Goal: Task Accomplishment & Management: Manage account settings

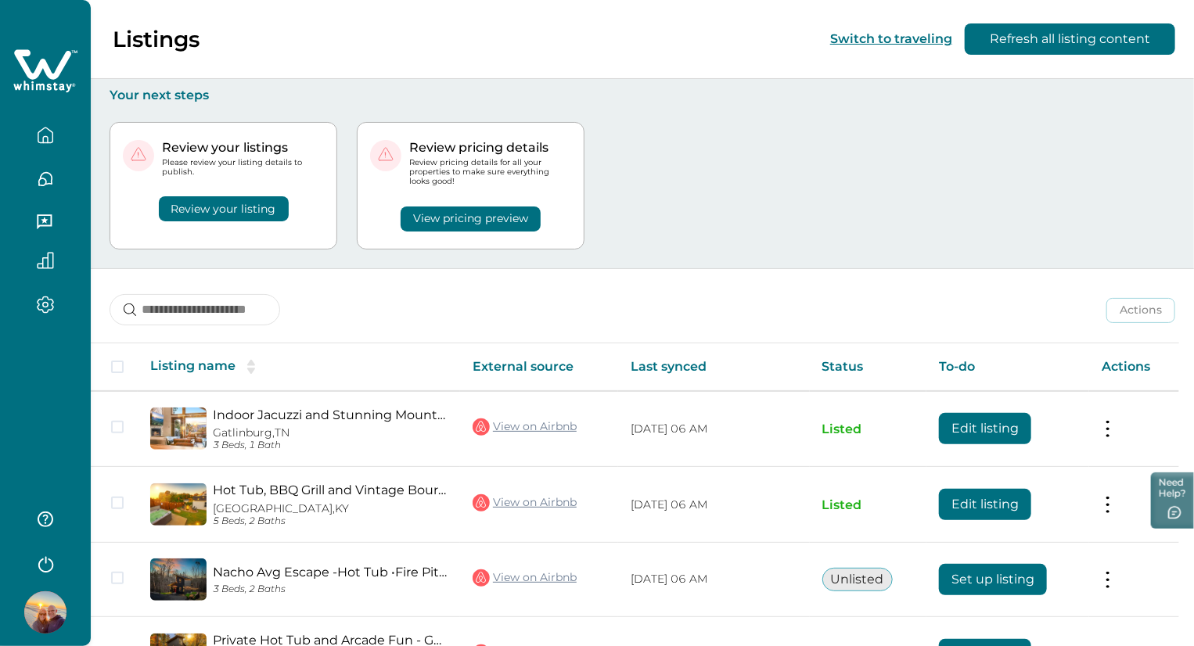
click at [472, 218] on button "View pricing preview" at bounding box center [470, 218] width 140 height 25
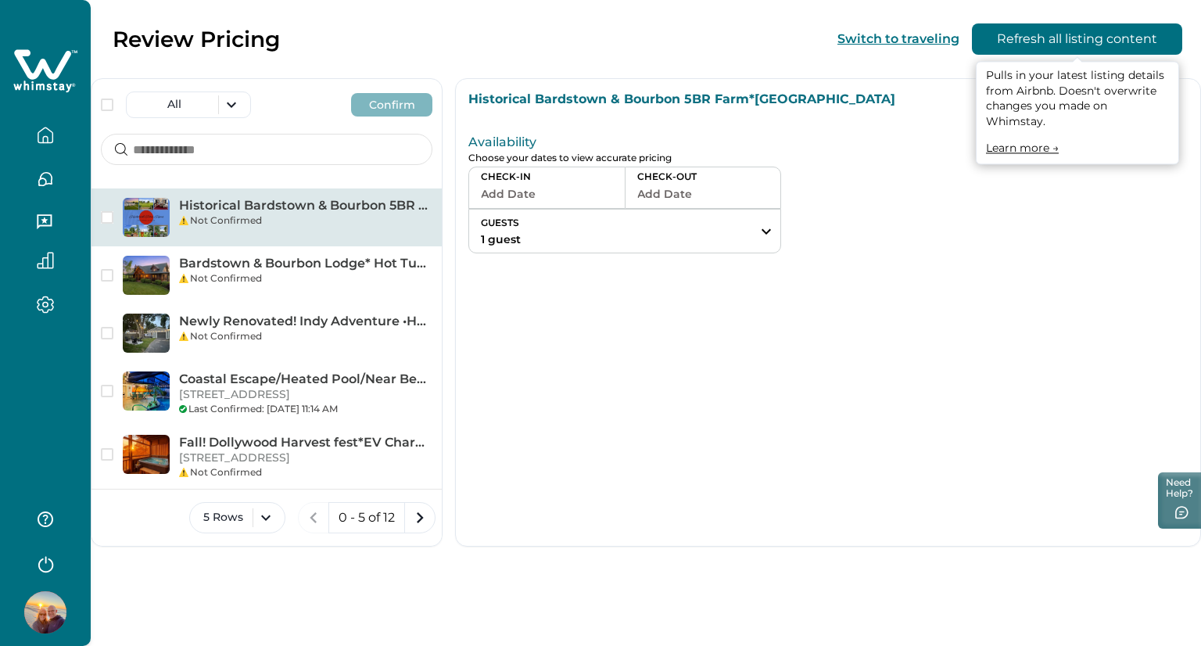
click at [1026, 45] on button "Refresh all listing content" at bounding box center [1077, 38] width 210 height 31
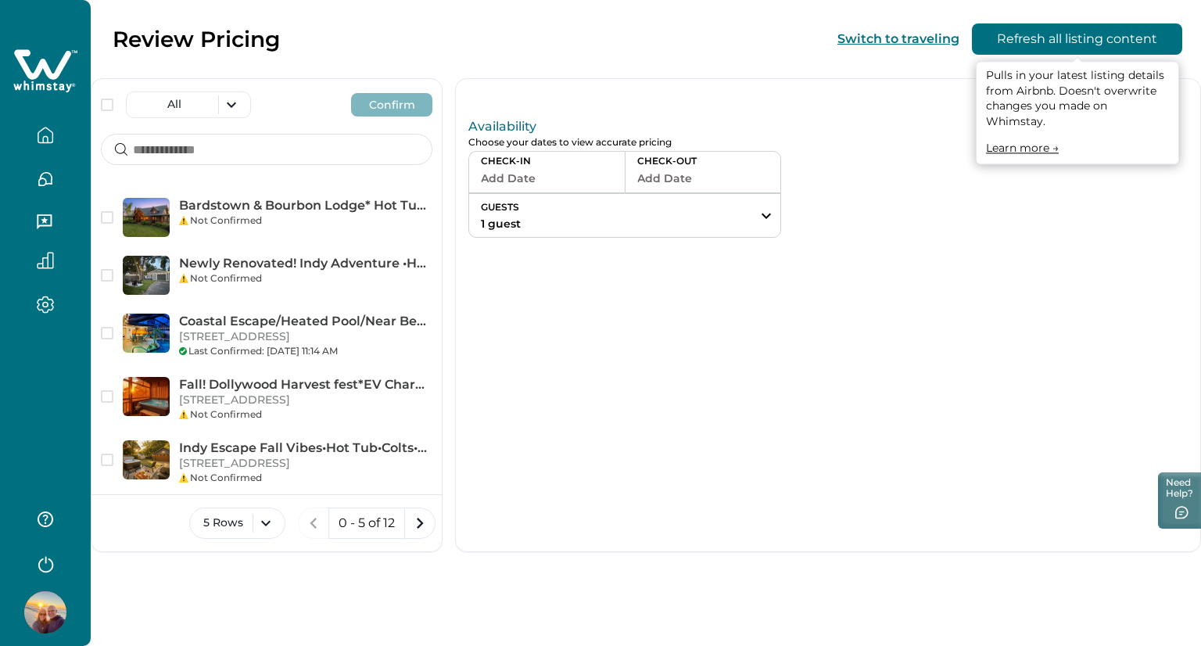
click at [1055, 45] on button "Refresh all listing content" at bounding box center [1077, 38] width 210 height 31
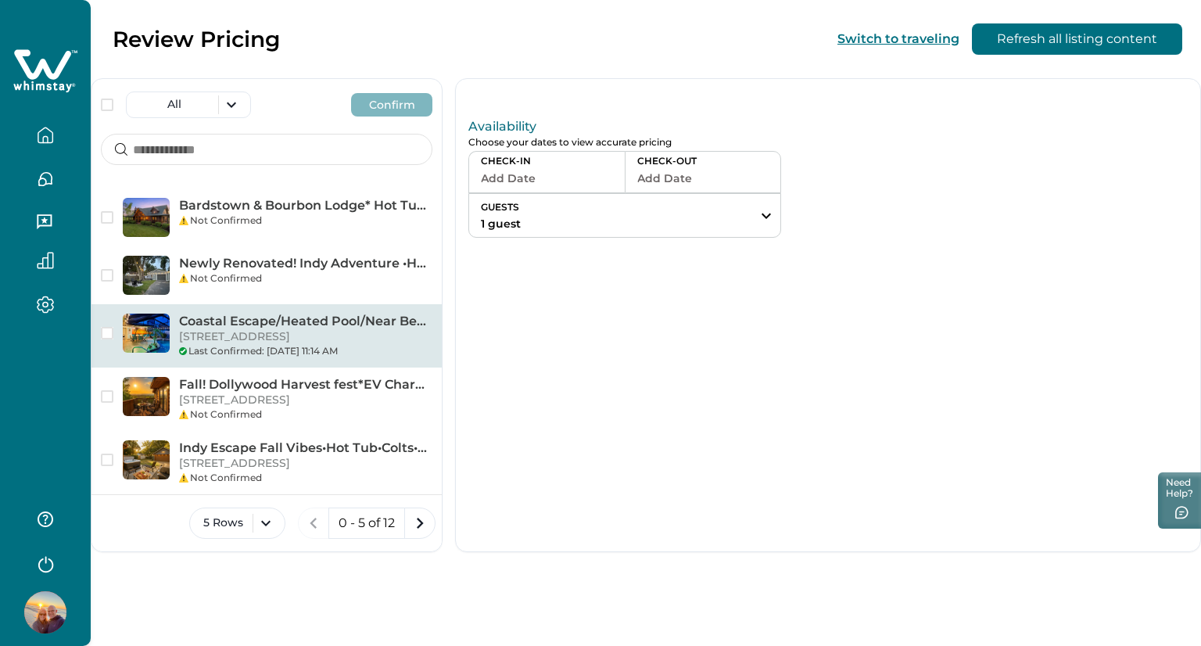
click at [393, 329] on p "[STREET_ADDRESS]" at bounding box center [305, 337] width 253 height 16
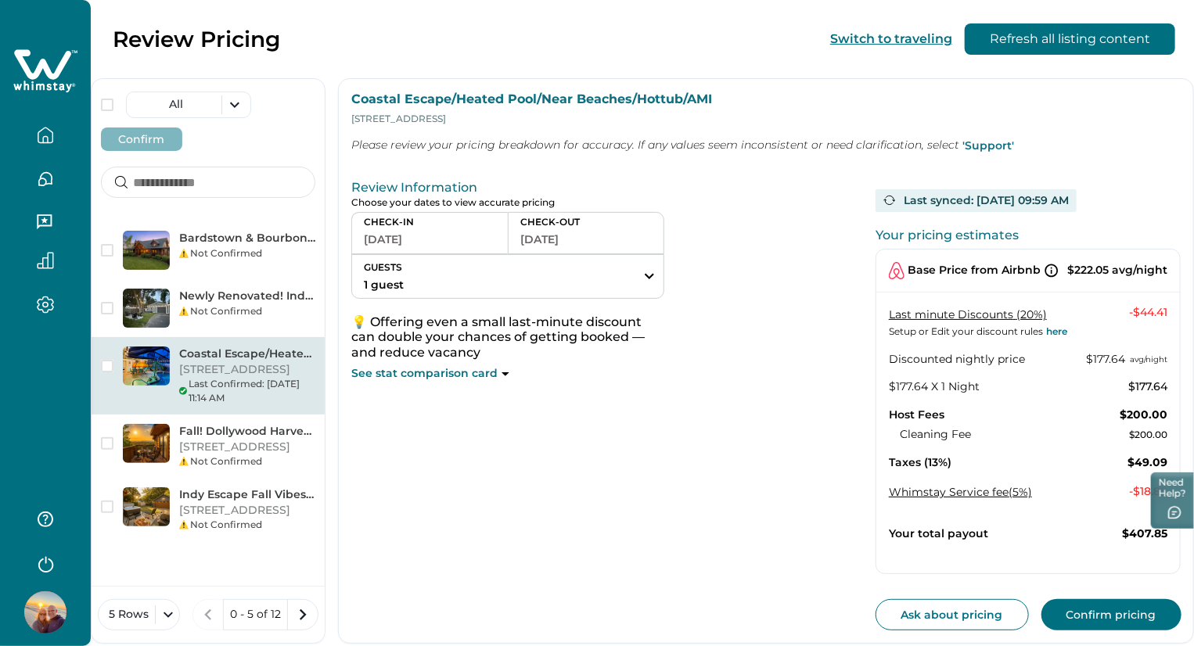
click at [875, 197] on div "Last synced : [DATE] 09:59 AM" at bounding box center [975, 200] width 201 height 23
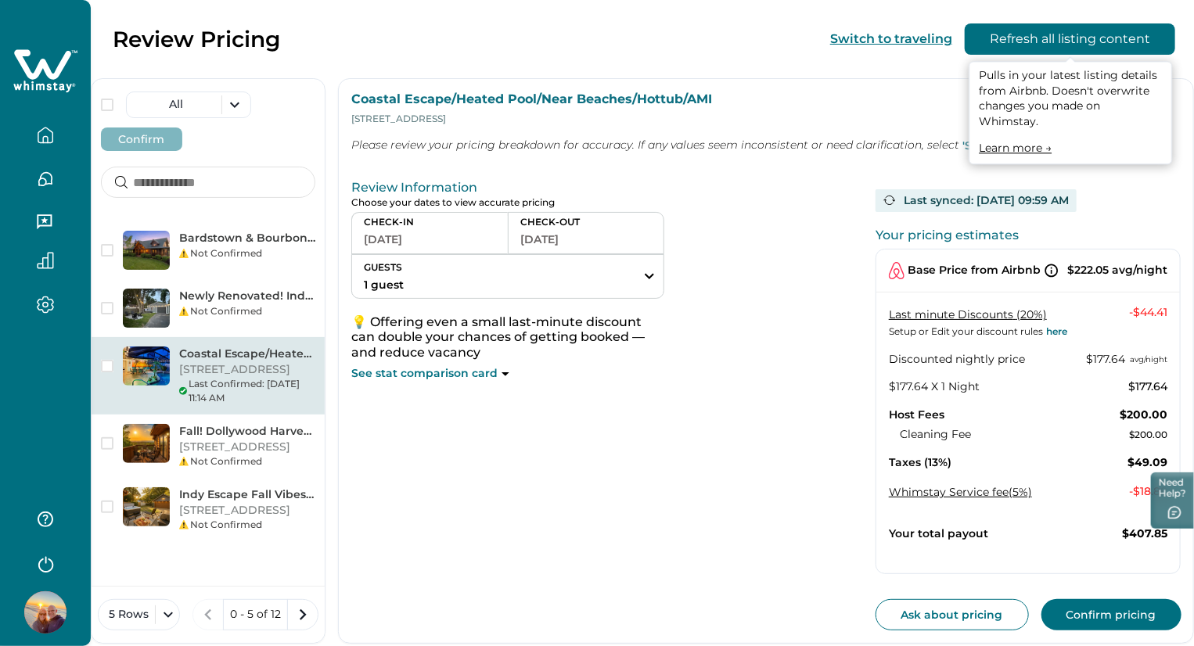
click at [1058, 41] on button "Refresh all listing content" at bounding box center [1069, 38] width 210 height 31
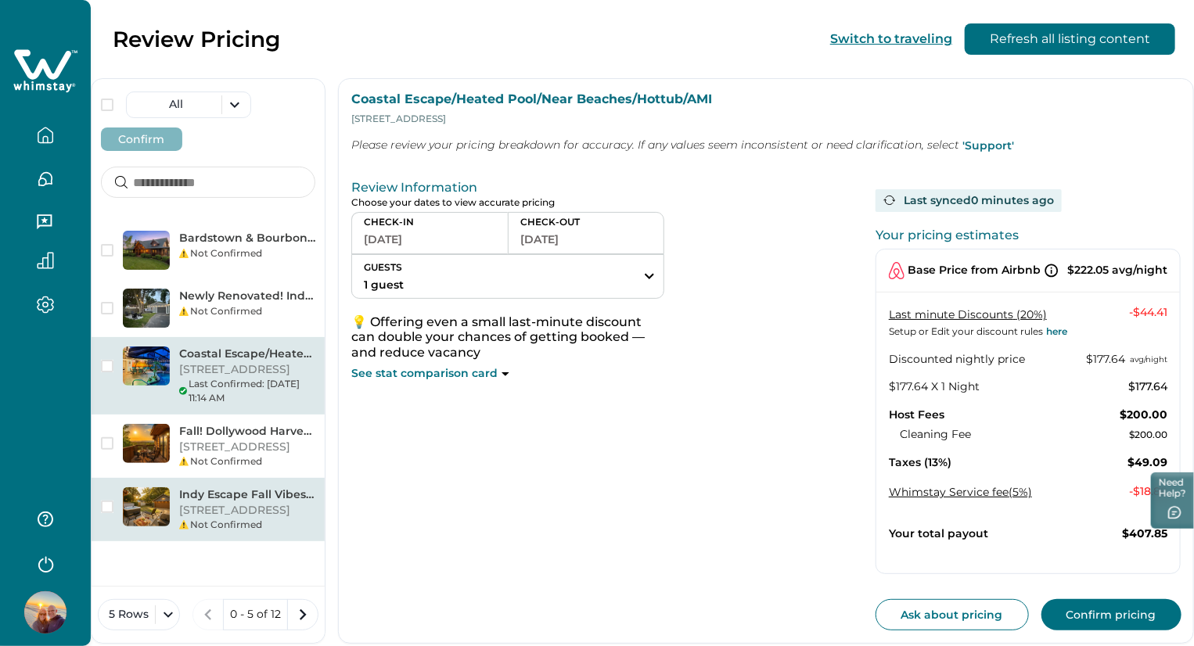
click at [315, 503] on p "[STREET_ADDRESS]" at bounding box center [247, 511] width 136 height 16
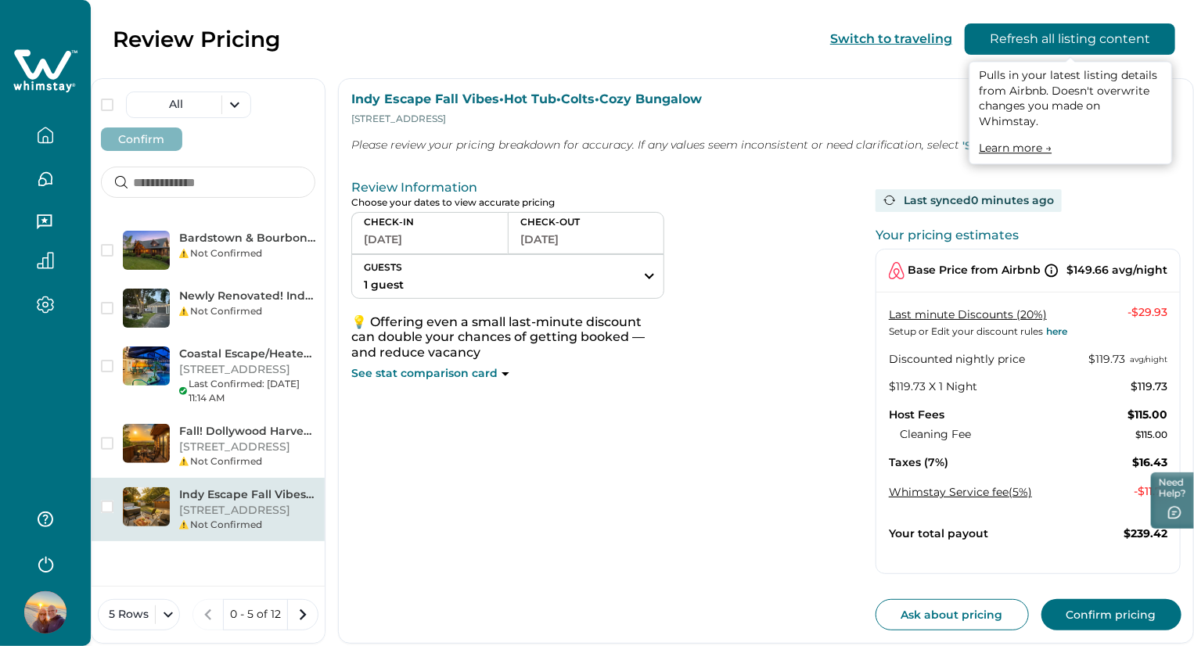
click at [1032, 38] on button "Refresh all listing content" at bounding box center [1069, 38] width 210 height 31
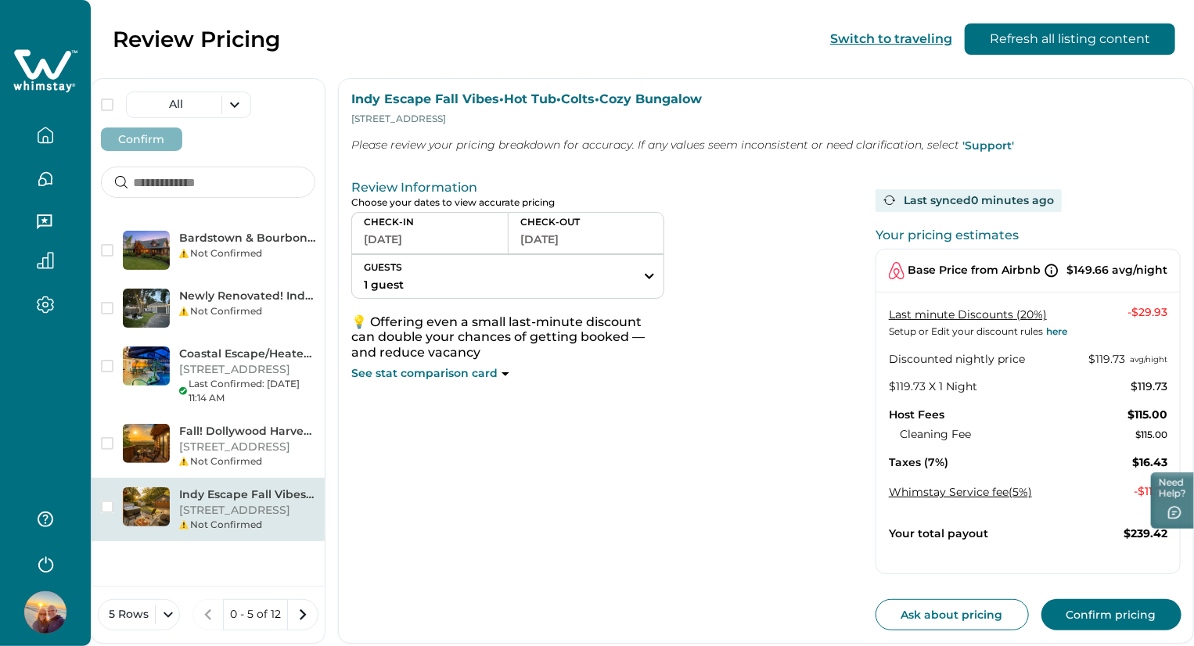
click at [45, 311] on icon "button" at bounding box center [45, 305] width 17 height 18
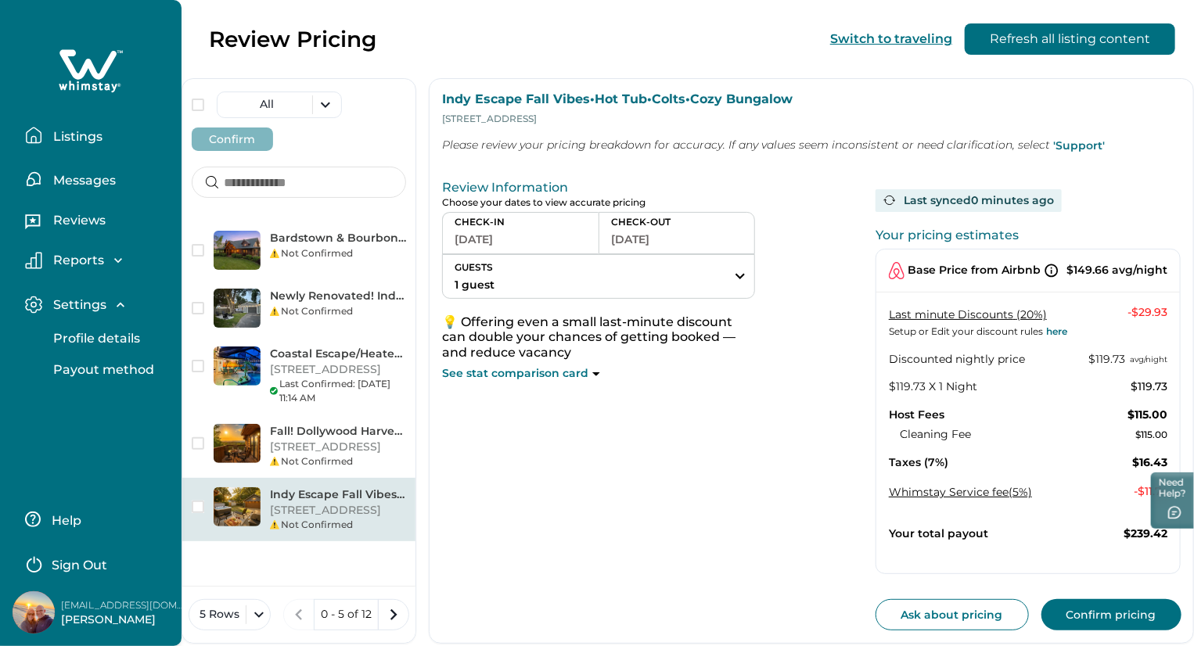
click at [73, 329] on button "Profile details" at bounding box center [108, 338] width 144 height 31
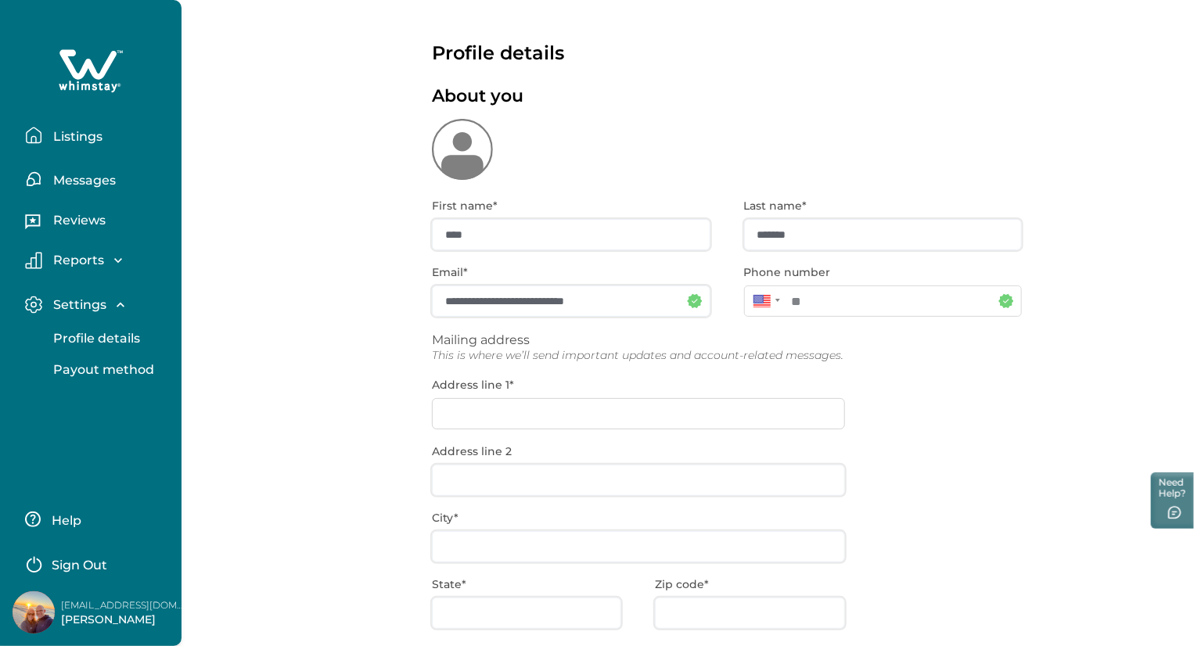
type input "**********"
click at [56, 304] on p "Settings" at bounding box center [77, 305] width 58 height 16
click at [66, 131] on p "Listings" at bounding box center [75, 137] width 54 height 16
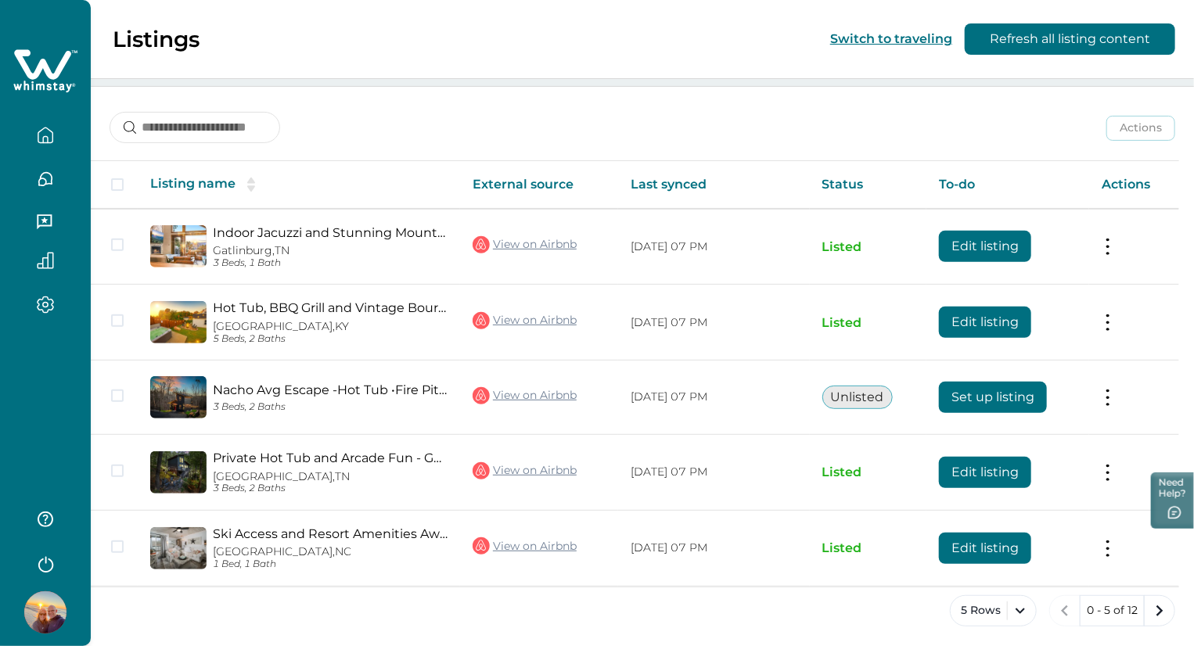
scroll to position [185, 0]
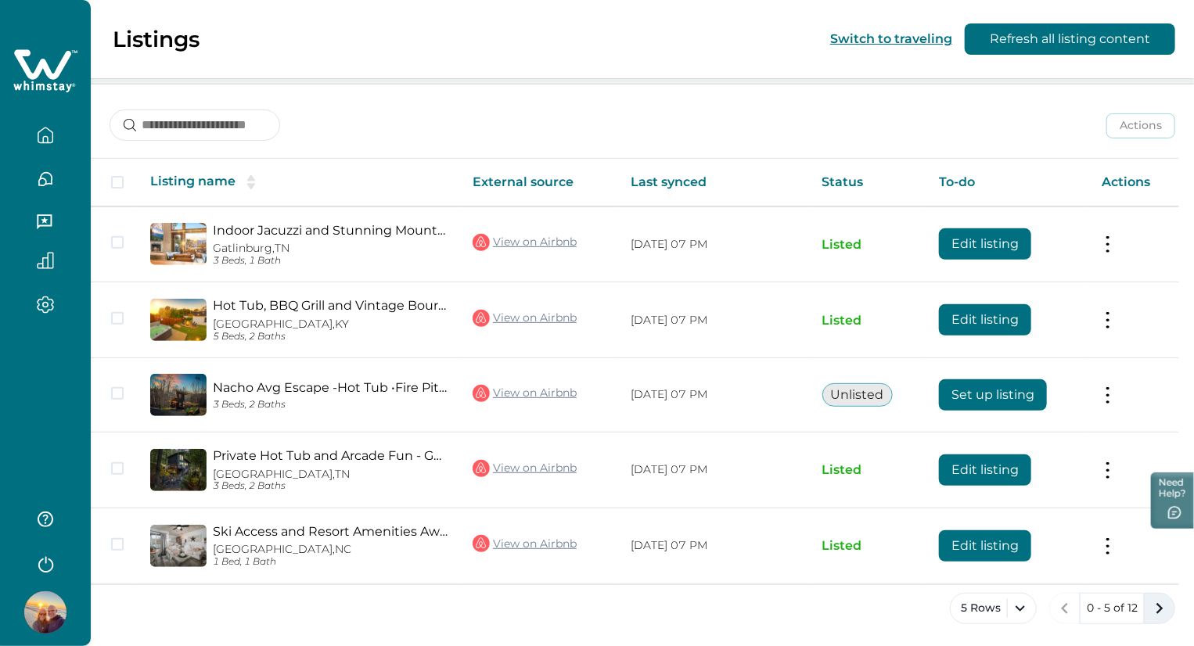
click at [1161, 599] on icon "next page" at bounding box center [1159, 609] width 22 height 22
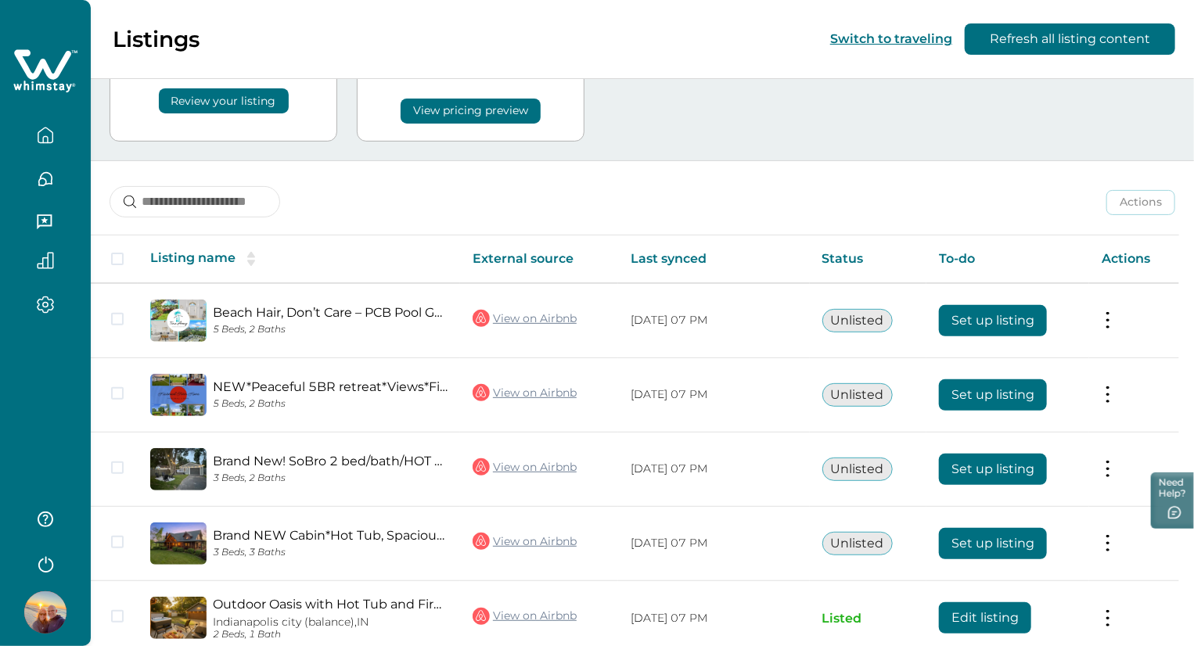
scroll to position [181, 0]
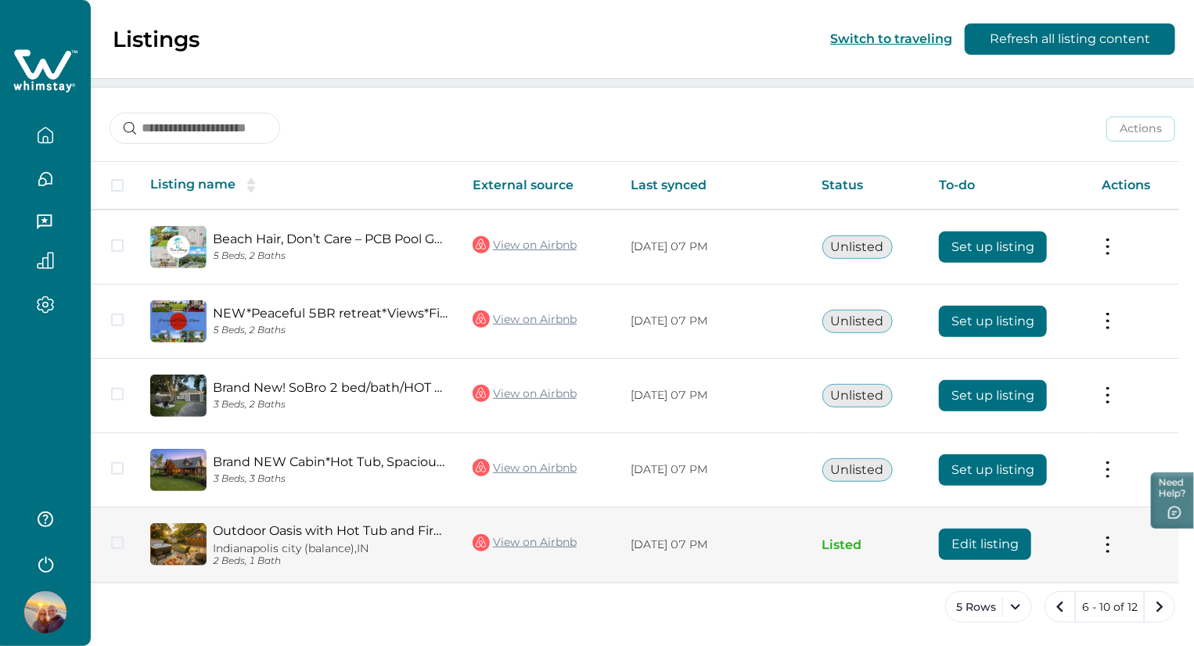
click at [1011, 540] on button "Edit listing" at bounding box center [985, 544] width 92 height 31
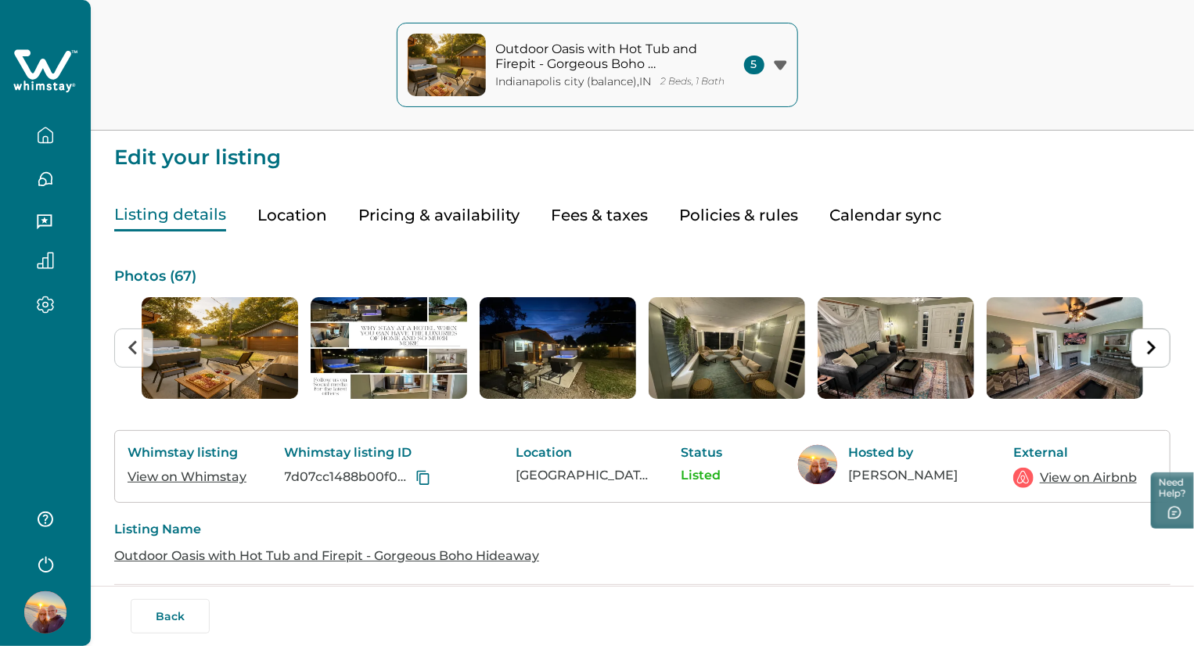
click at [193, 484] on link "View on Whimstay" at bounding box center [186, 476] width 119 height 15
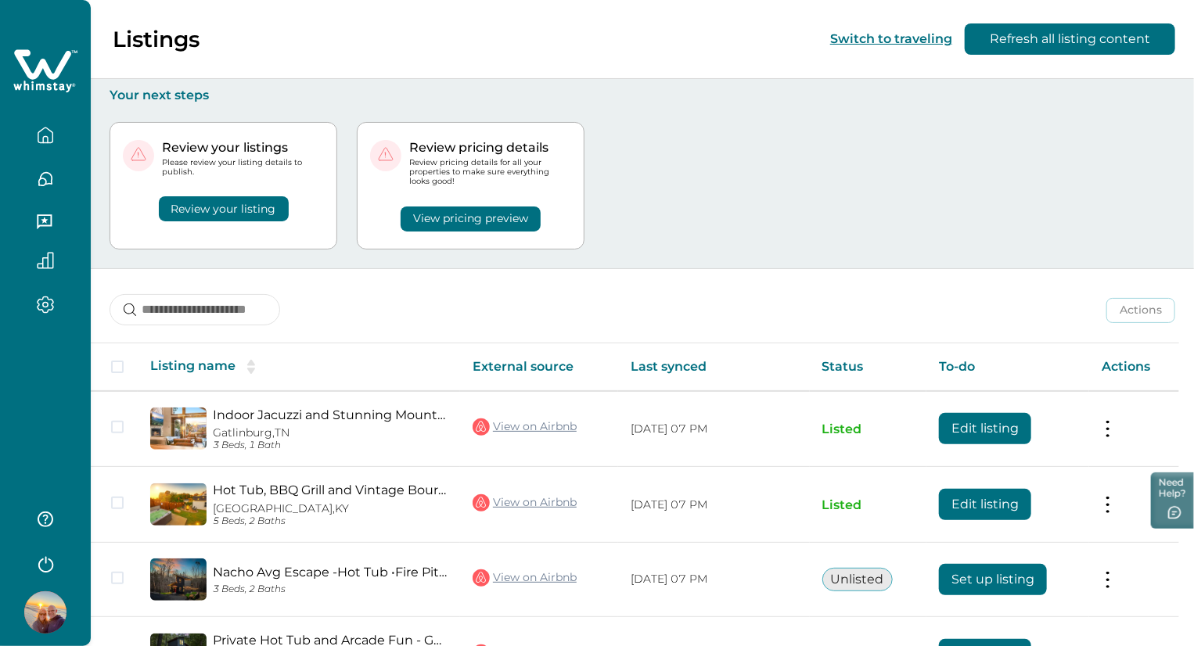
click at [208, 214] on button "Review your listing" at bounding box center [224, 208] width 130 height 25
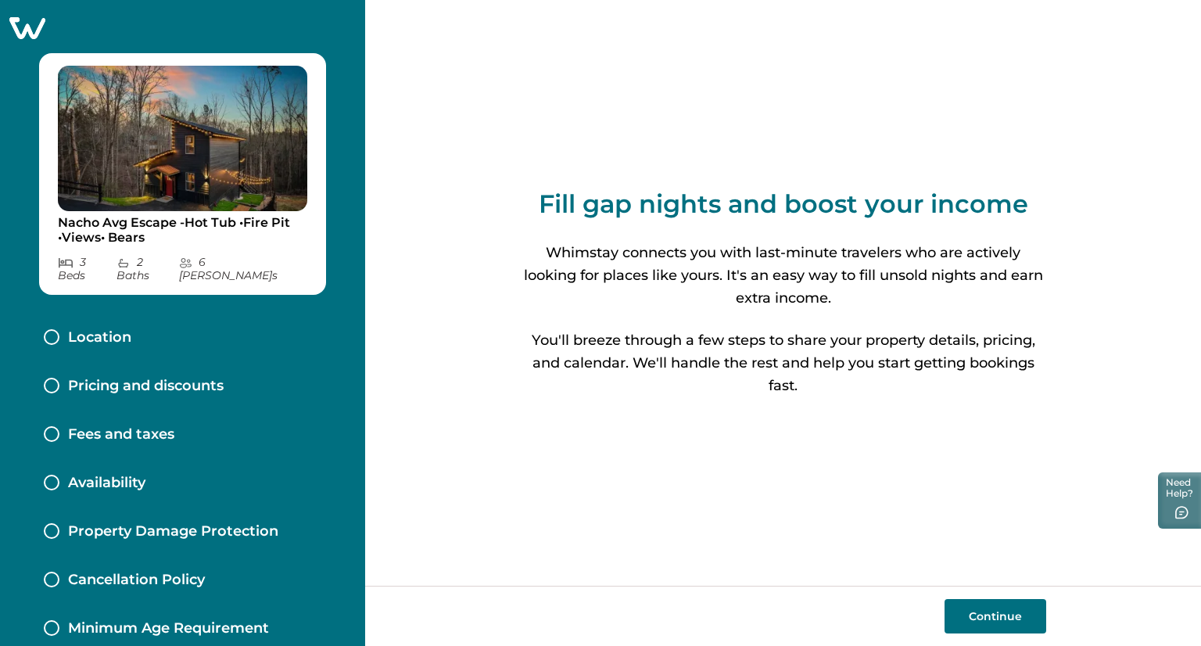
click at [985, 619] on button "Continue" at bounding box center [996, 616] width 102 height 34
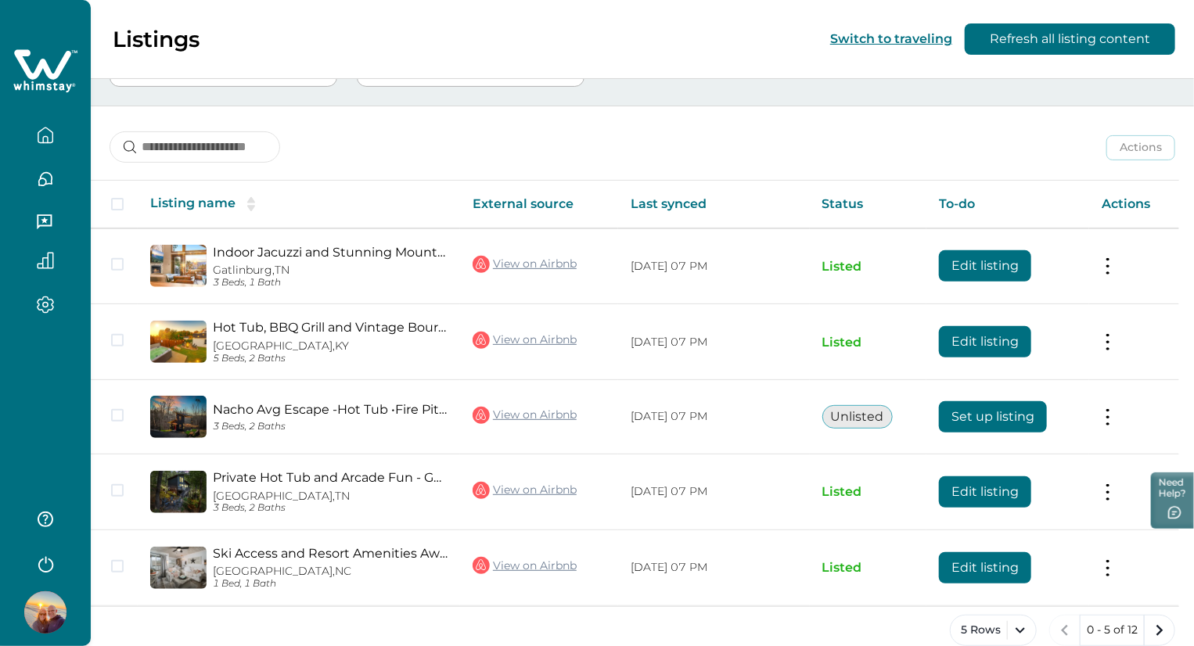
scroll to position [185, 0]
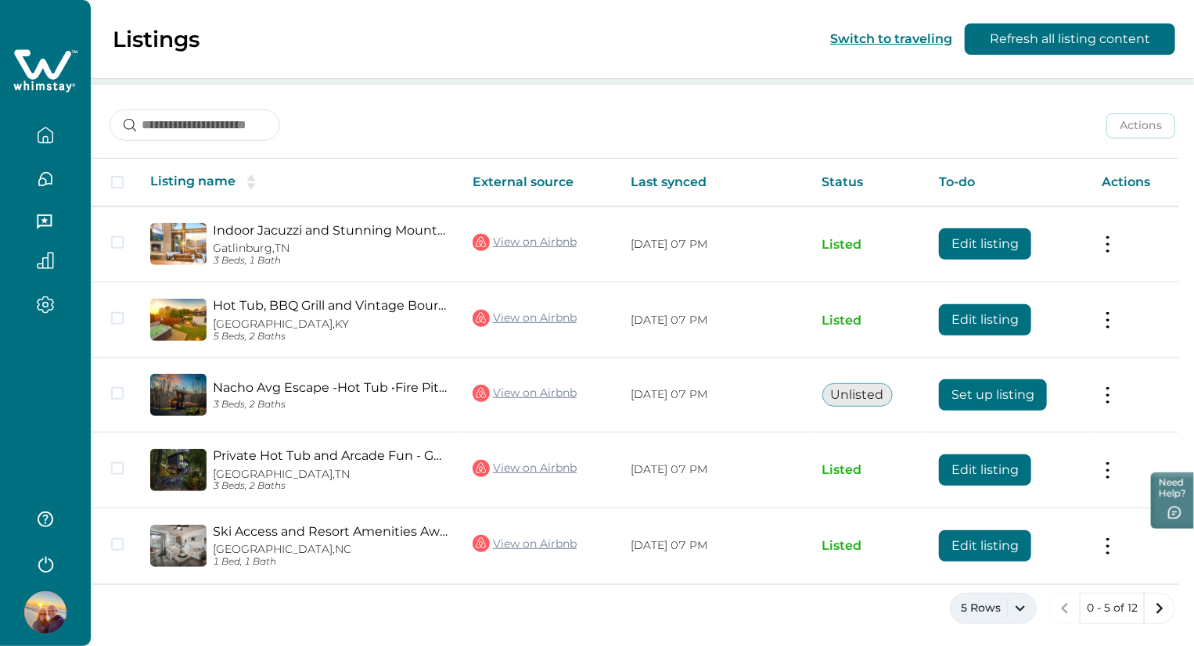
click at [1004, 603] on button "5 Rows" at bounding box center [993, 608] width 87 height 31
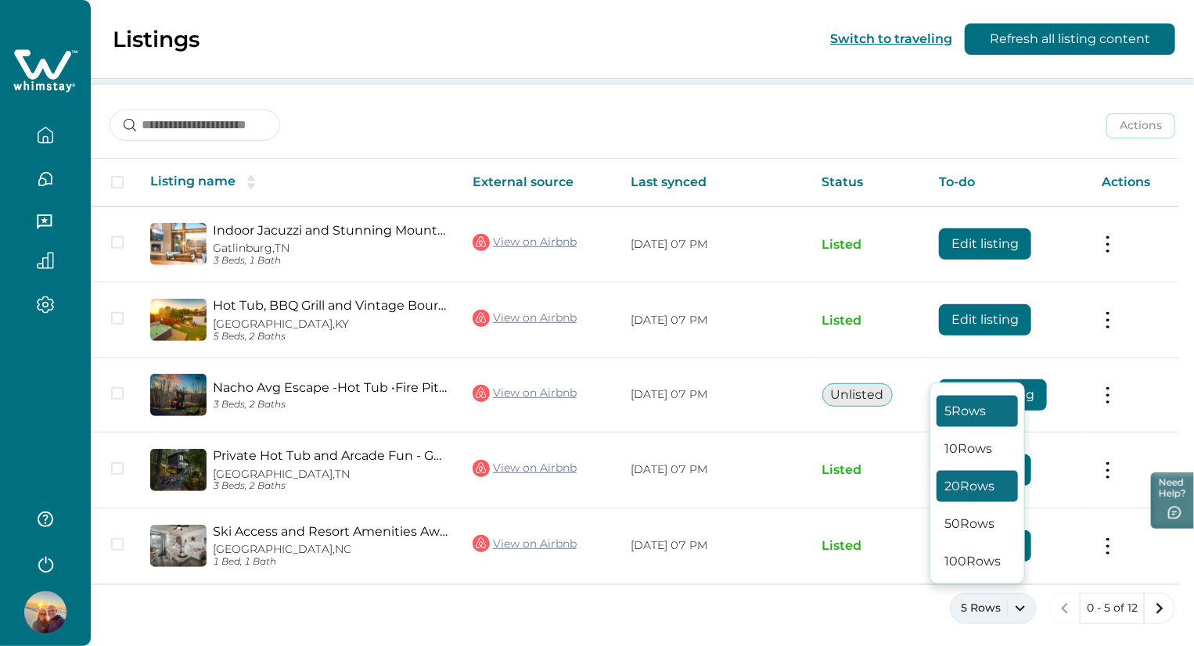
click at [963, 489] on button "20 Rows" at bounding box center [976, 486] width 81 height 31
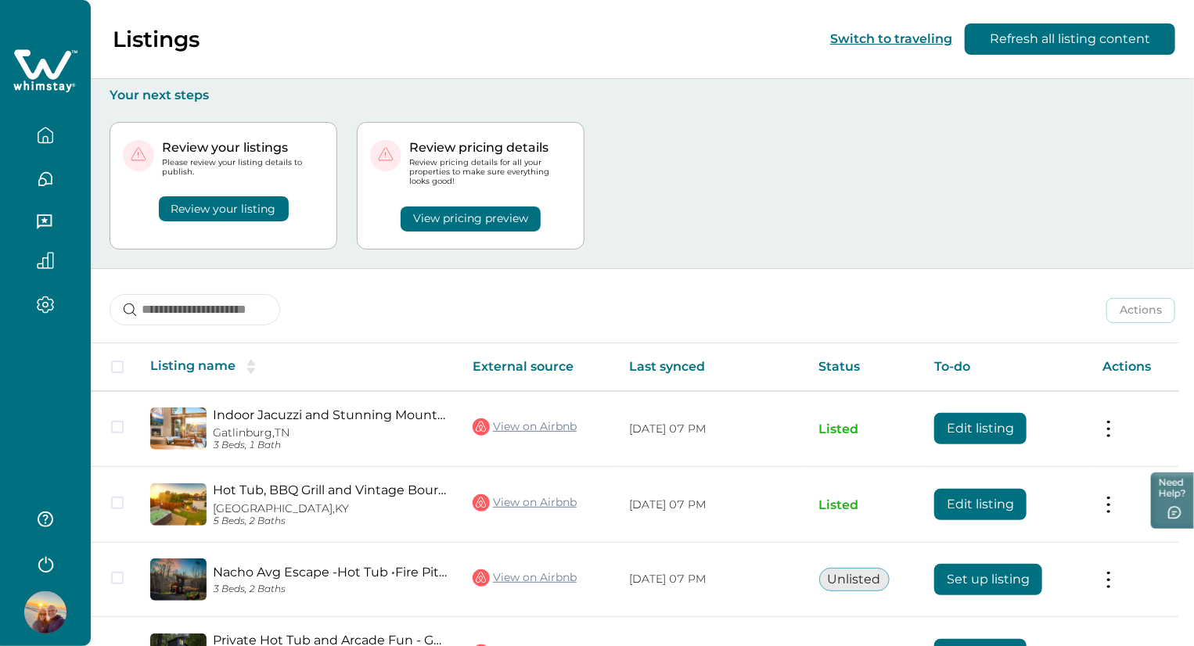
click at [448, 227] on button "View pricing preview" at bounding box center [470, 218] width 140 height 25
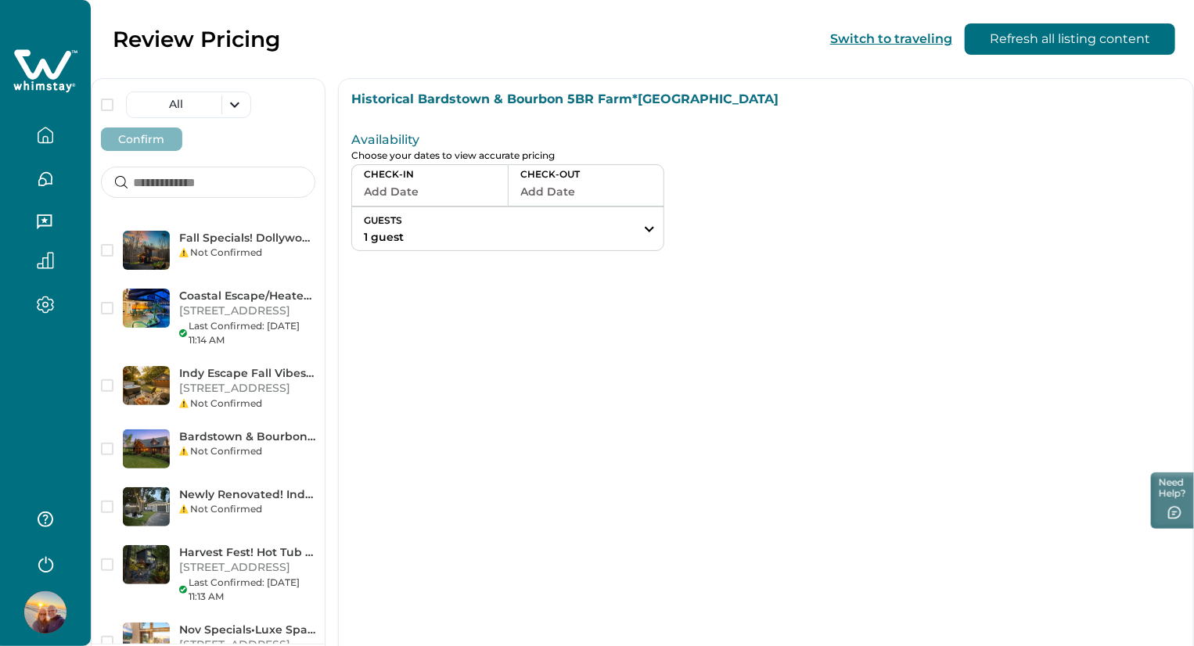
scroll to position [338, 0]
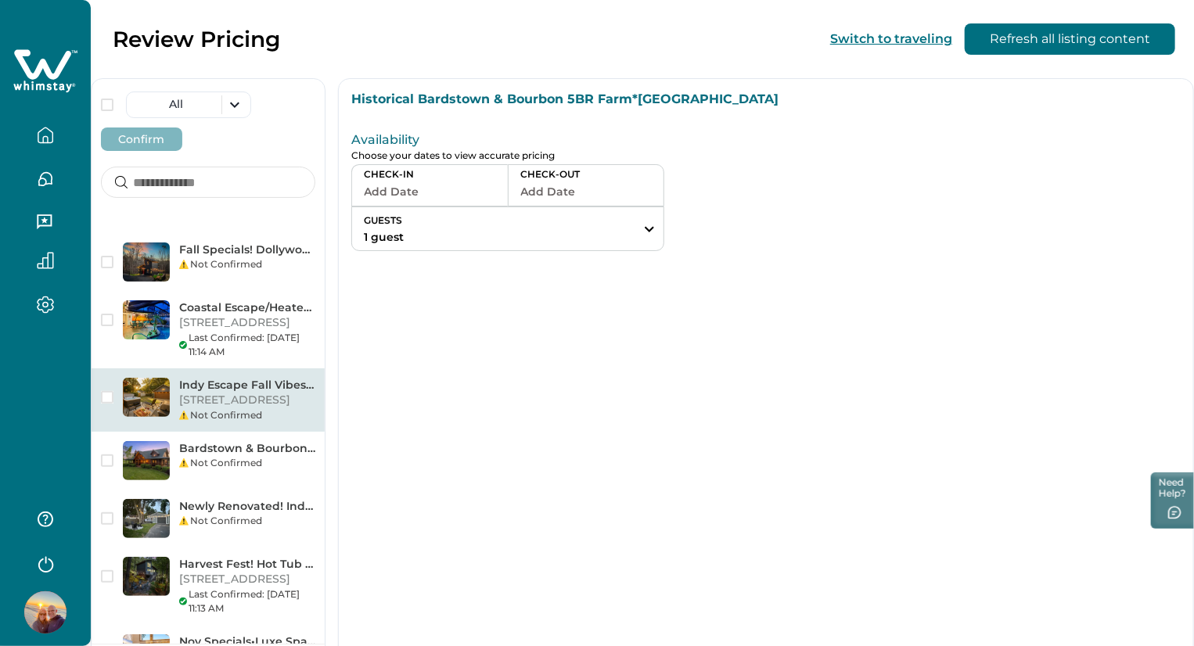
click at [185, 411] on icon at bounding box center [183, 415] width 9 height 9
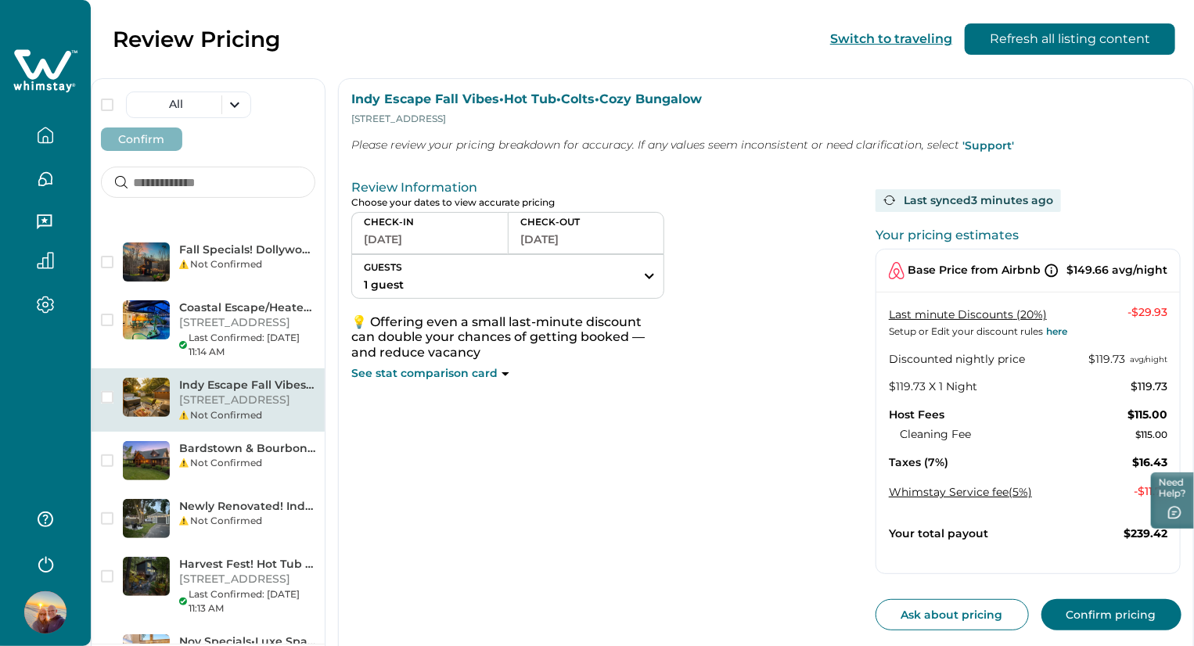
click at [1080, 616] on button "Confirm pricing" at bounding box center [1111, 614] width 140 height 31
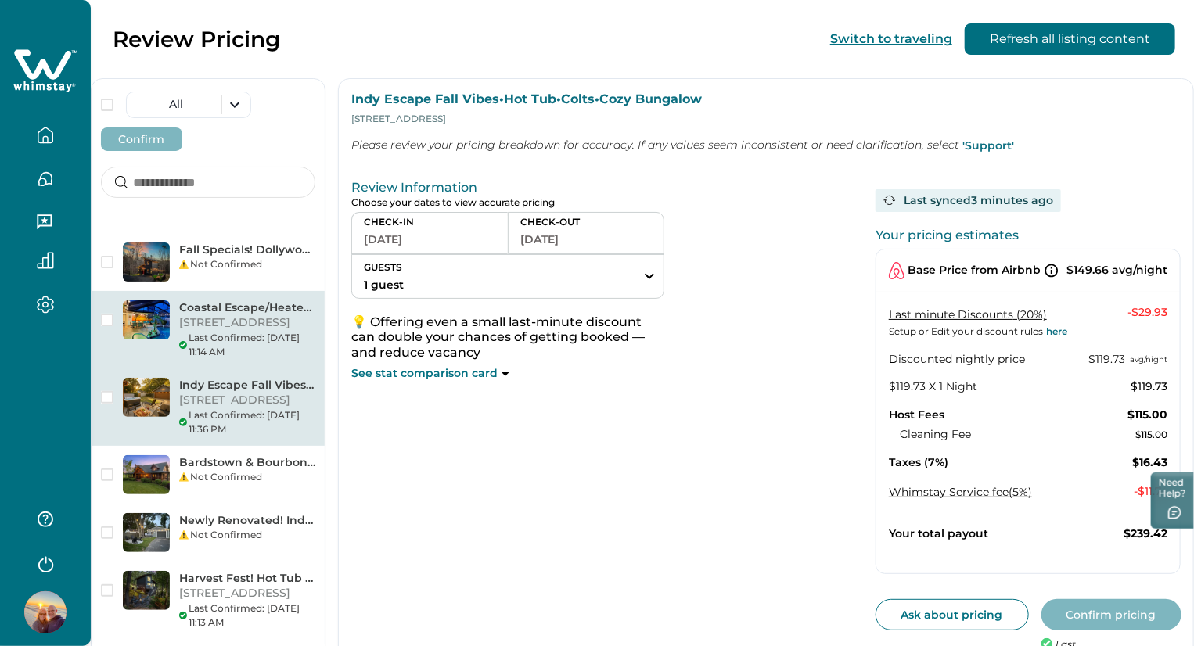
click at [315, 315] on p "[STREET_ADDRESS]" at bounding box center [247, 323] width 136 height 16
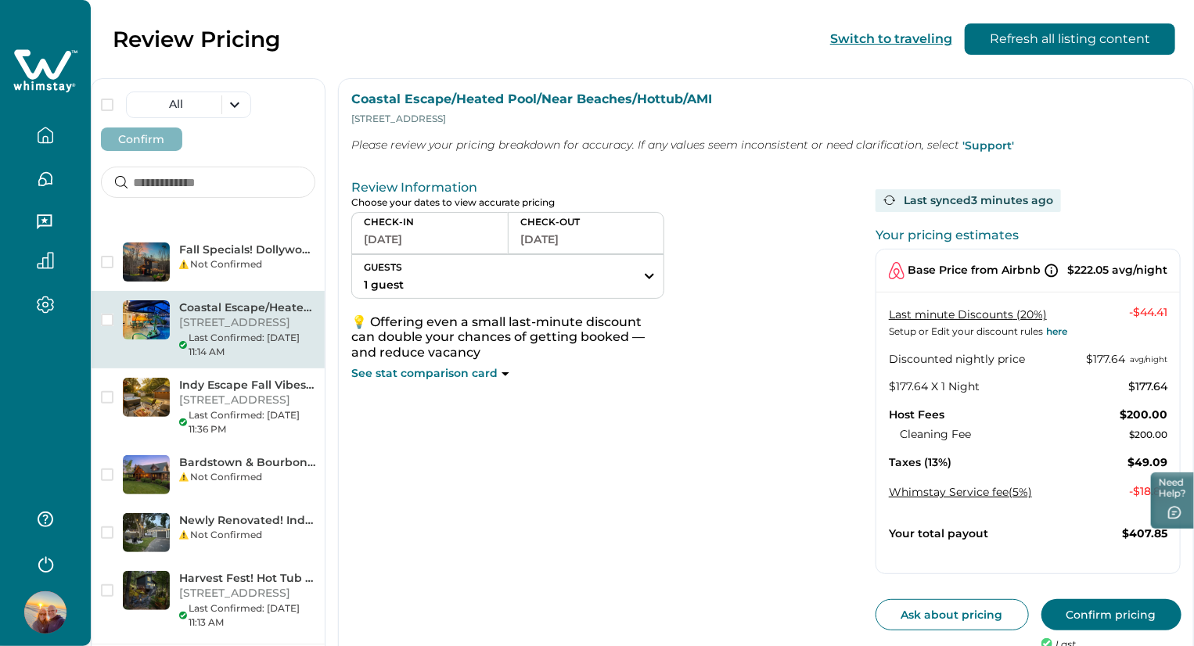
click at [1041, 611] on button "Confirm pricing" at bounding box center [1111, 614] width 140 height 31
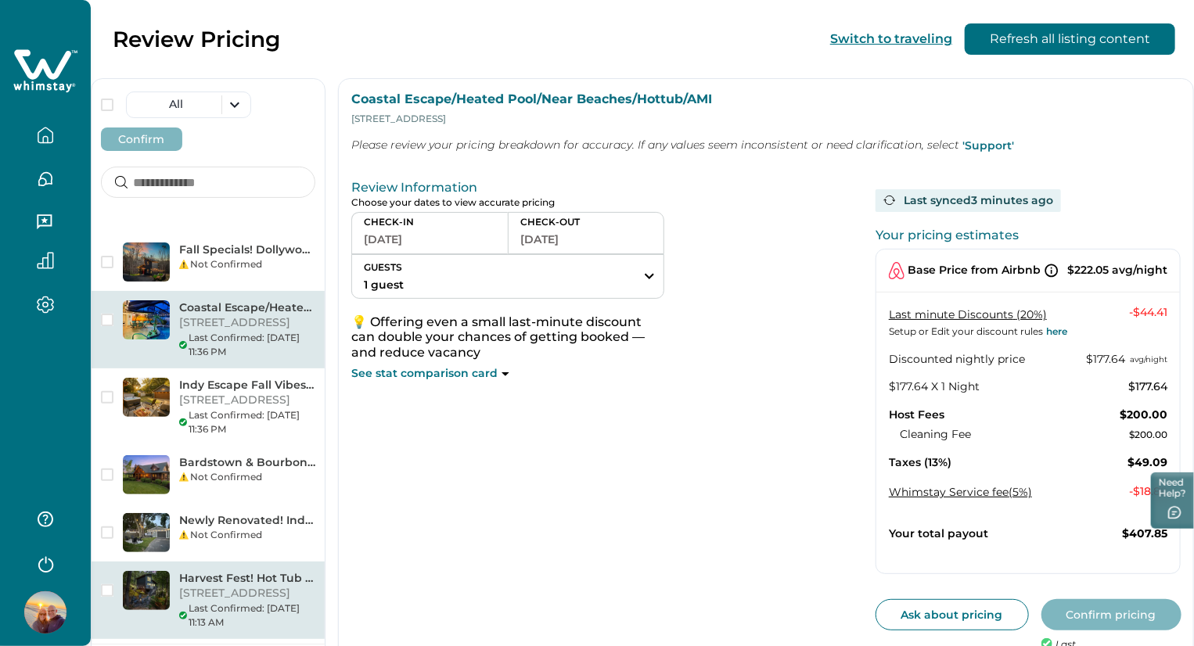
click at [315, 586] on p "1627 S Mountain View Rd, Sevierville, TN, 37876, US" at bounding box center [247, 594] width 136 height 16
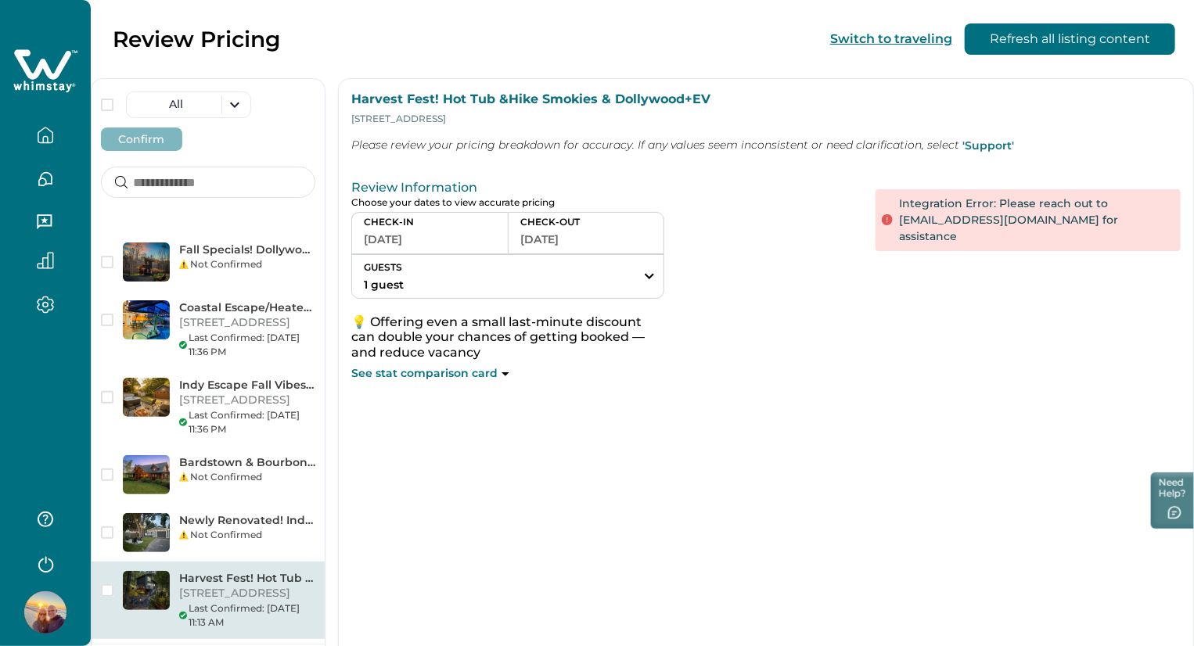
click at [315, 586] on p "1627 S Mountain View Rd, Sevierville, TN, 37876, US" at bounding box center [247, 594] width 136 height 16
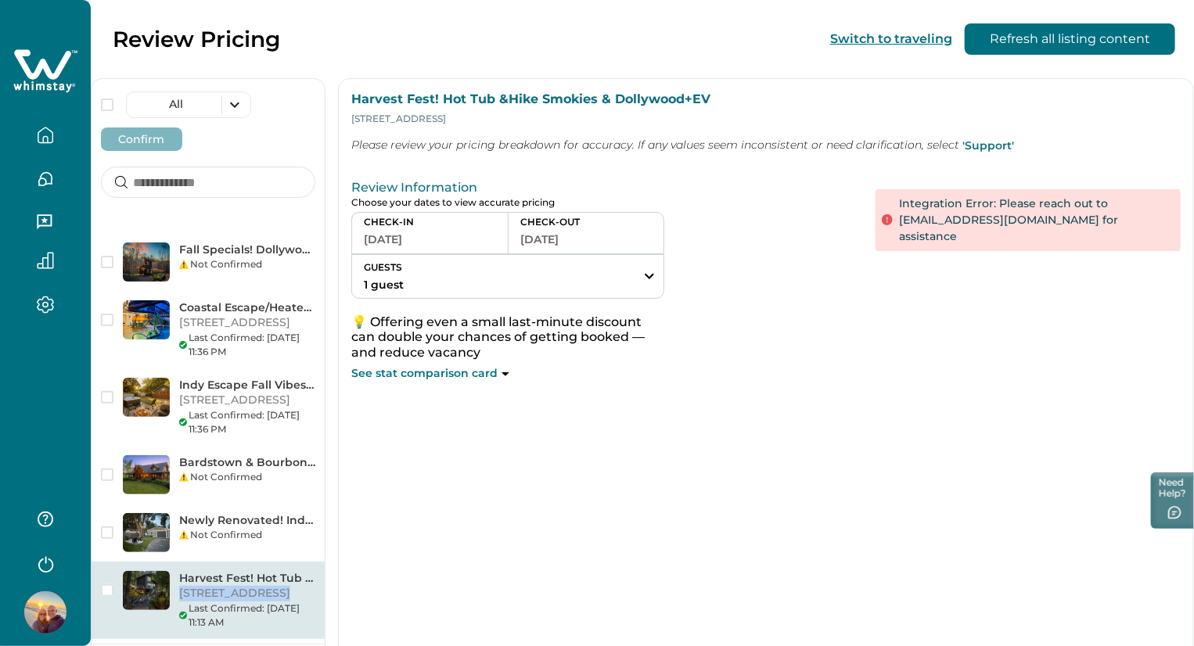
click at [315, 586] on p "1627 S Mountain View Rd, Sevierville, TN, 37876, US" at bounding box center [247, 594] width 136 height 16
click at [315, 601] on div "Last Confirmed: 08/16/2025, 11:13 AM" at bounding box center [247, 615] width 136 height 28
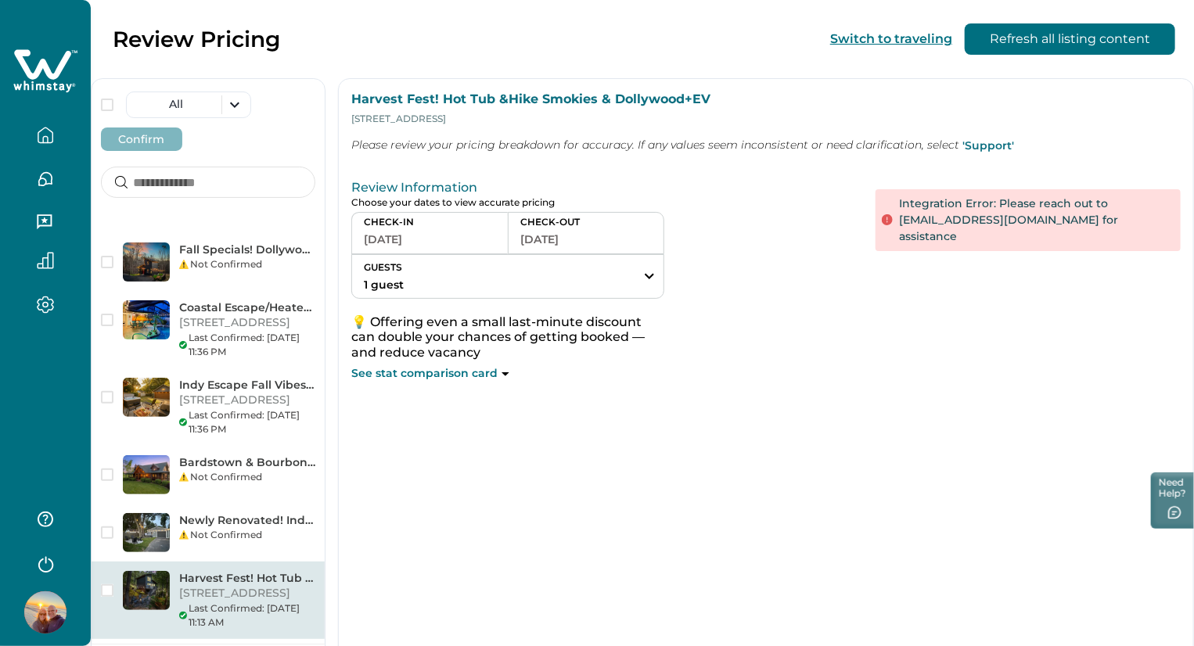
scroll to position [372, 0]
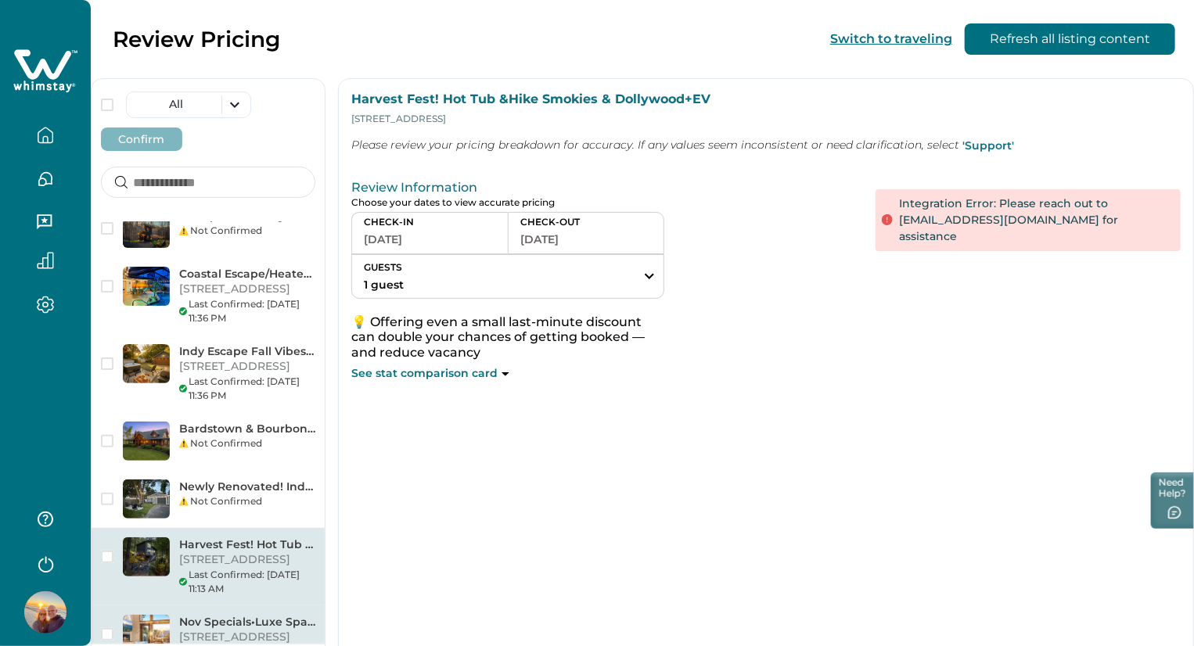
click at [315, 630] on p "920 Stans Rd, Gatlinburg, TN, 37738, US" at bounding box center [247, 638] width 136 height 16
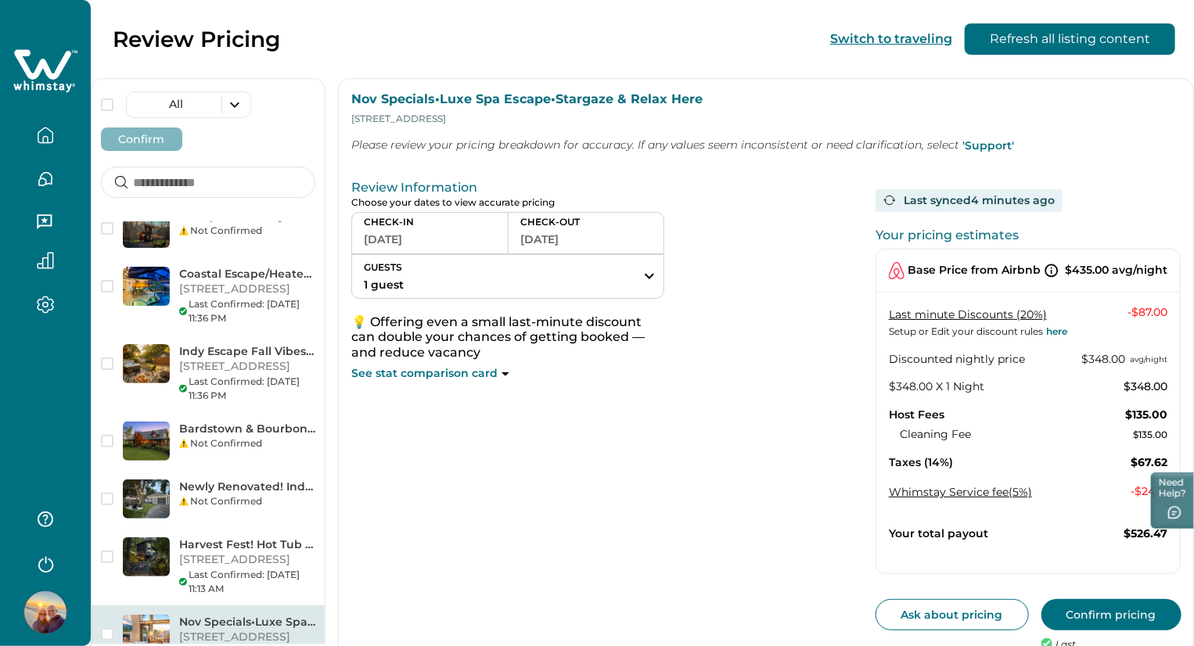
click at [1042, 619] on button "Confirm pricing" at bounding box center [1111, 614] width 140 height 31
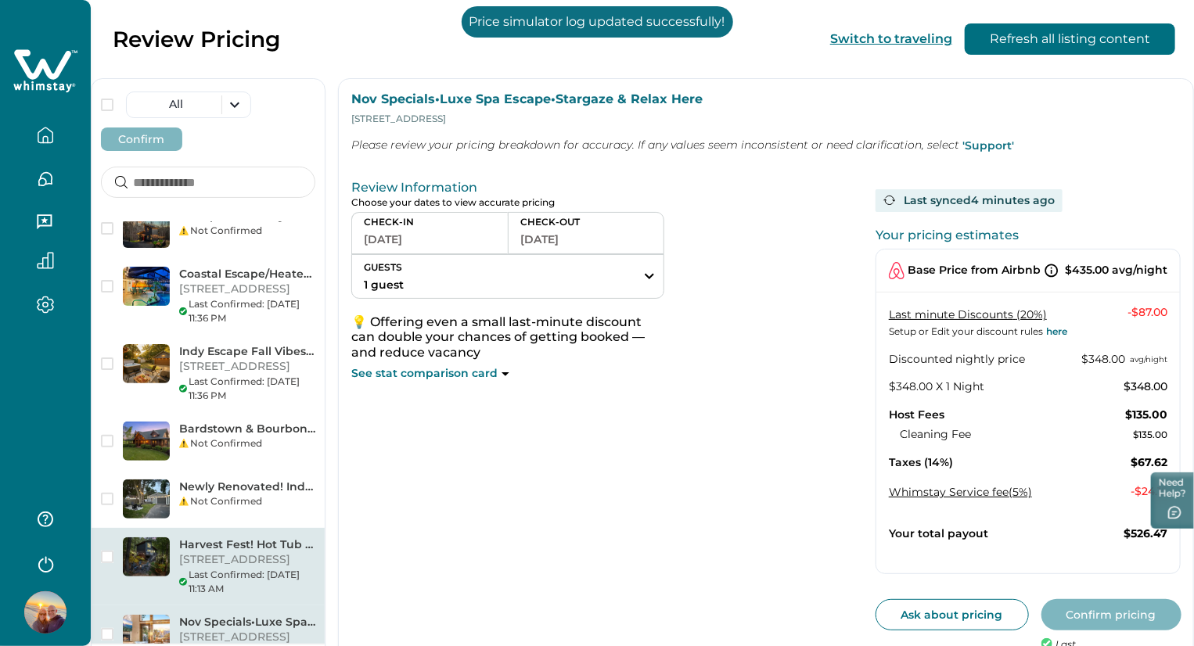
click at [315, 552] on p "1627 S Mountain View Rd, Sevierville, TN, 37876, US" at bounding box center [247, 560] width 136 height 16
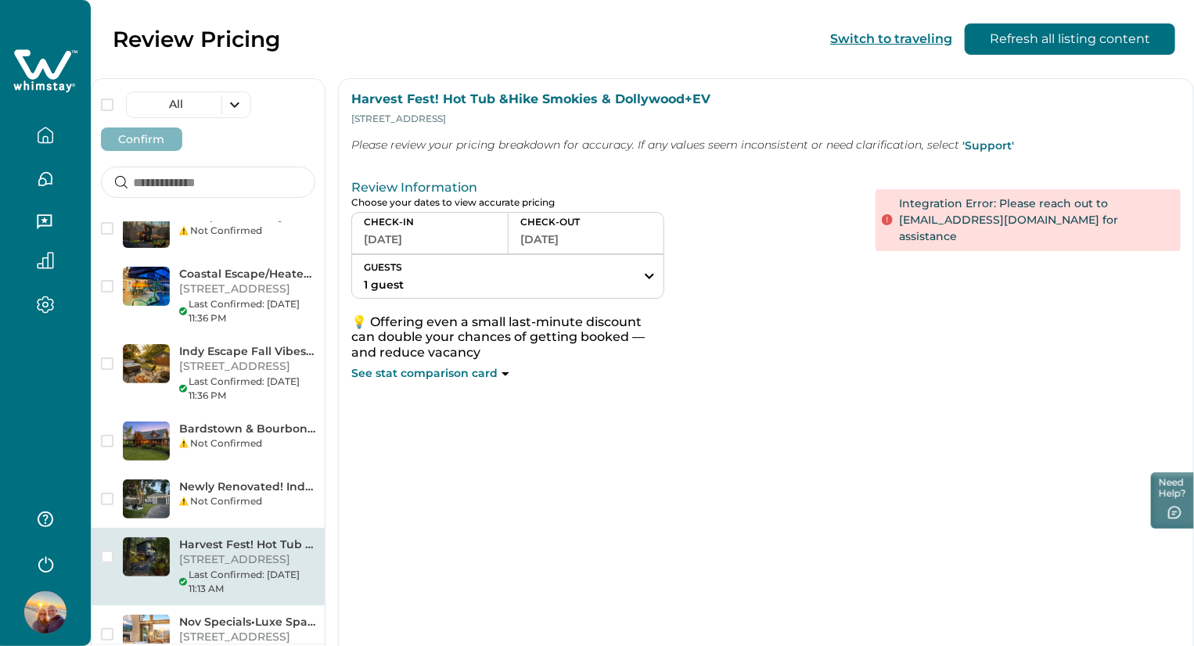
click at [894, 210] on div "Integration Error: Please reach out to hostsupport@whimstay.com for assistance" at bounding box center [1027, 220] width 305 height 62
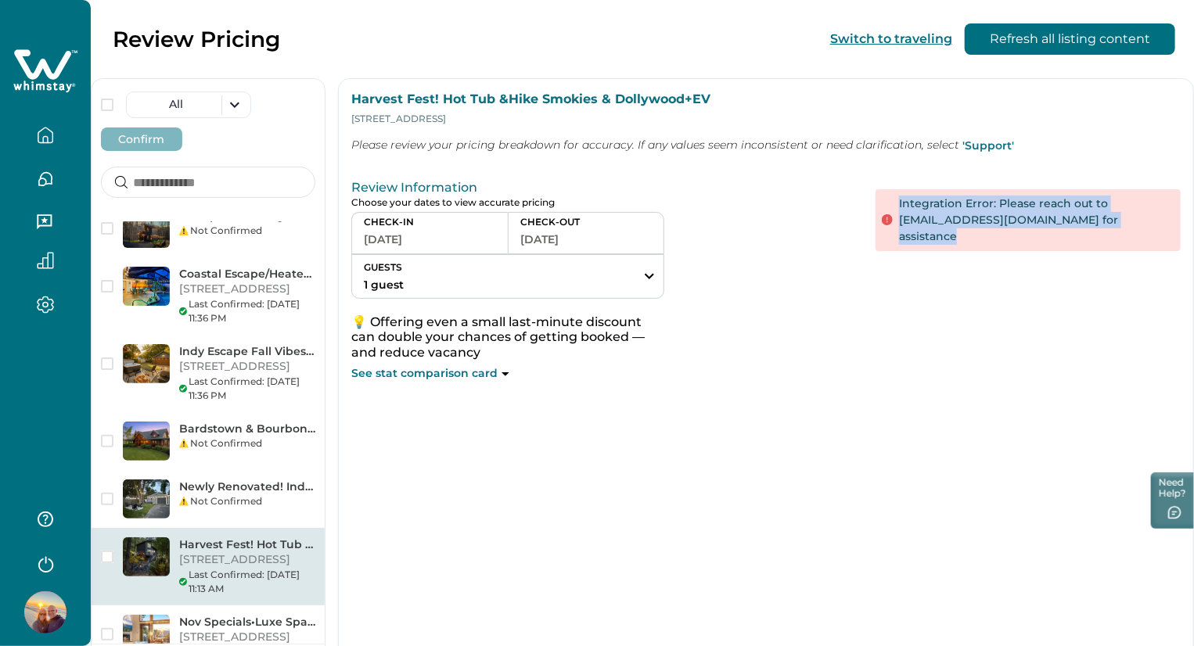
click at [894, 210] on div "Integration Error: Please reach out to hostsupport@whimstay.com for assistance" at bounding box center [1027, 220] width 305 height 62
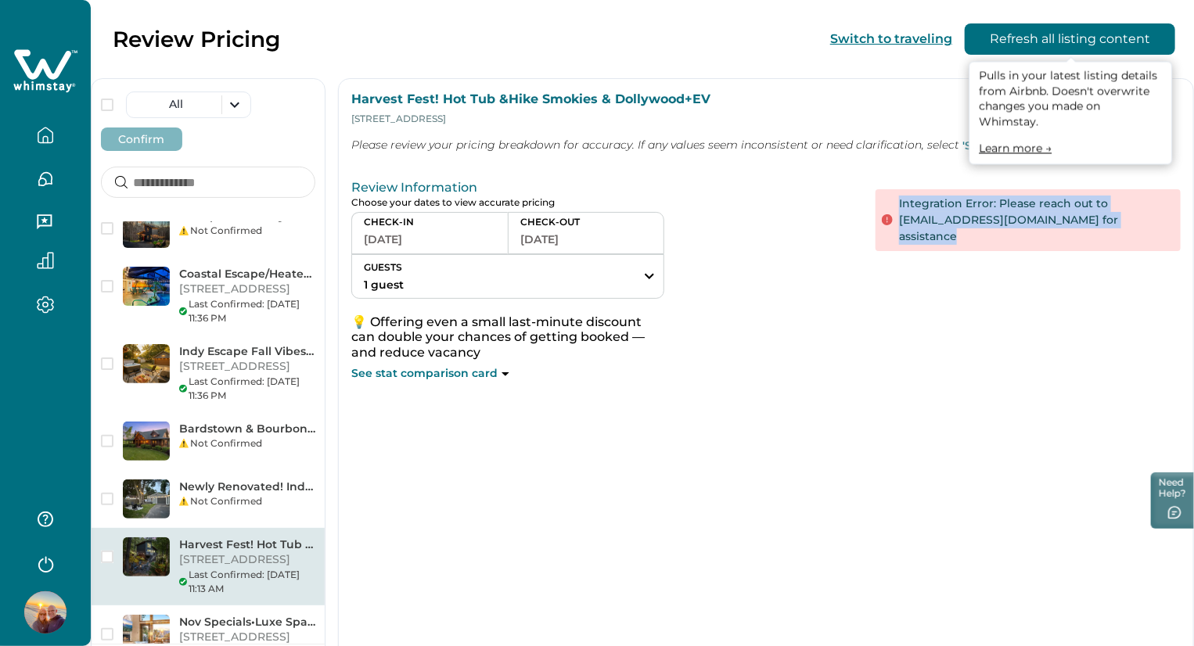
click at [1043, 52] on button "Refresh all listing content" at bounding box center [1069, 38] width 210 height 31
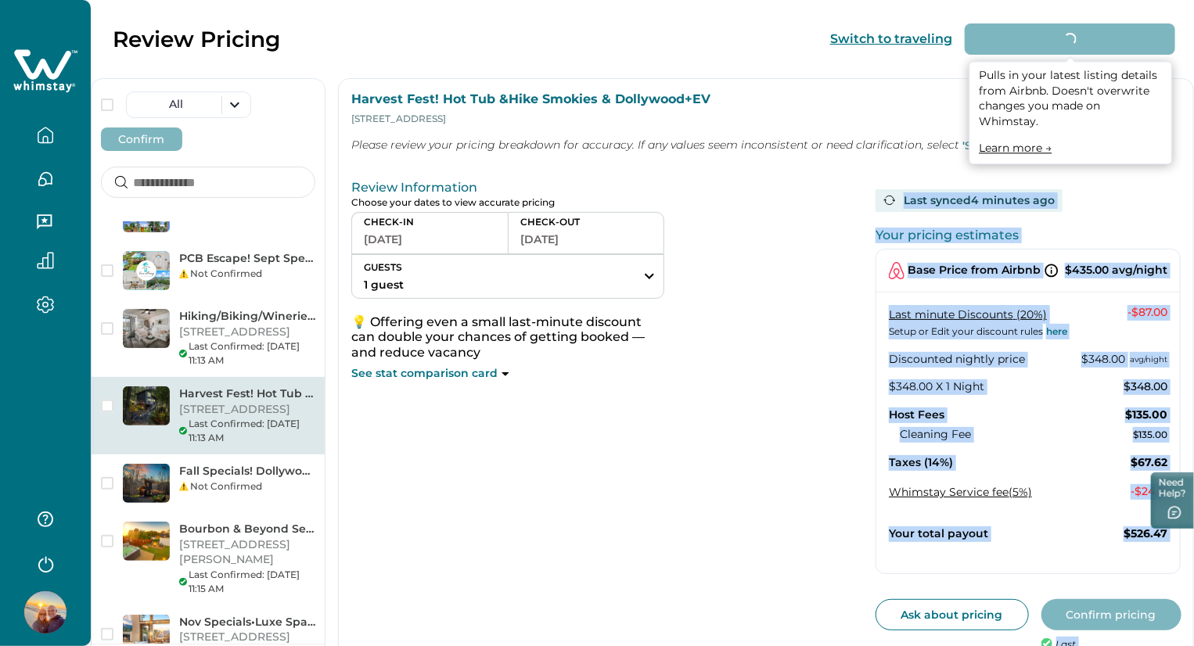
scroll to position [41, 0]
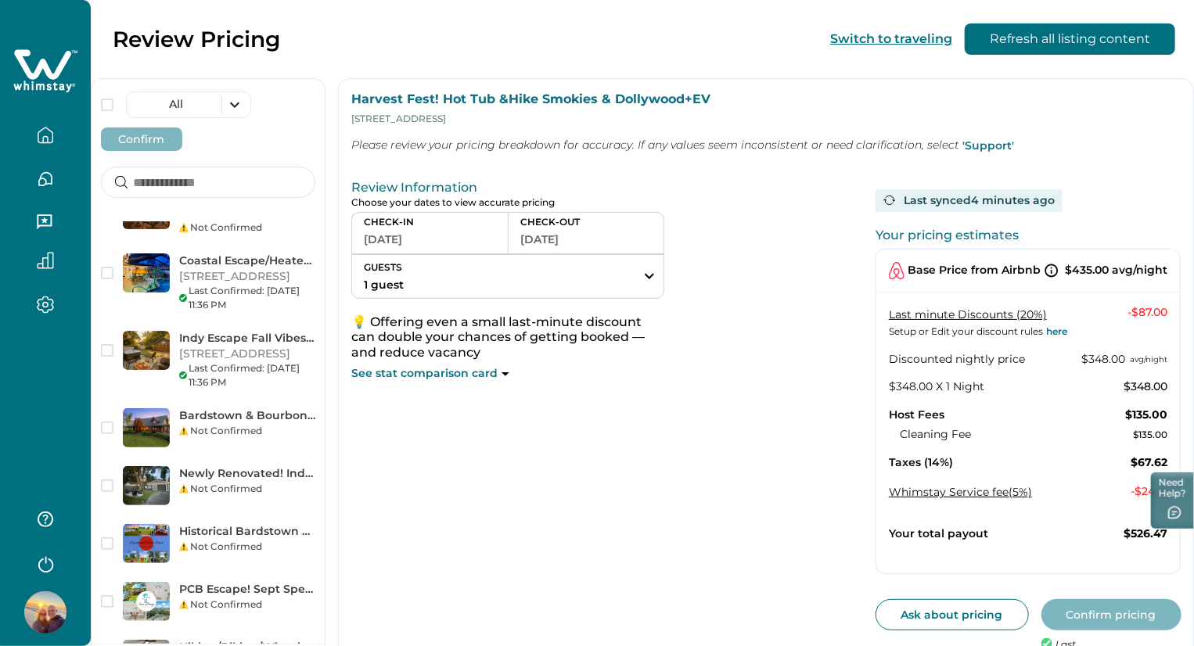
click at [726, 415] on div "Review Information Choose your dates to view accurate pricing CHECK-IN 09-23-20…" at bounding box center [607, 428] width 512 height 509
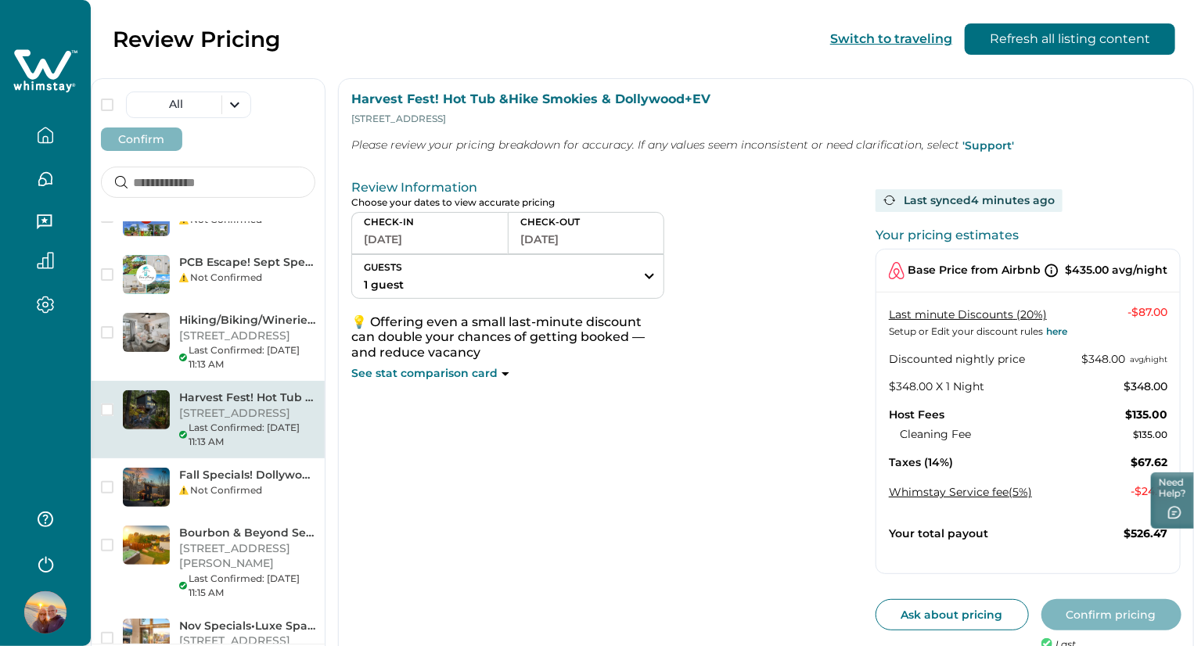
scroll to position [372, 0]
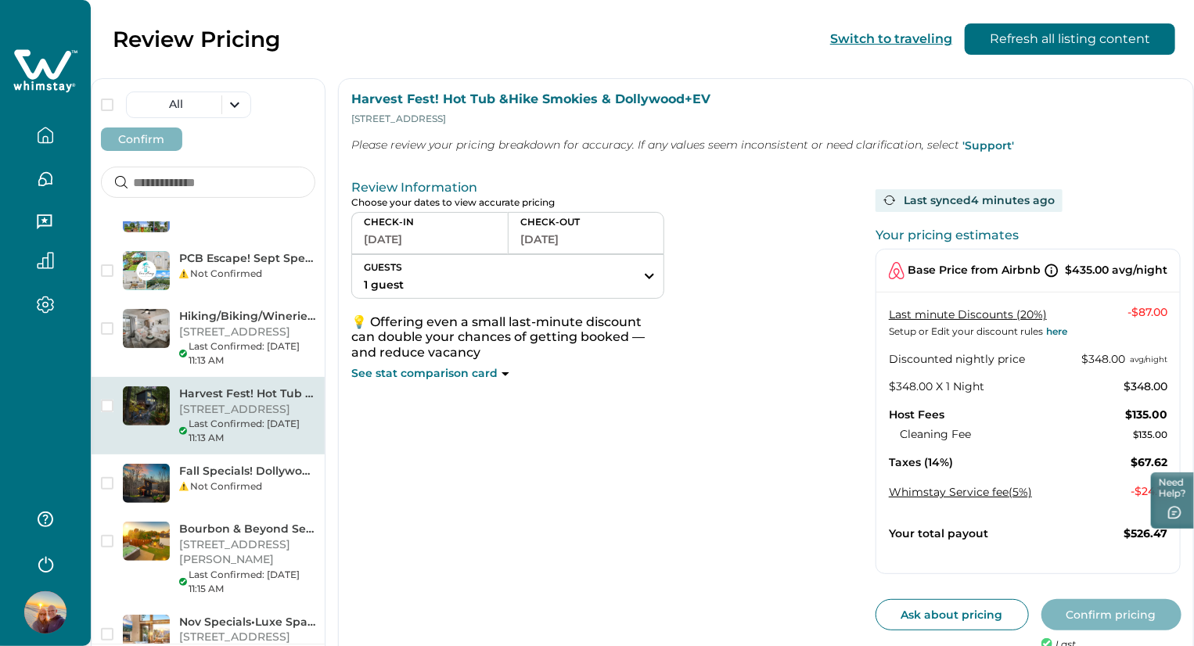
click at [250, 386] on p "Harvest Fest! Hot Tub &Hike Smokies & Dollywood+EV" at bounding box center [247, 394] width 136 height 16
click at [250, 402] on p "1627 S Mountain View Rd, Sevierville, TN, 37876, US" at bounding box center [247, 410] width 136 height 16
click at [670, 460] on div "Review Information Choose your dates to view accurate pricing CHECK-IN 09-23-20…" at bounding box center [607, 428] width 512 height 509
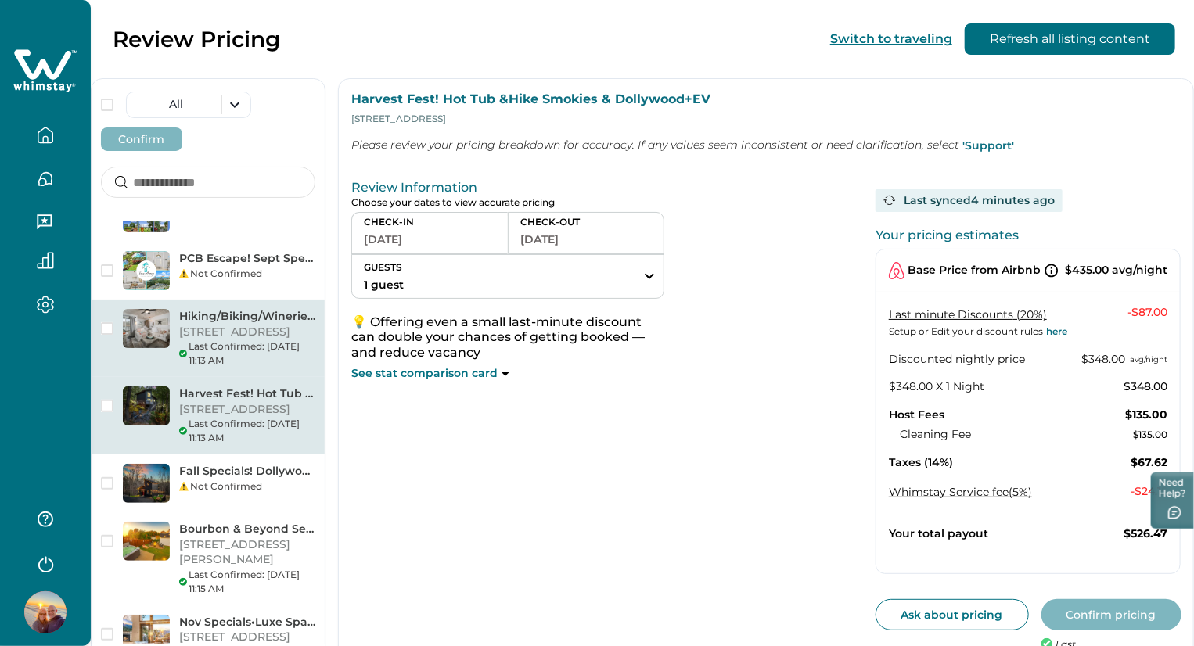
click at [314, 325] on p "301 Pinnacle Inn Rd, 1106, Beech Mountain, NC, 28604, US" at bounding box center [247, 333] width 136 height 16
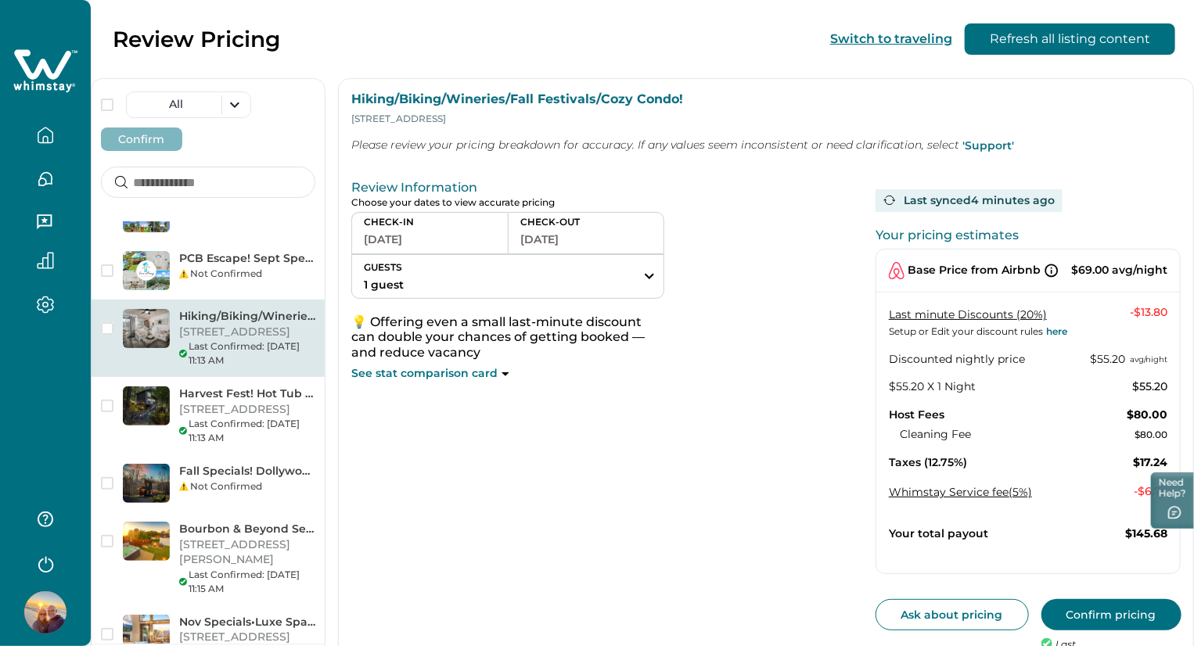
click at [314, 325] on p "301 Pinnacle Inn Rd, 1106, Beech Mountain, NC, 28604, US" at bounding box center [247, 333] width 136 height 16
click at [1041, 608] on button "Confirm pricing" at bounding box center [1111, 614] width 140 height 31
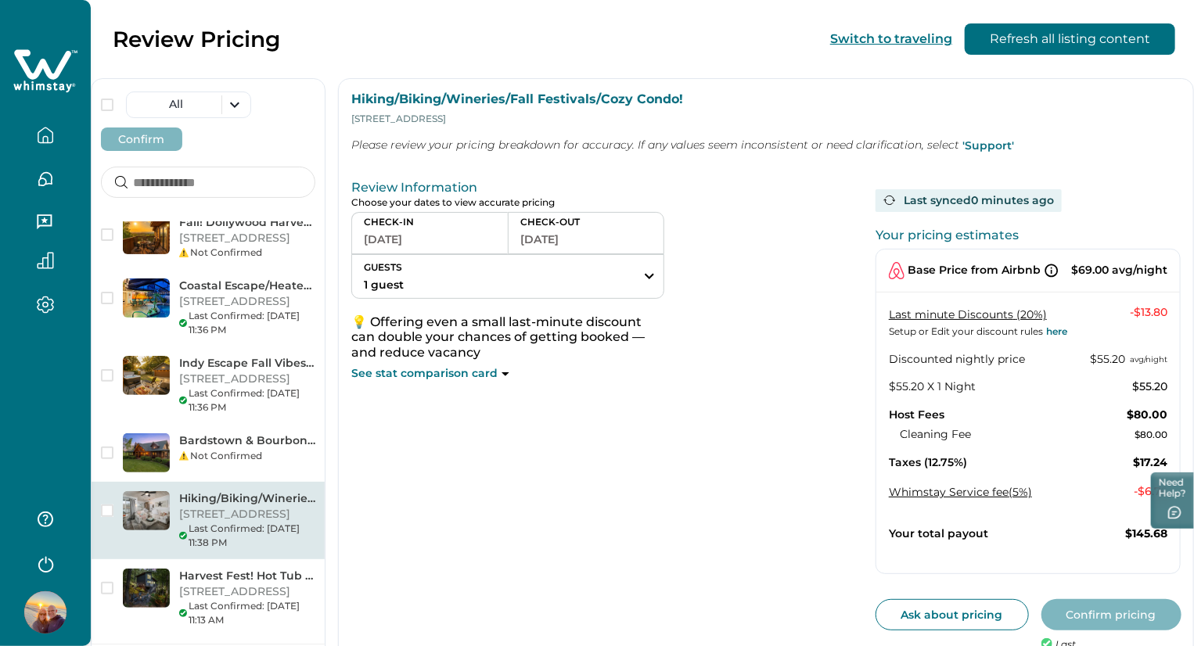
scroll to position [334, 0]
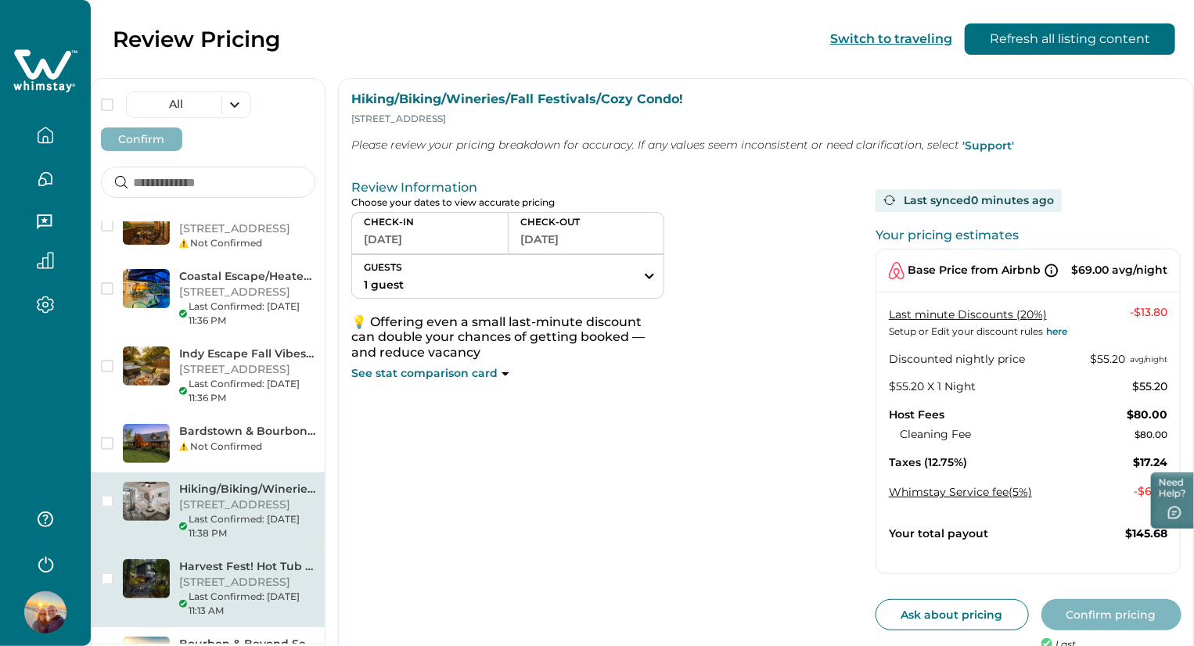
click at [283, 575] on p "1627 S Mountain View Rd, Sevierville, TN, 37876, US" at bounding box center [247, 583] width 136 height 16
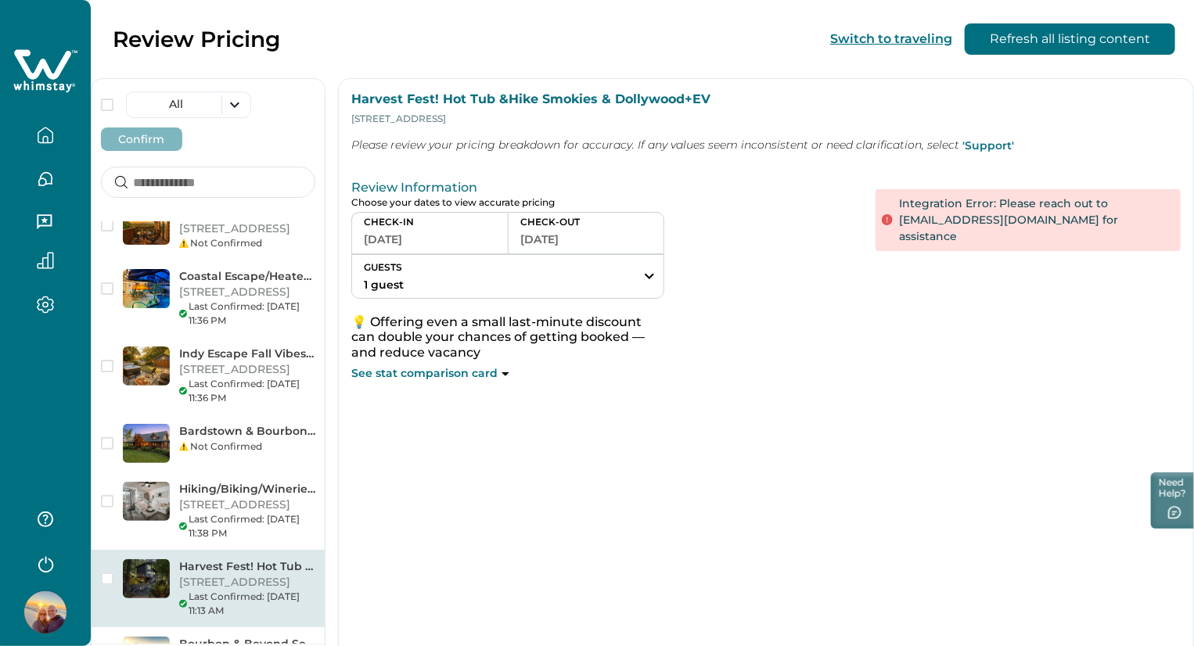
click at [282, 575] on p "1627 S Mountain View Rd, Sevierville, TN, 37876, US" at bounding box center [247, 583] width 136 height 16
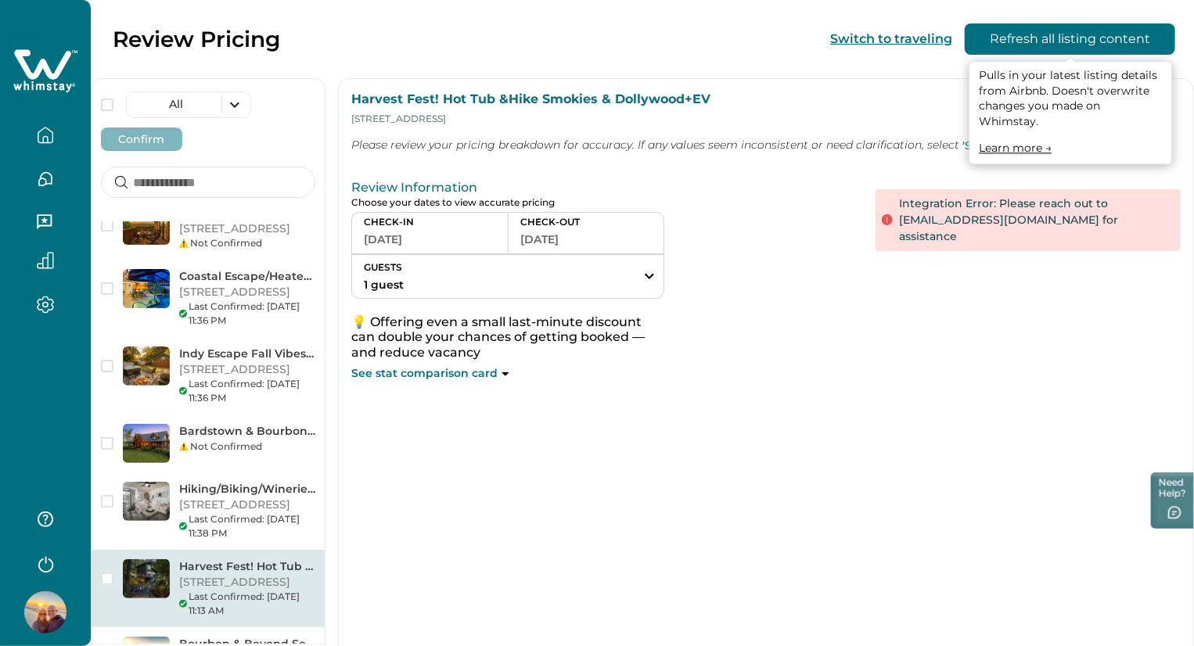
click at [1012, 31] on button "Refresh all listing content" at bounding box center [1069, 38] width 210 height 31
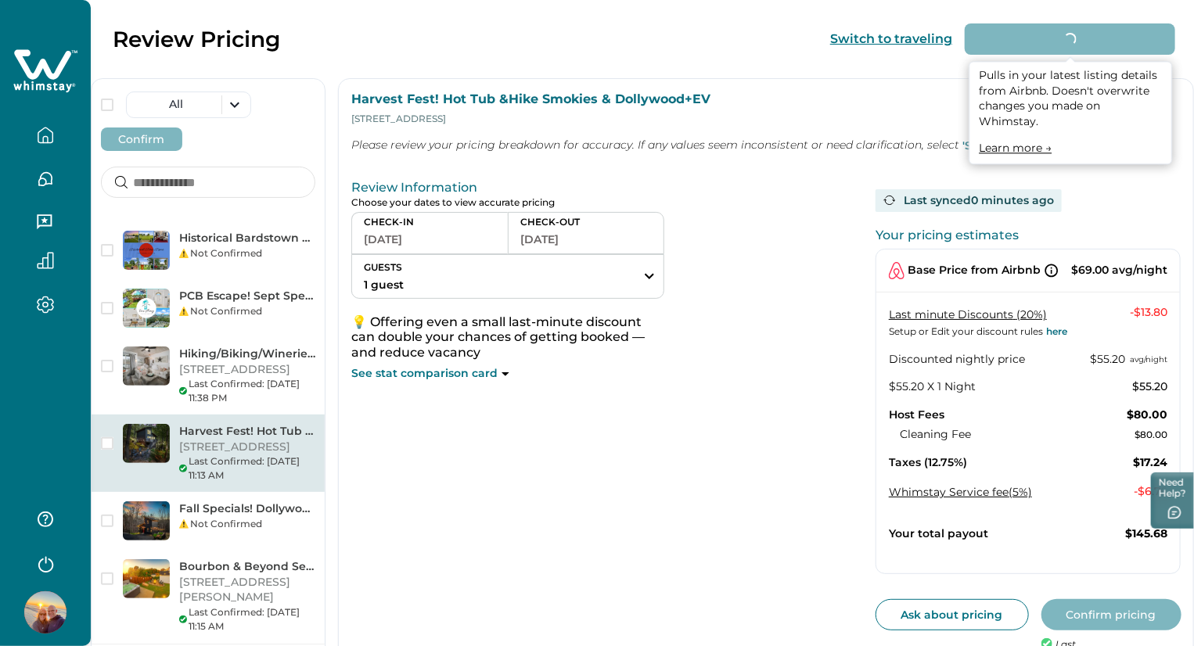
scroll to position [39, 0]
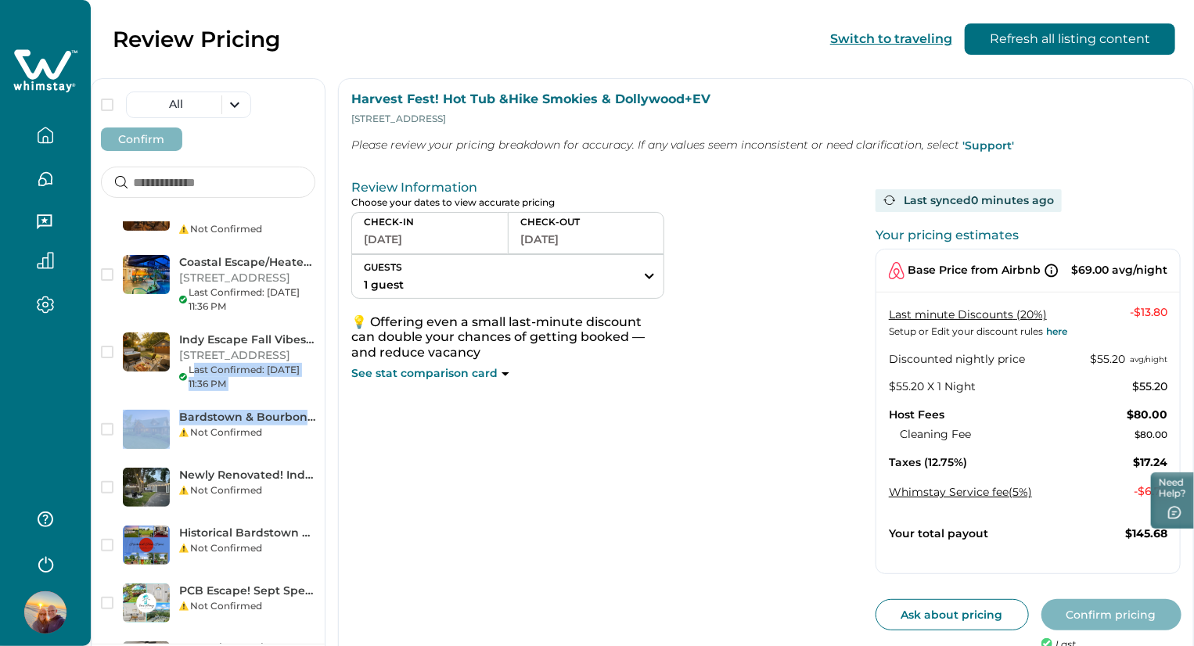
drag, startPoint x: 434, startPoint y: 341, endPoint x: 436, endPoint y: 362, distance: 21.2
click at [325, 362] on div "Fall! Dollywood Harvest fest*EV Charger* Epic View 1821 Fantasy Way, Seviervill…" at bounding box center [208, 432] width 233 height 422
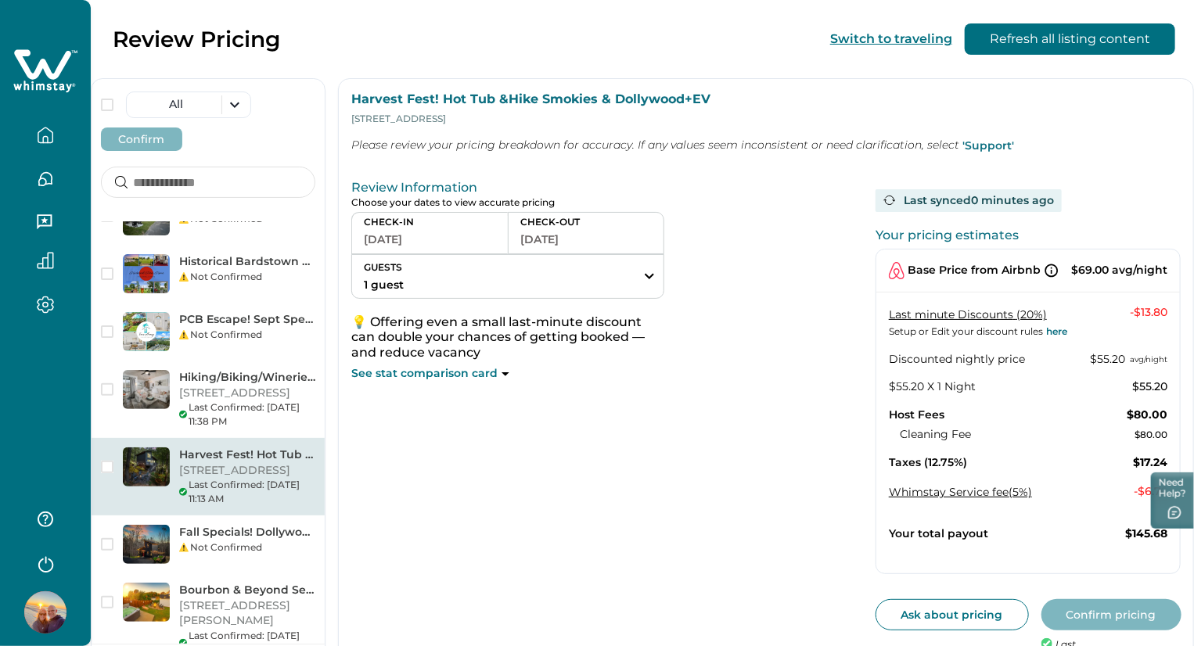
scroll to position [372, 0]
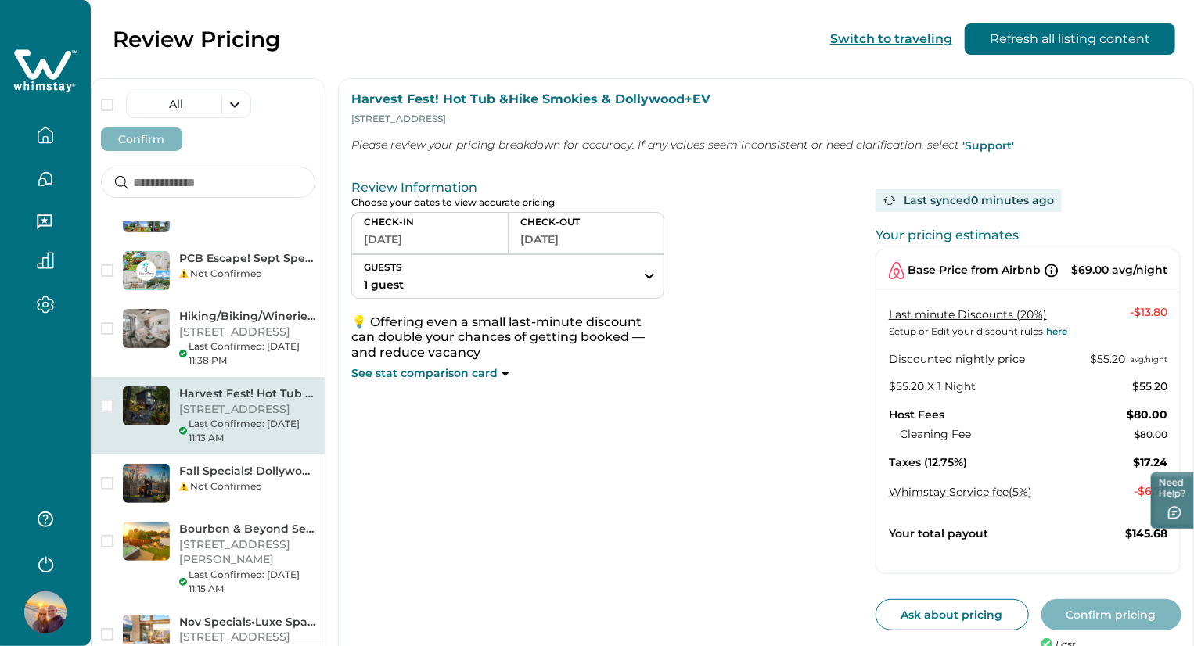
click at [221, 402] on p "1627 S Mountain View Rd, Sevierville, TN, 37876, US" at bounding box center [247, 410] width 136 height 16
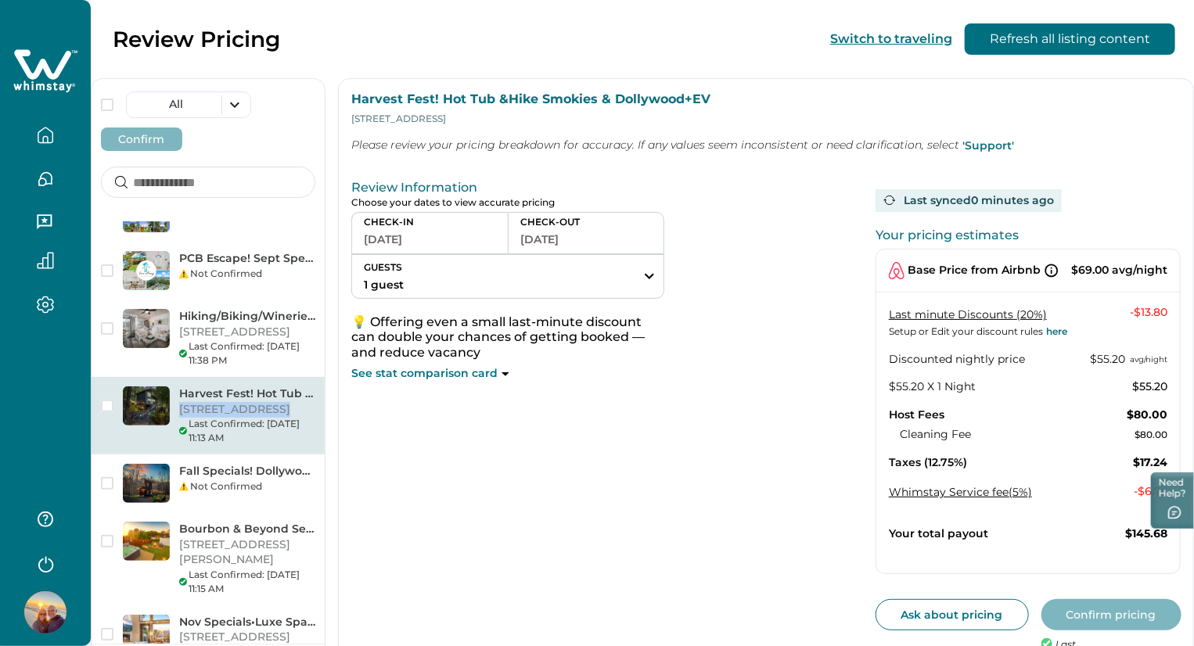
click at [221, 402] on p "1627 S Mountain View Rd, Sevierville, TN, 37876, US" at bounding box center [247, 410] width 136 height 16
click at [496, 232] on button "09-23-2025" at bounding box center [430, 239] width 132 height 22
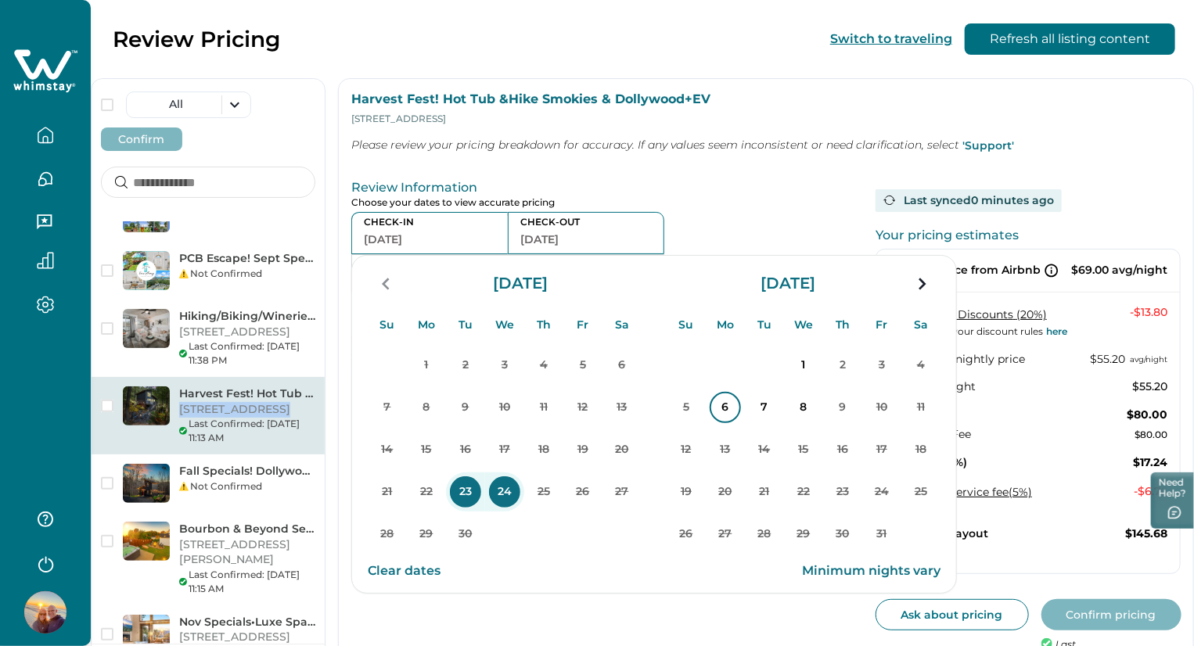
click at [741, 414] on p "6" at bounding box center [724, 407] width 31 height 31
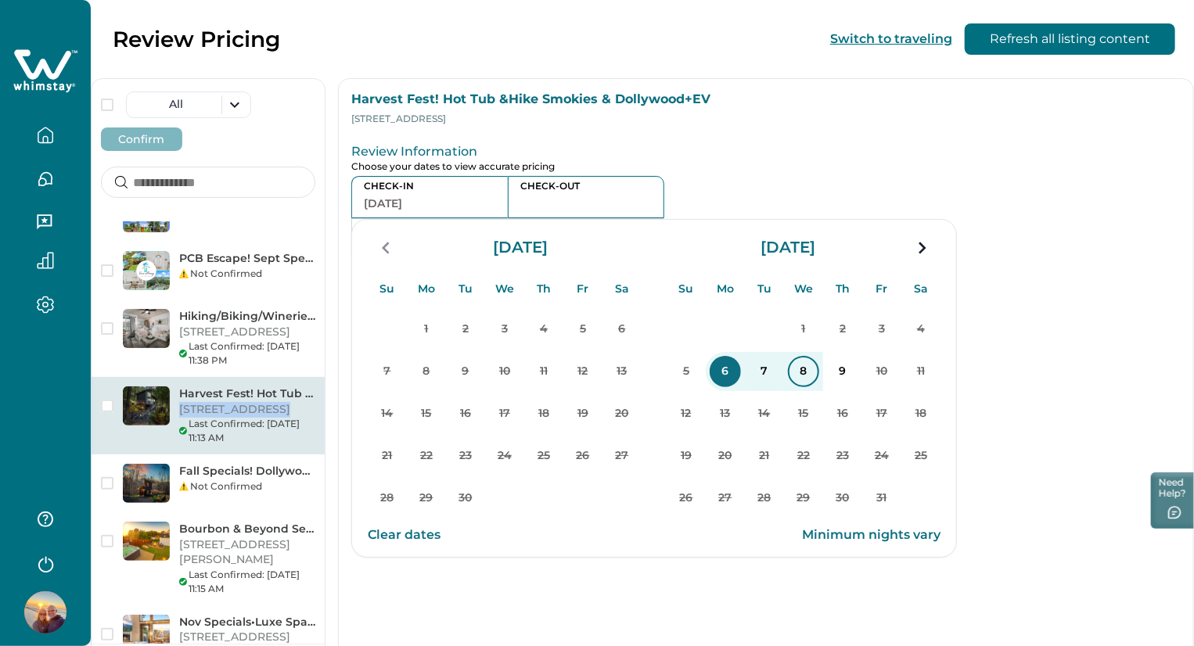
click at [819, 380] on p "8" at bounding box center [803, 371] width 31 height 31
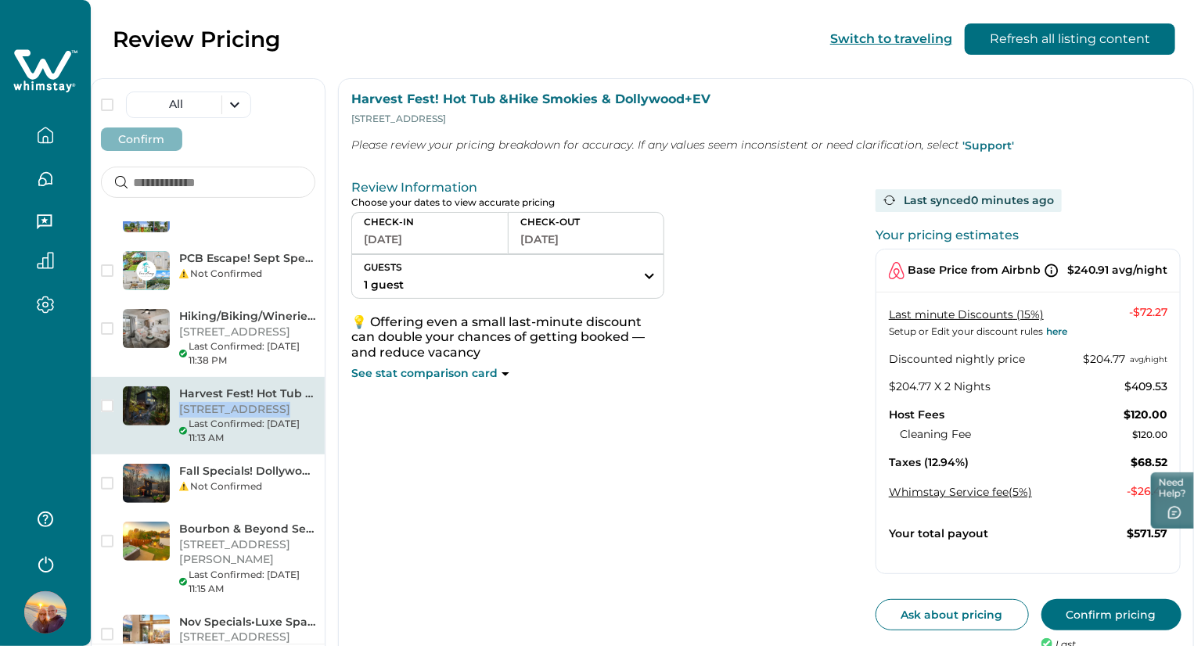
click at [1050, 611] on button "Confirm pricing" at bounding box center [1111, 614] width 140 height 31
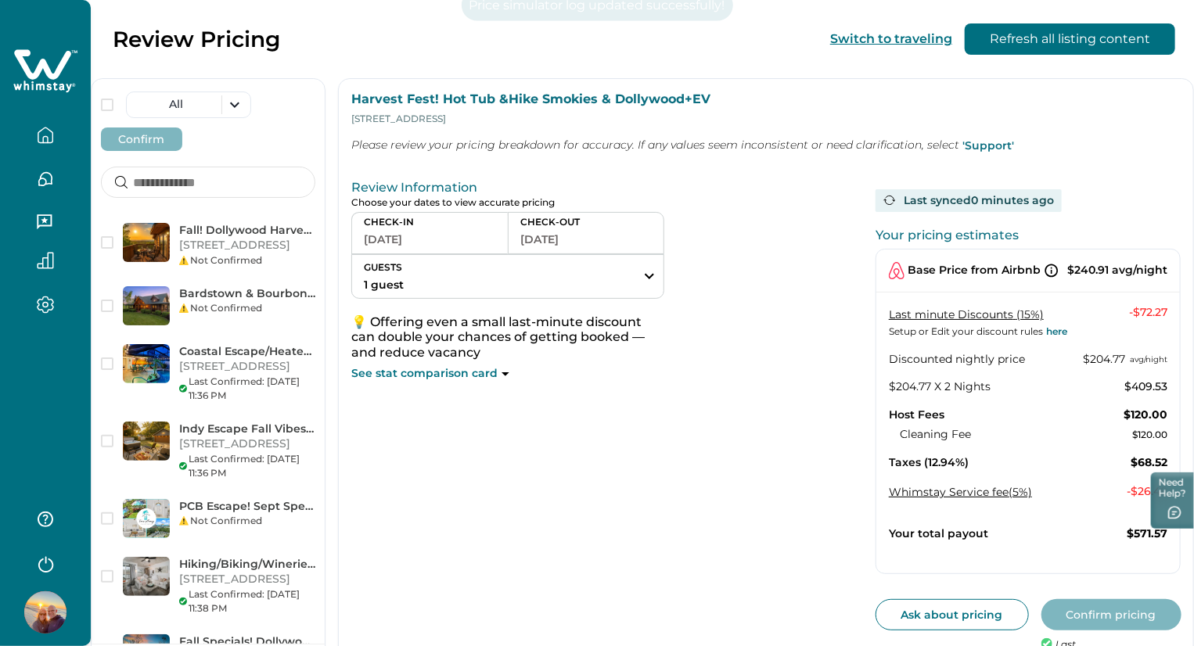
scroll to position [50, 0]
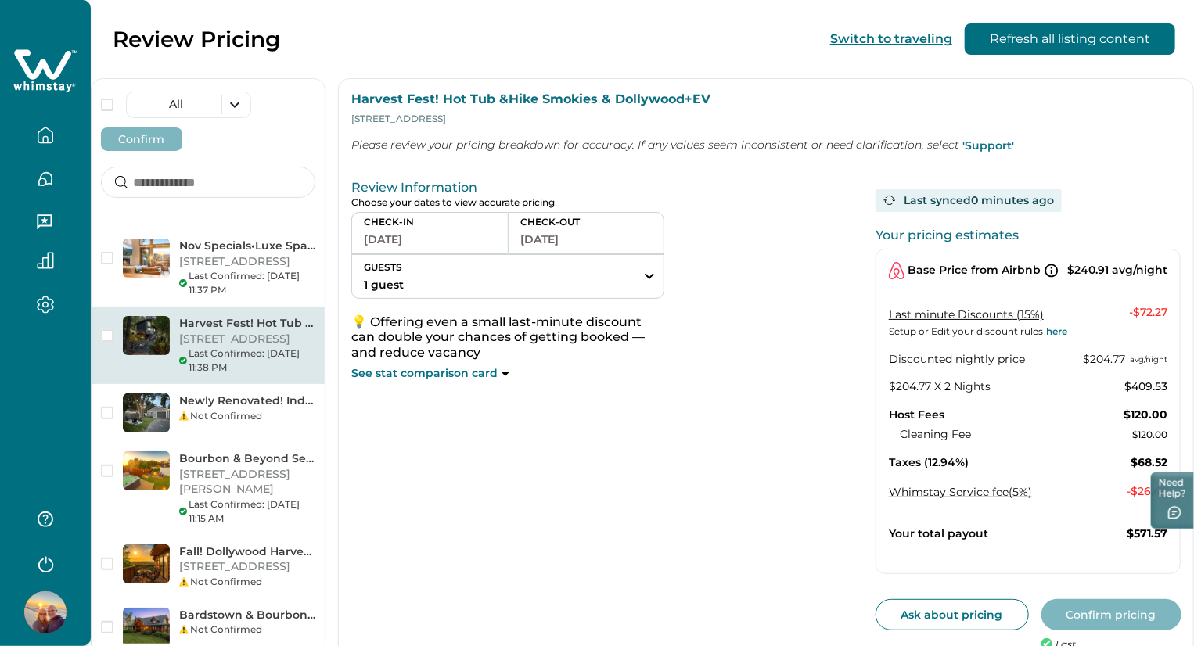
click at [696, 520] on div "Review Information Choose your dates to view accurate pricing CHECK-IN 09-23-20…" at bounding box center [607, 428] width 512 height 509
click at [45, 135] on icon "button" at bounding box center [45, 135] width 17 height 17
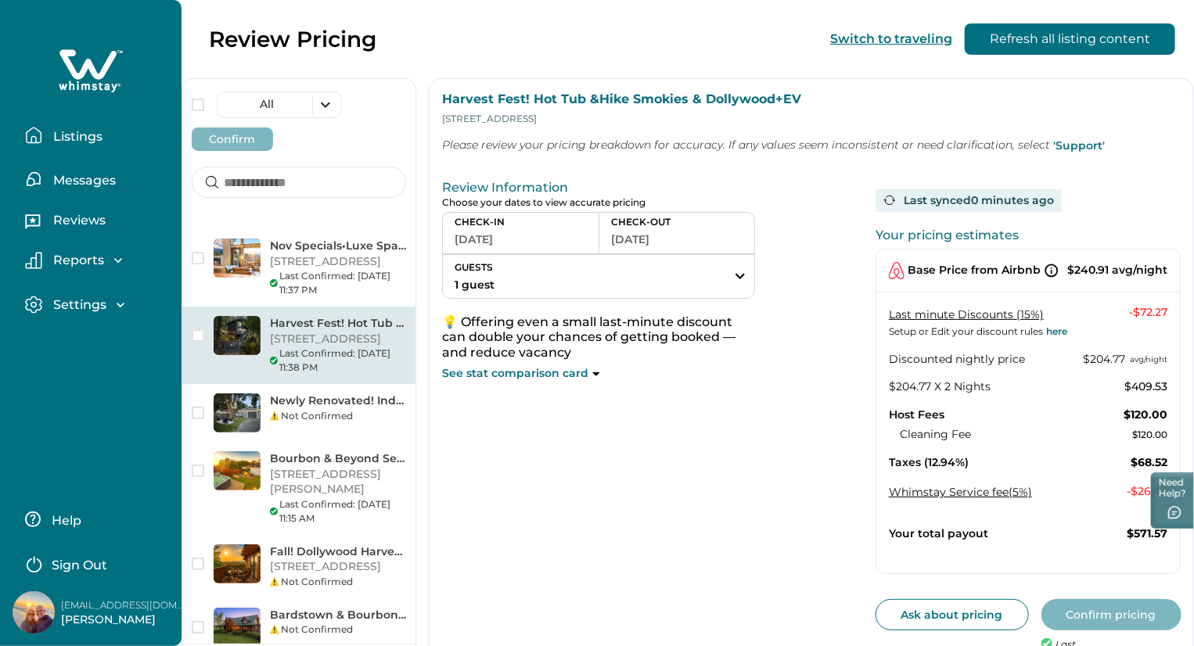
click at [59, 139] on p "Listings" at bounding box center [75, 137] width 54 height 16
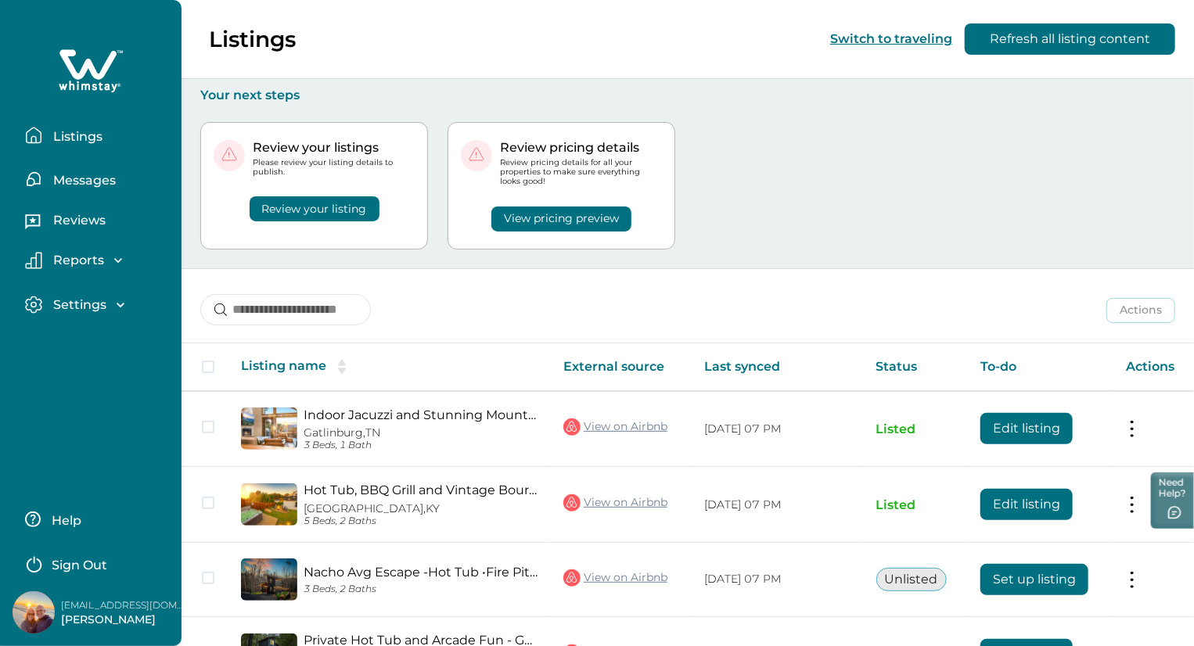
click at [59, 259] on p "Reports" at bounding box center [76, 261] width 56 height 16
click at [69, 135] on p "Listings" at bounding box center [75, 137] width 54 height 16
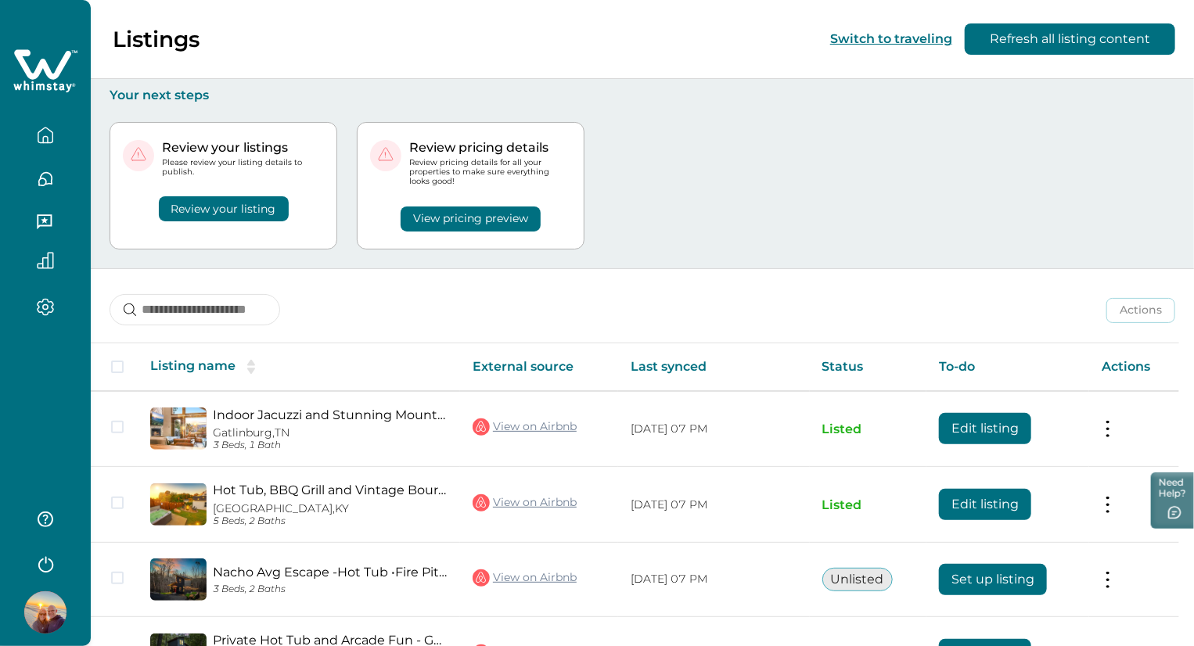
scroll to position [185, 0]
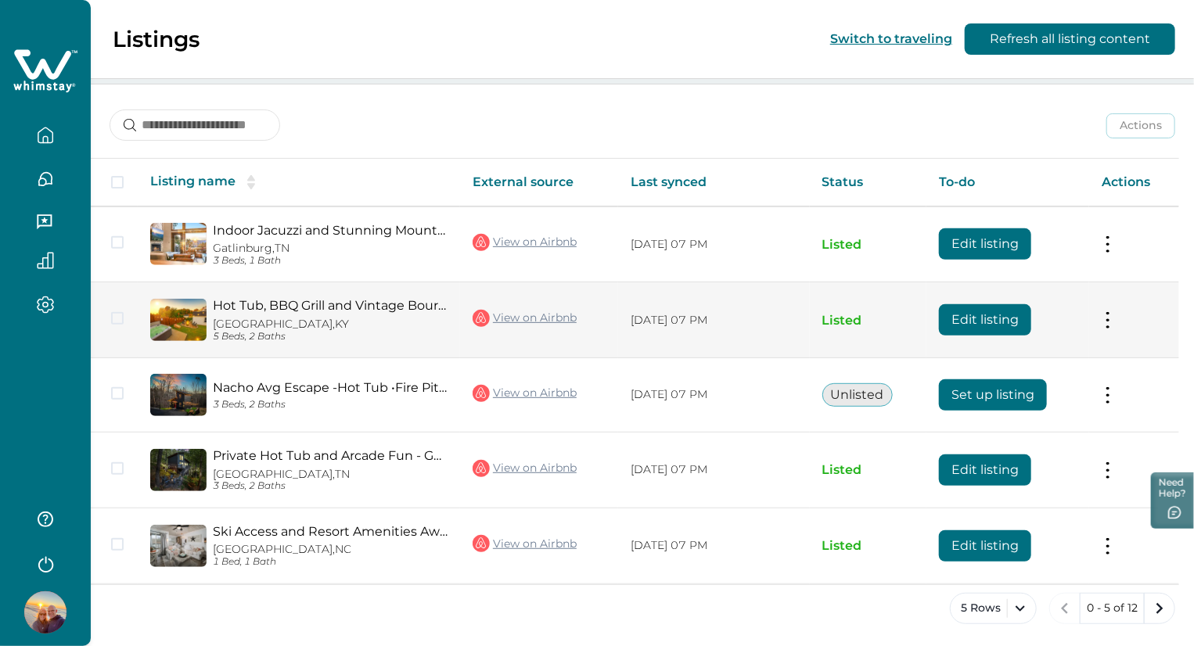
click at [1112, 320] on button at bounding box center [1107, 320] width 13 height 16
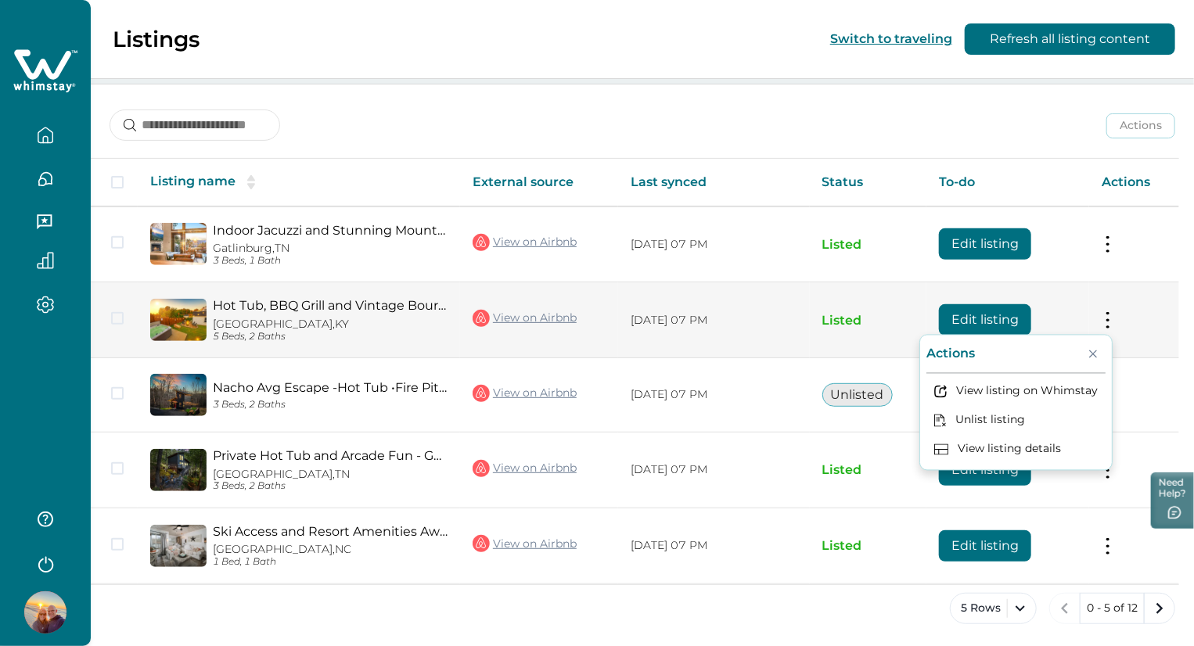
click at [982, 315] on button "Edit listing" at bounding box center [985, 319] width 92 height 31
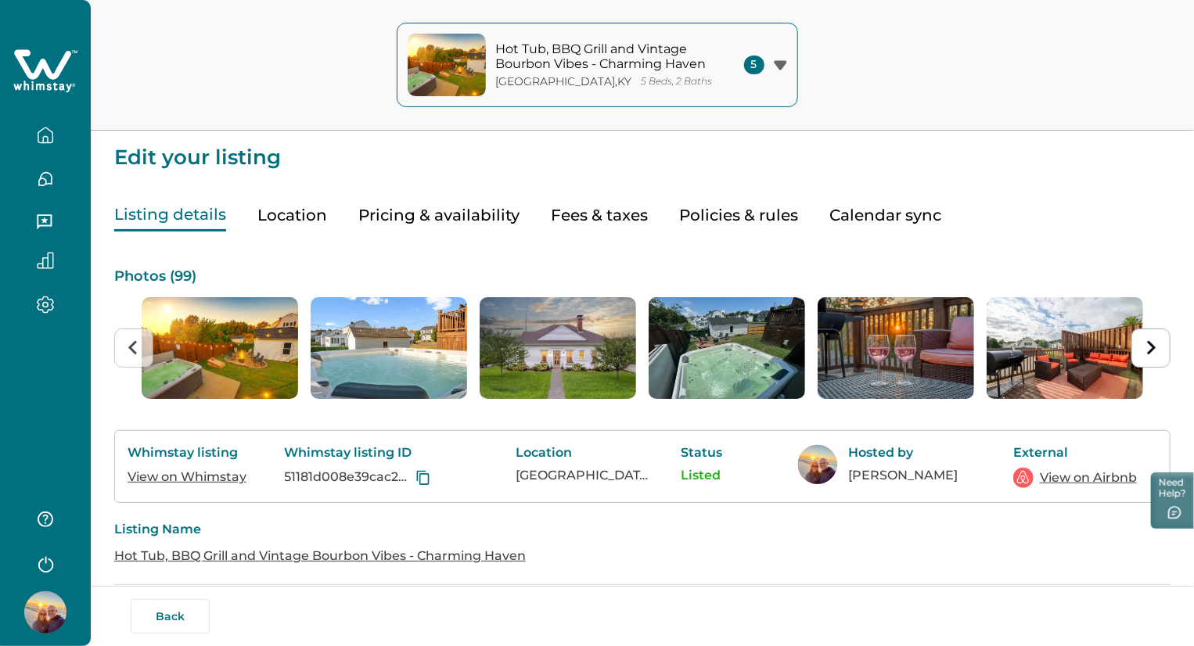
click at [789, 70] on button "Hot Tub, BBQ Grill and Vintage Bourbon Vibes - Charming Haven Springfield , KY …" at bounding box center [597, 65] width 401 height 84
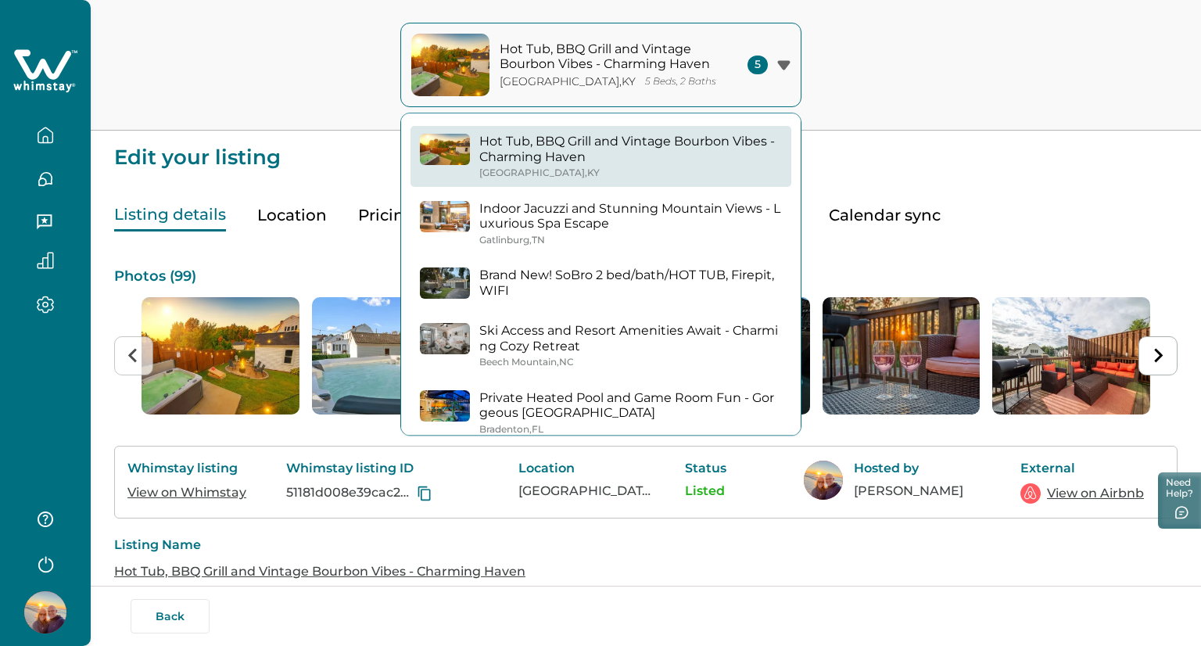
click at [789, 70] on div "5" at bounding box center [769, 65] width 43 height 19
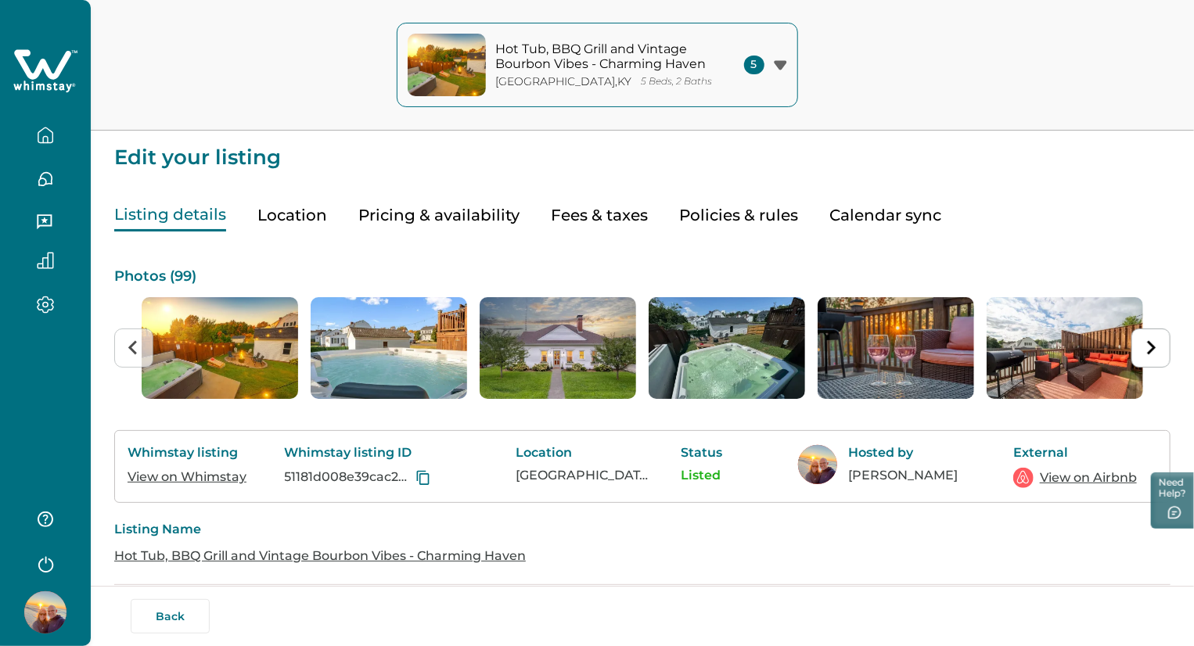
click at [408, 201] on button "Pricing & availability" at bounding box center [438, 215] width 161 height 32
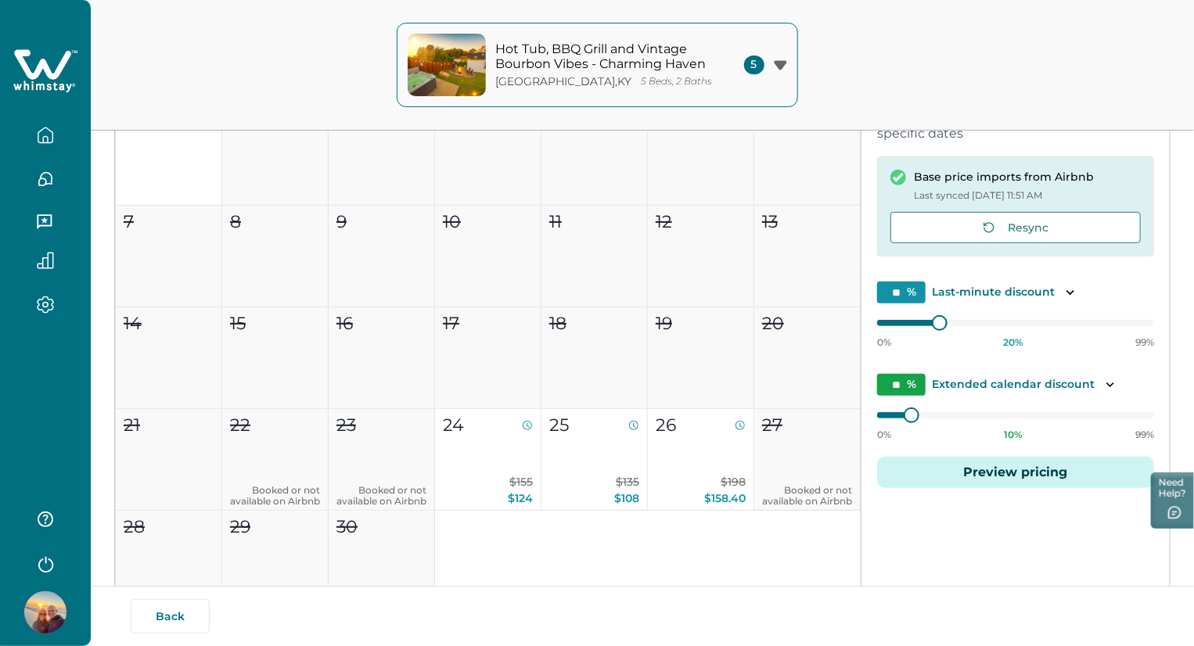
scroll to position [307, 0]
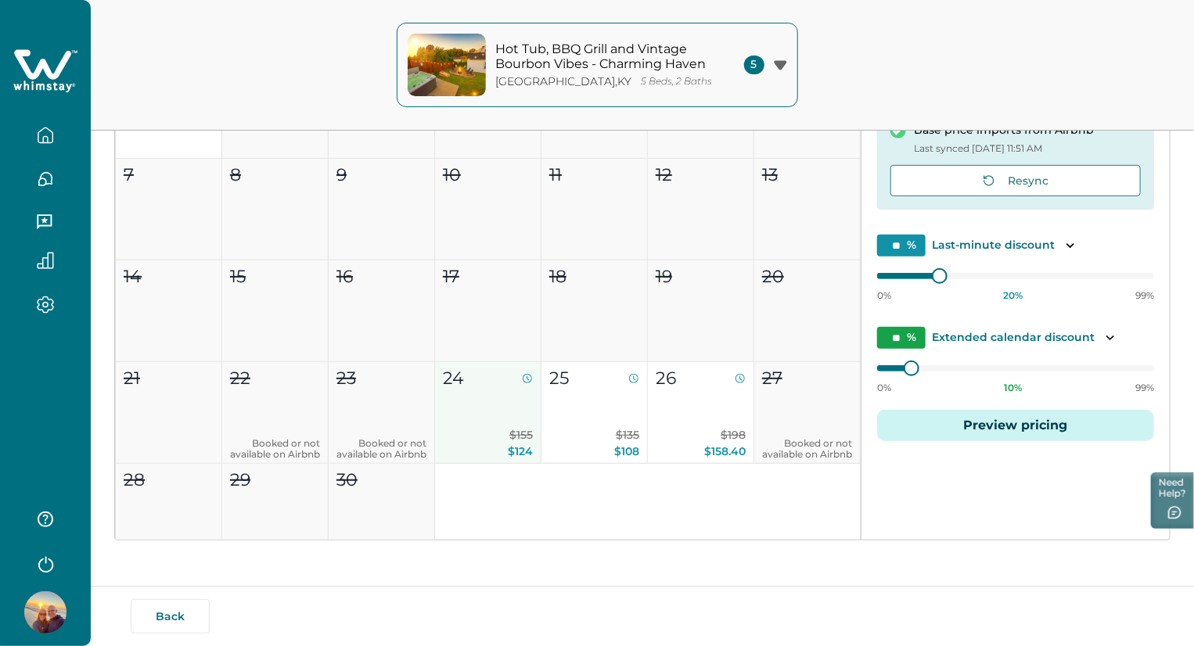
click at [489, 410] on button "24 $155 $124" at bounding box center [488, 413] width 106 height 102
type input "**"
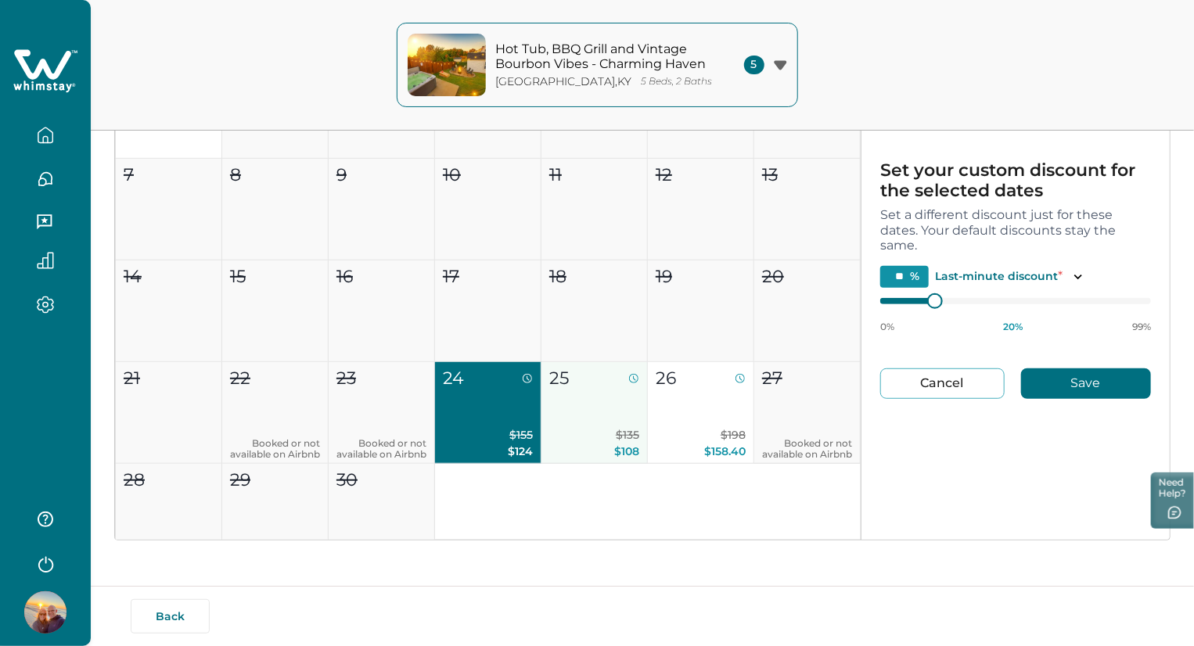
click at [569, 431] on p "$135 $108" at bounding box center [594, 443] width 90 height 33
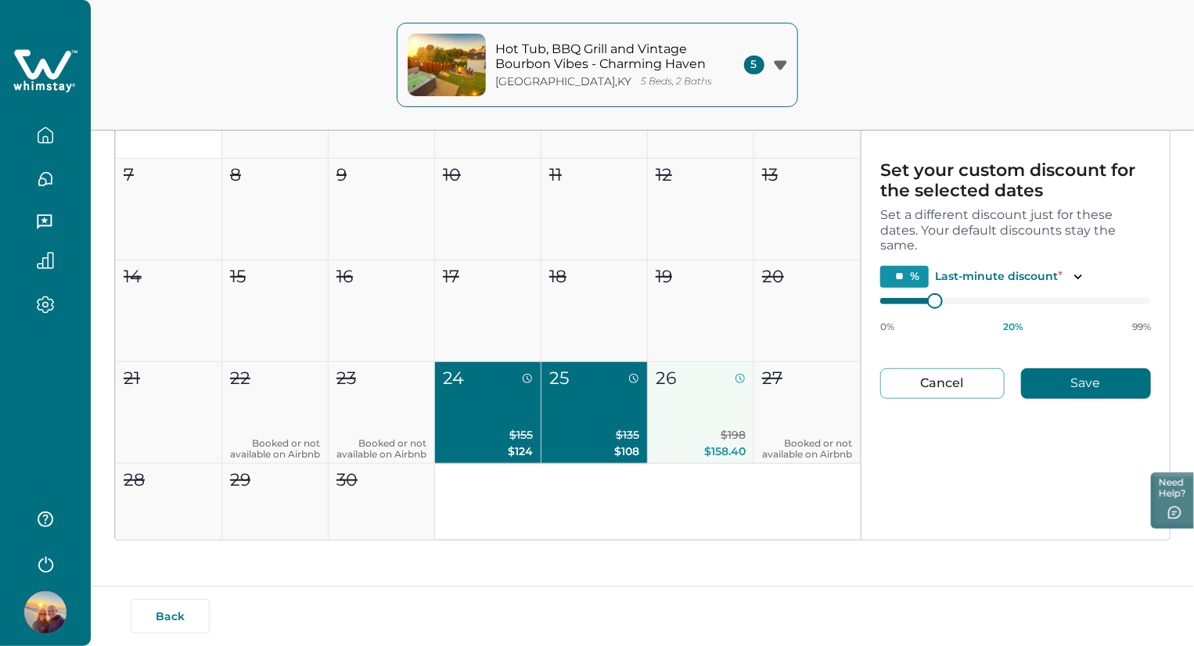
click at [668, 434] on p "$198 $158.40" at bounding box center [700, 443] width 90 height 33
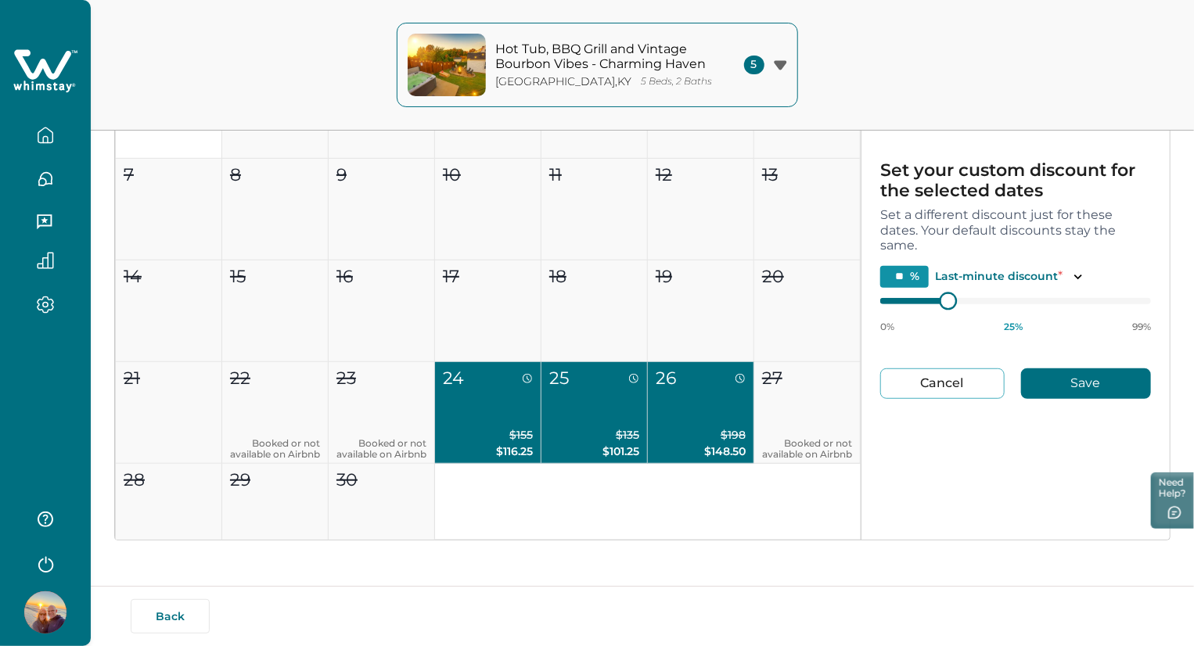
type input "**"
click at [949, 298] on div at bounding box center [948, 300] width 14 height 14
click at [1071, 384] on button "Save" at bounding box center [1086, 383] width 130 height 31
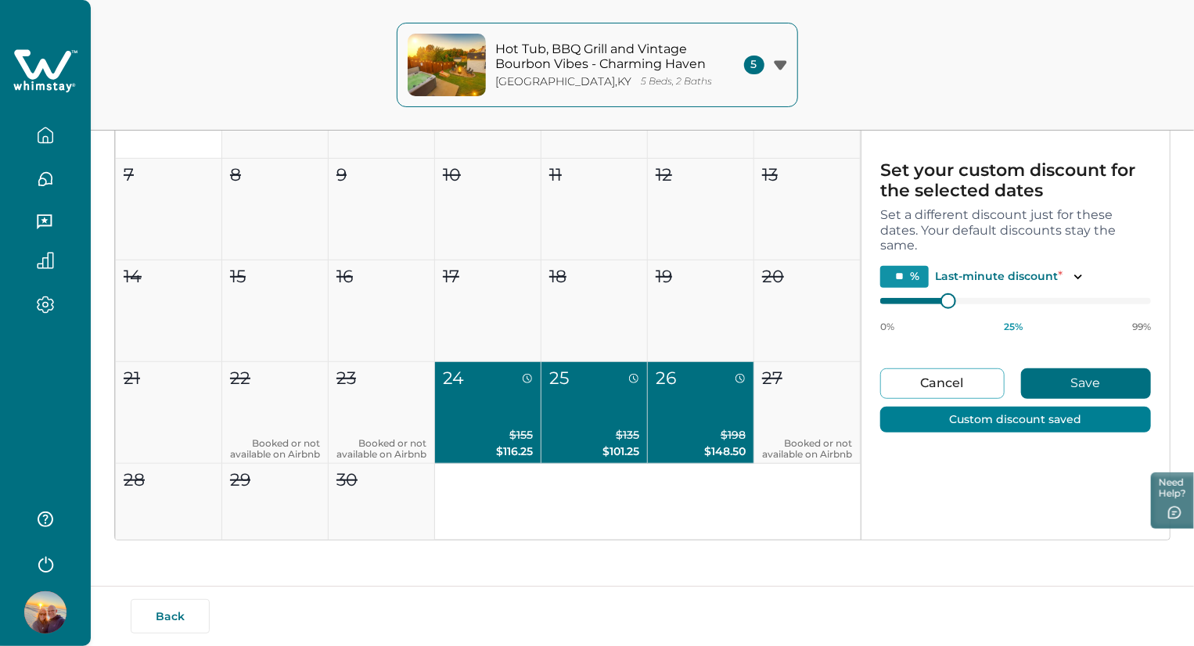
type input "**"
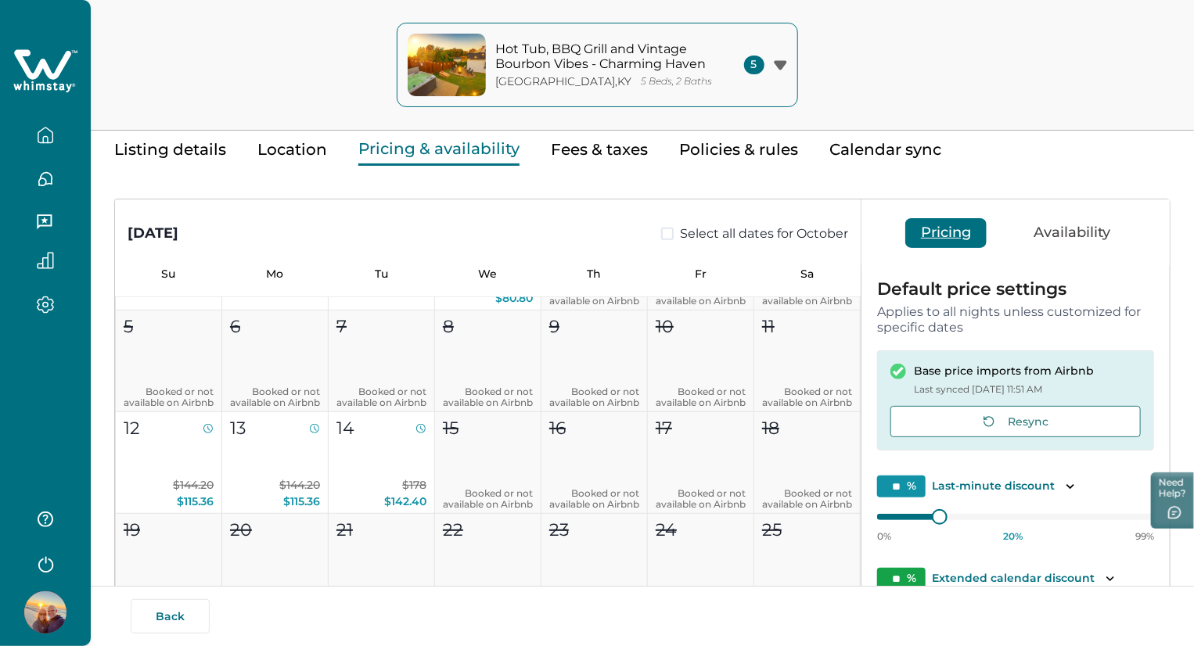
scroll to position [759, 0]
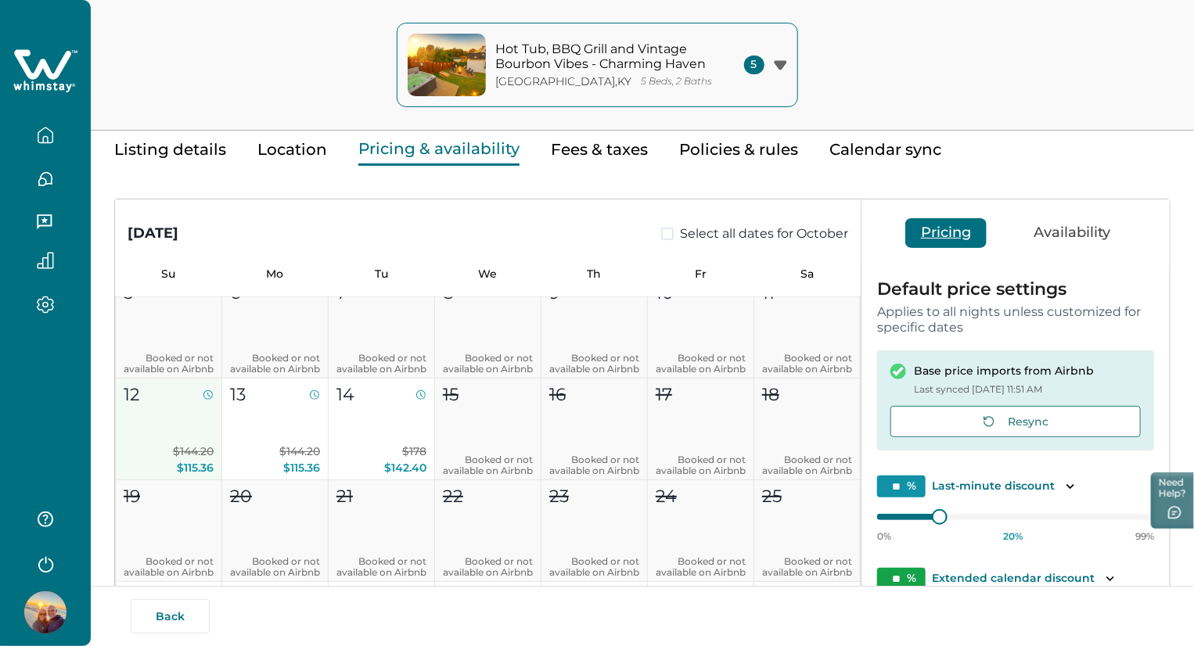
click at [140, 433] on button "12 $144.20 $115.36" at bounding box center [169, 430] width 106 height 102
type input "**"
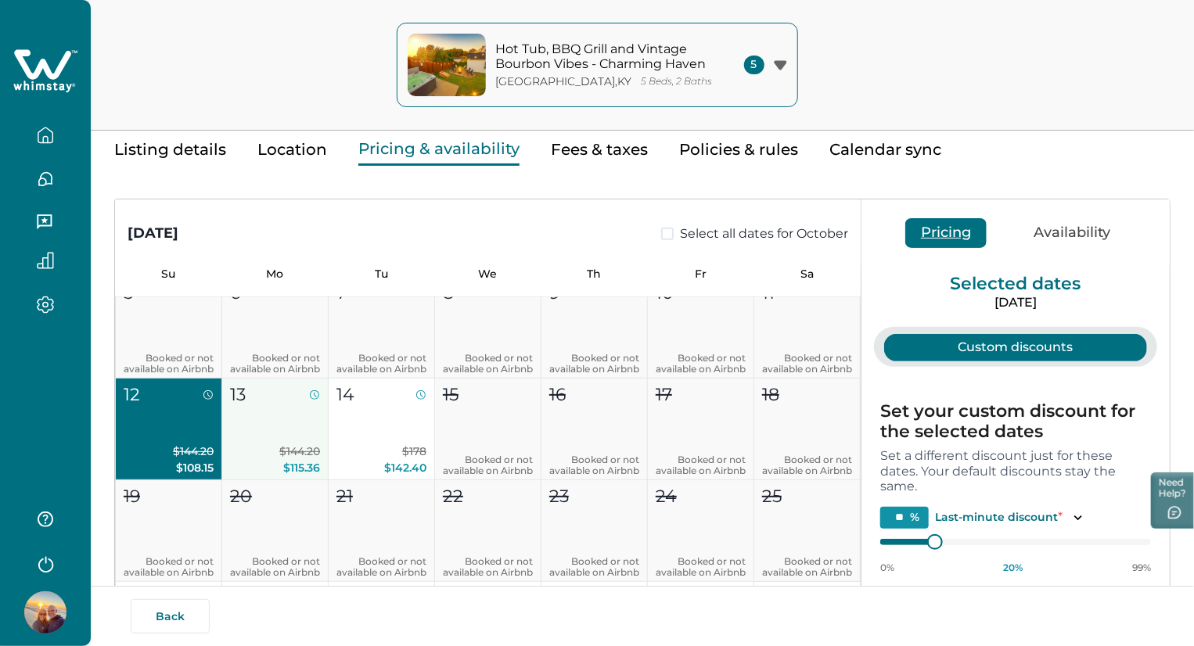
click at [260, 425] on button "13 $144.20 $115.36" at bounding box center [275, 430] width 106 height 102
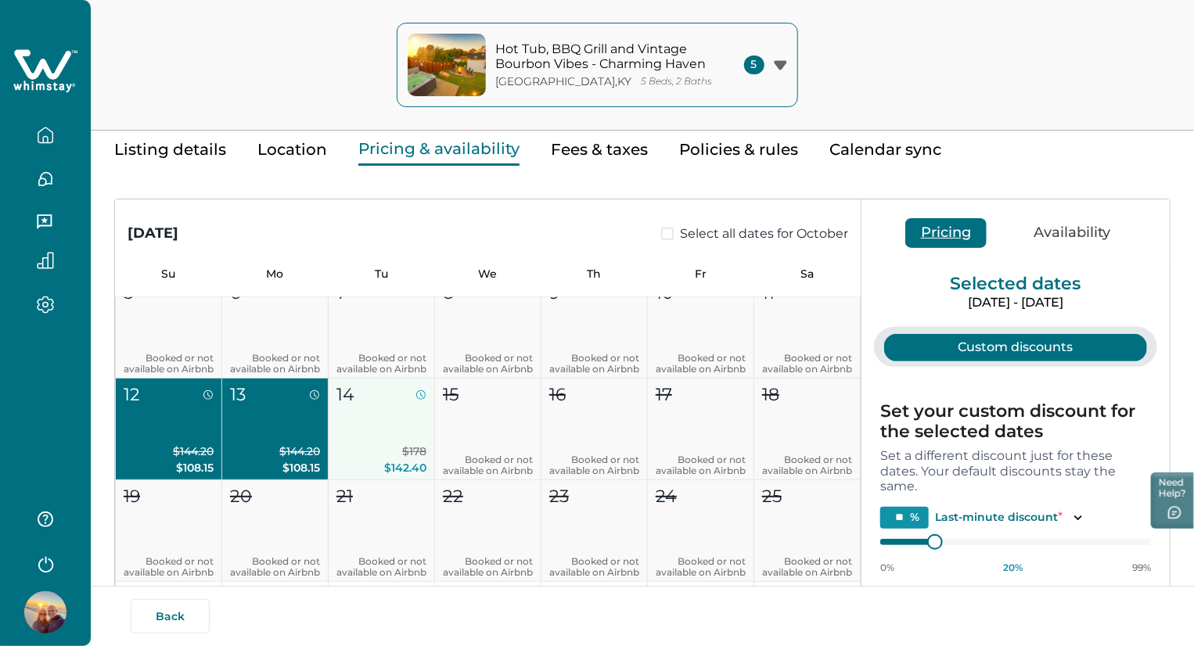
click at [380, 445] on p "$178 $142.40" at bounding box center [381, 459] width 90 height 33
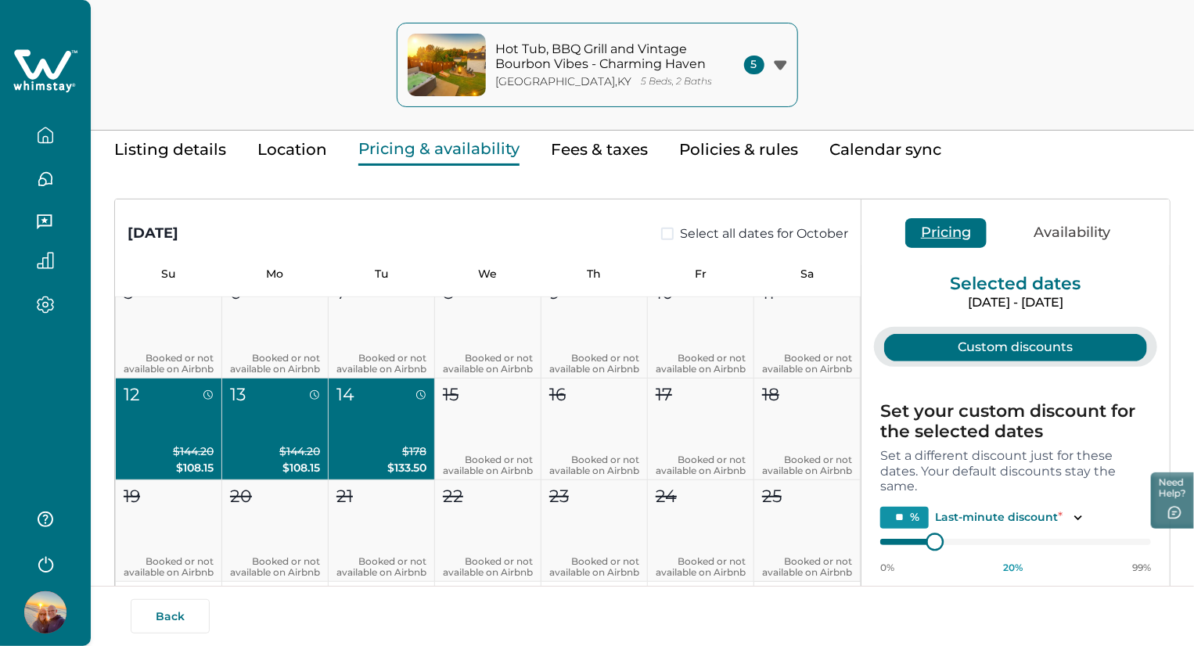
type input "**"
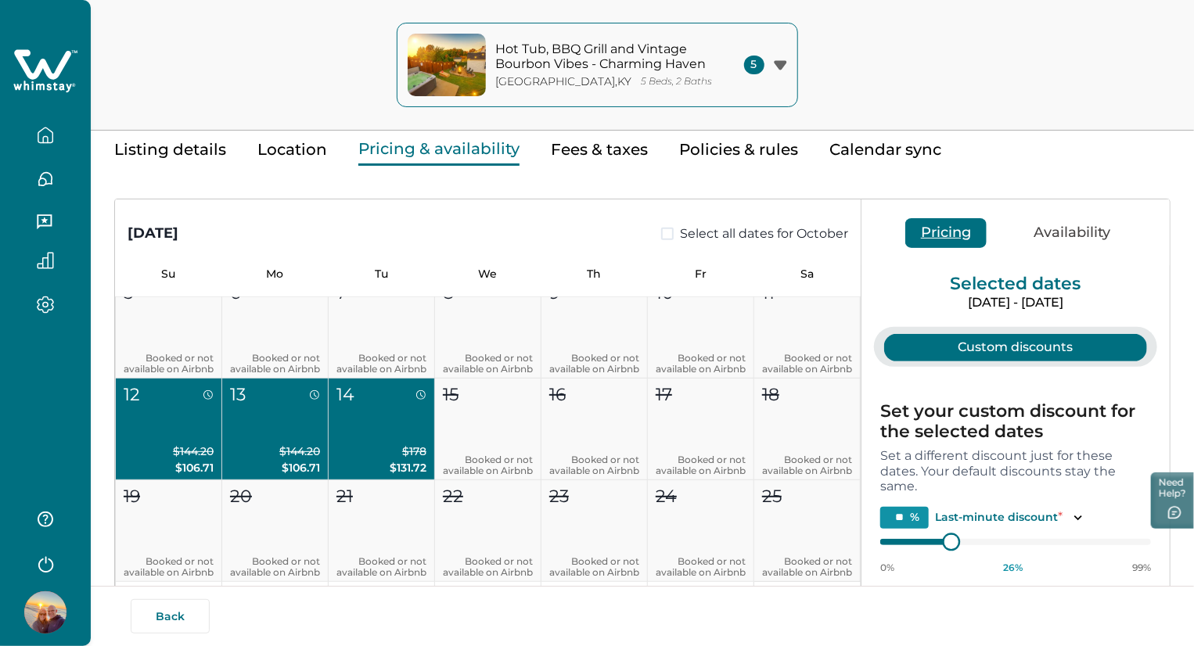
type input "**"
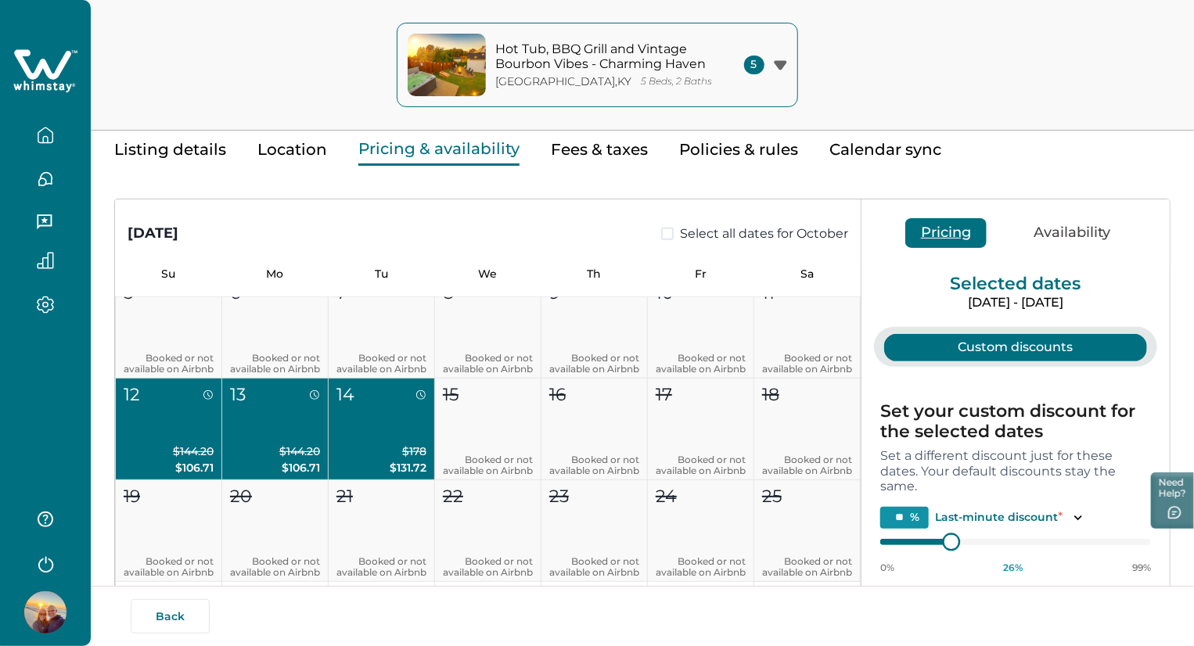
type input "**"
click at [949, 540] on div at bounding box center [948, 541] width 14 height 14
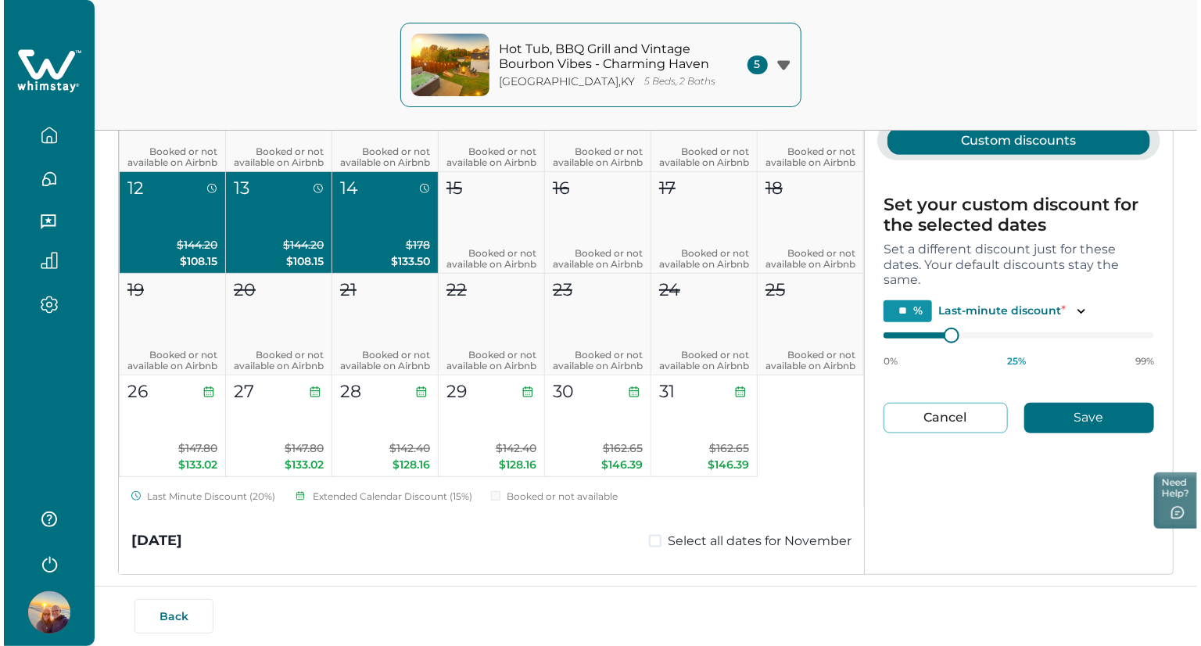
scroll to position [307, 0]
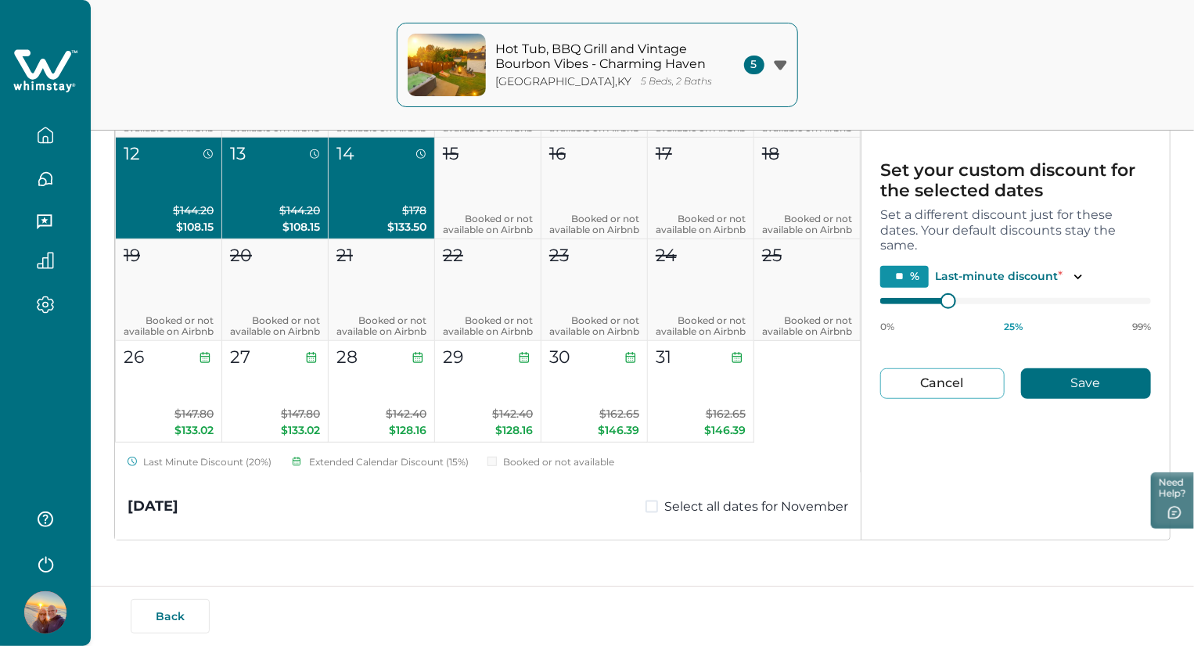
click at [1069, 386] on button "Save" at bounding box center [1086, 383] width 130 height 31
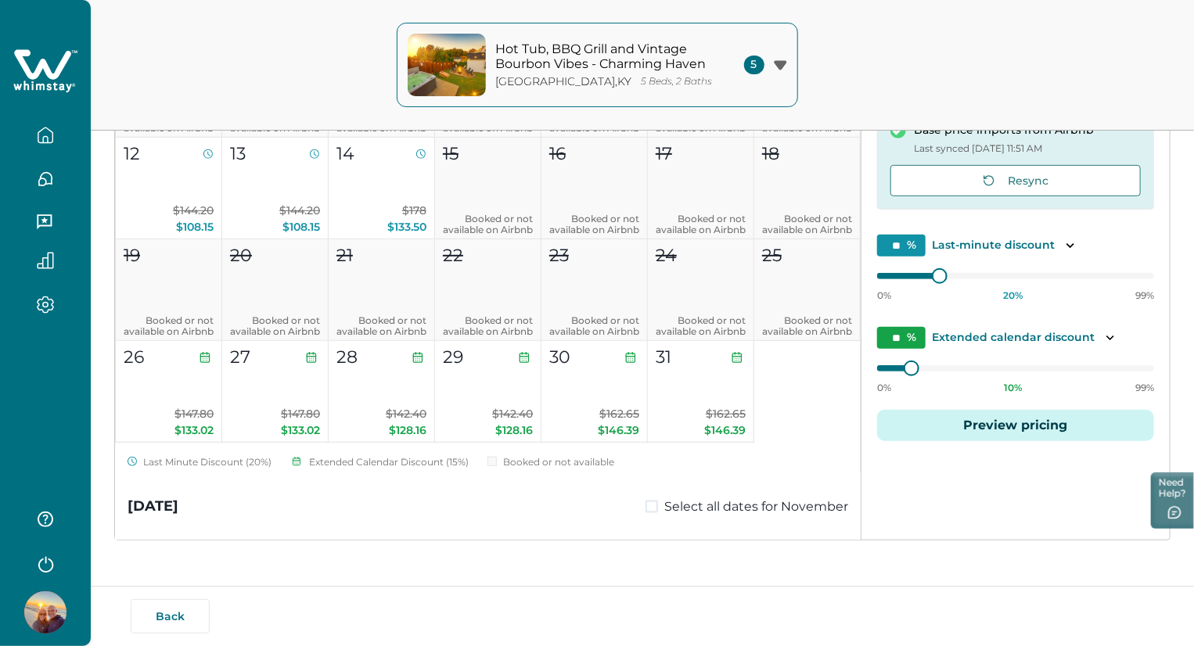
type input "**"
click at [136, 393] on button "26 $147.80 $133.02" at bounding box center [169, 392] width 106 height 102
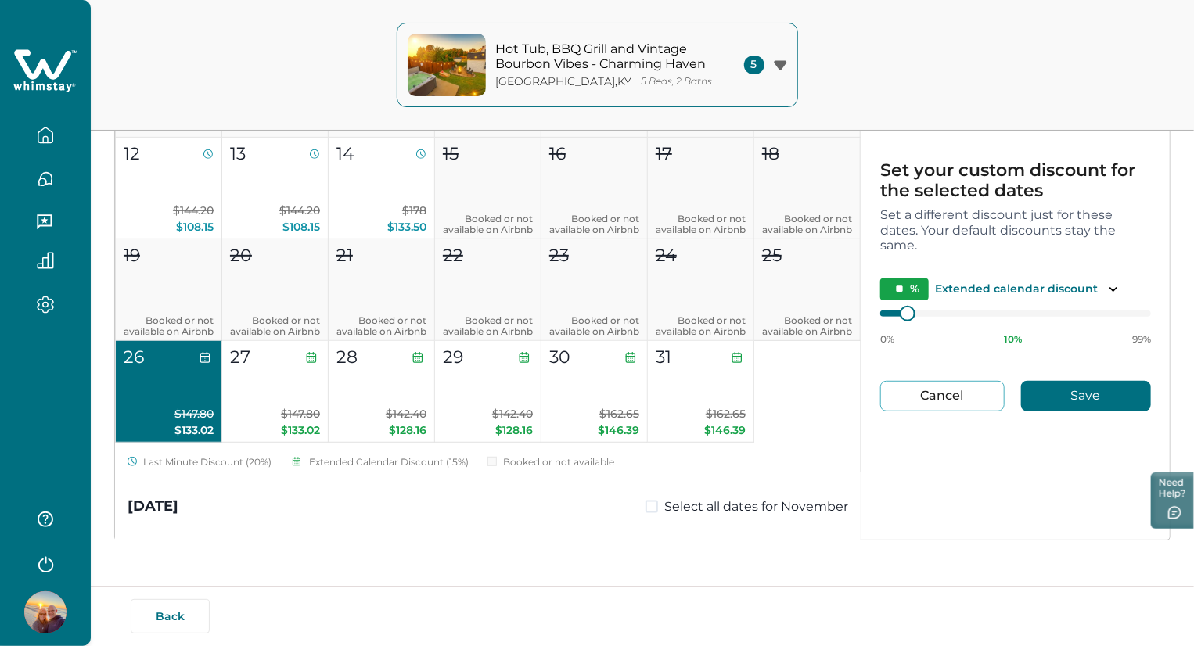
click at [1129, 592] on div "Back By publishing, you agree to follow all applicable laws and regulations." at bounding box center [597, 616] width 1194 height 60
click at [786, 60] on icon "button" at bounding box center [780, 65] width 13 height 10
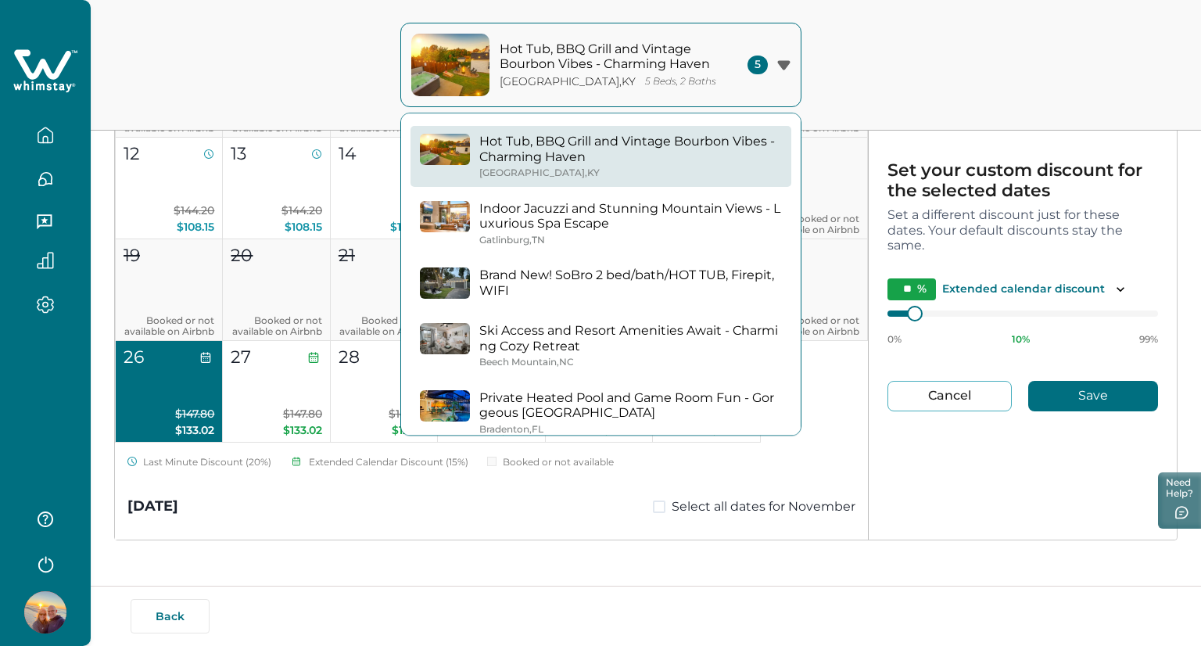
click at [652, 209] on p "Indoor Jacuzzi and Stunning Mountain Views - Luxurious Spa Escape" at bounding box center [630, 216] width 303 height 31
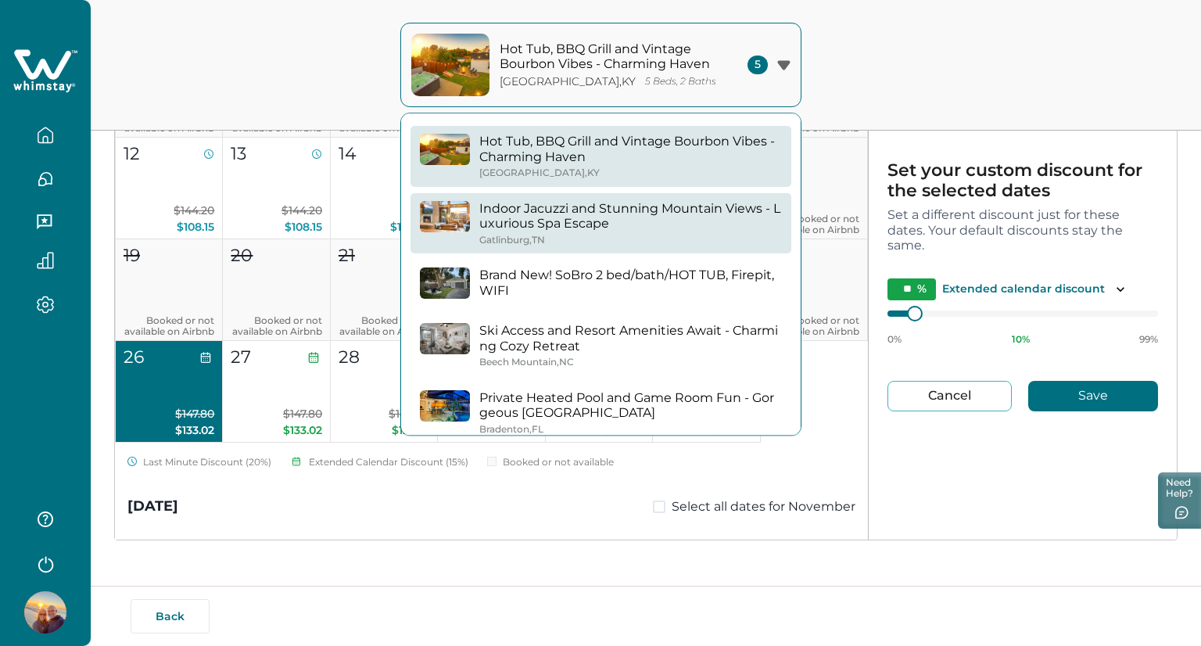
type input "*"
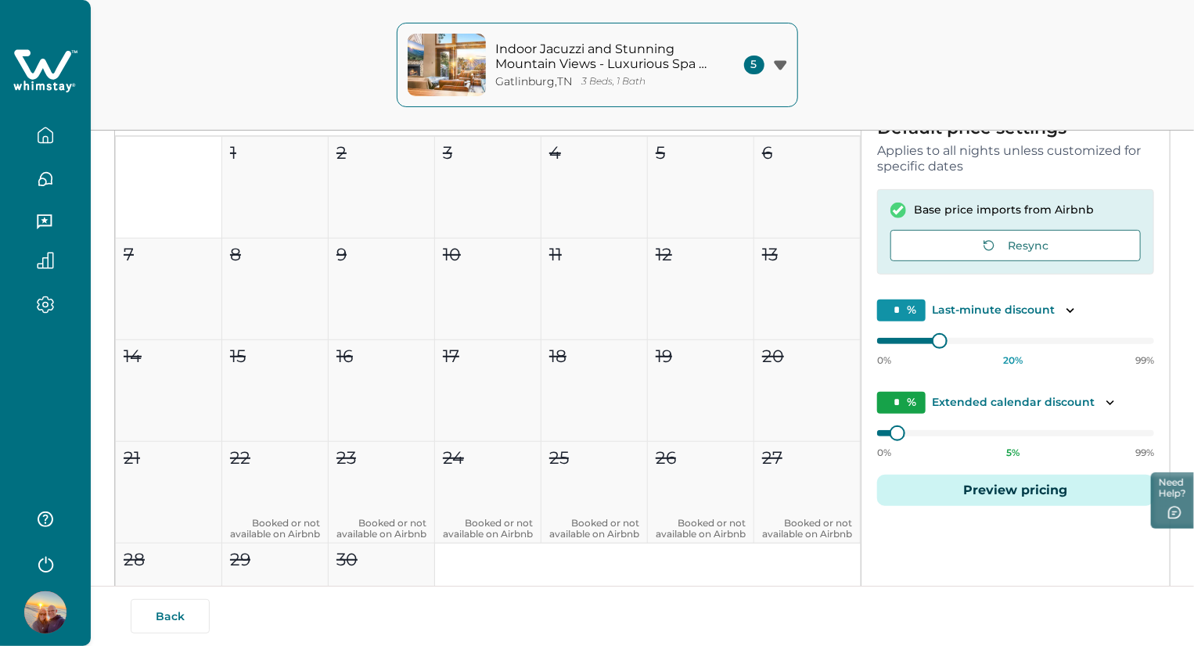
type input "*"
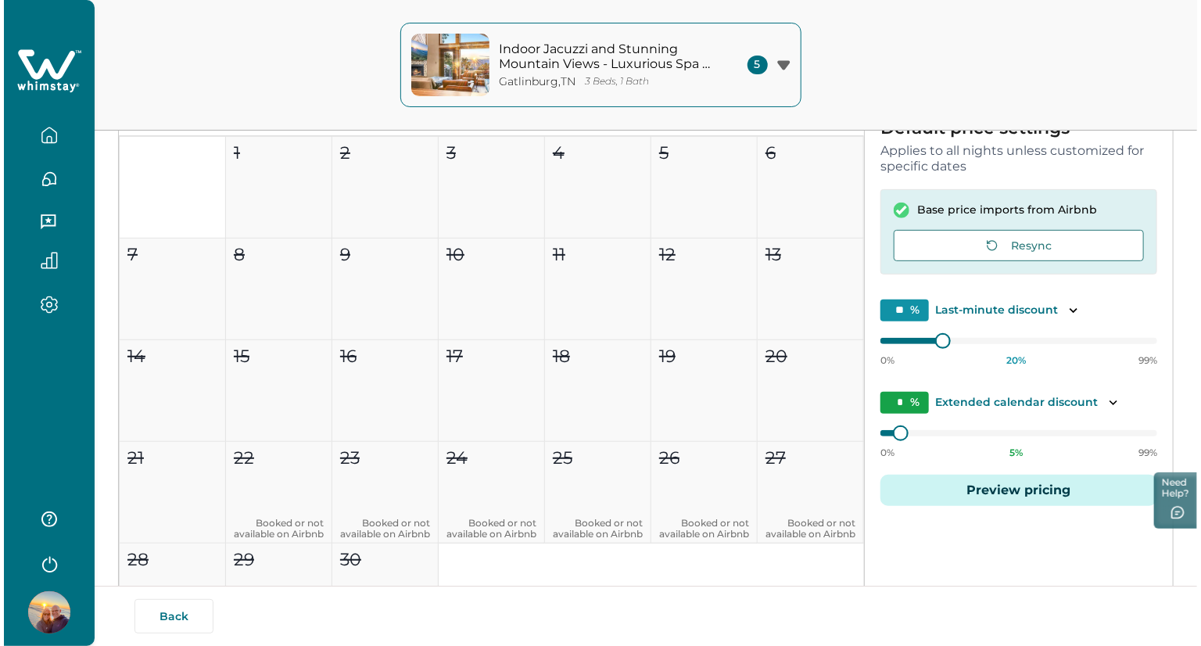
scroll to position [242, 0]
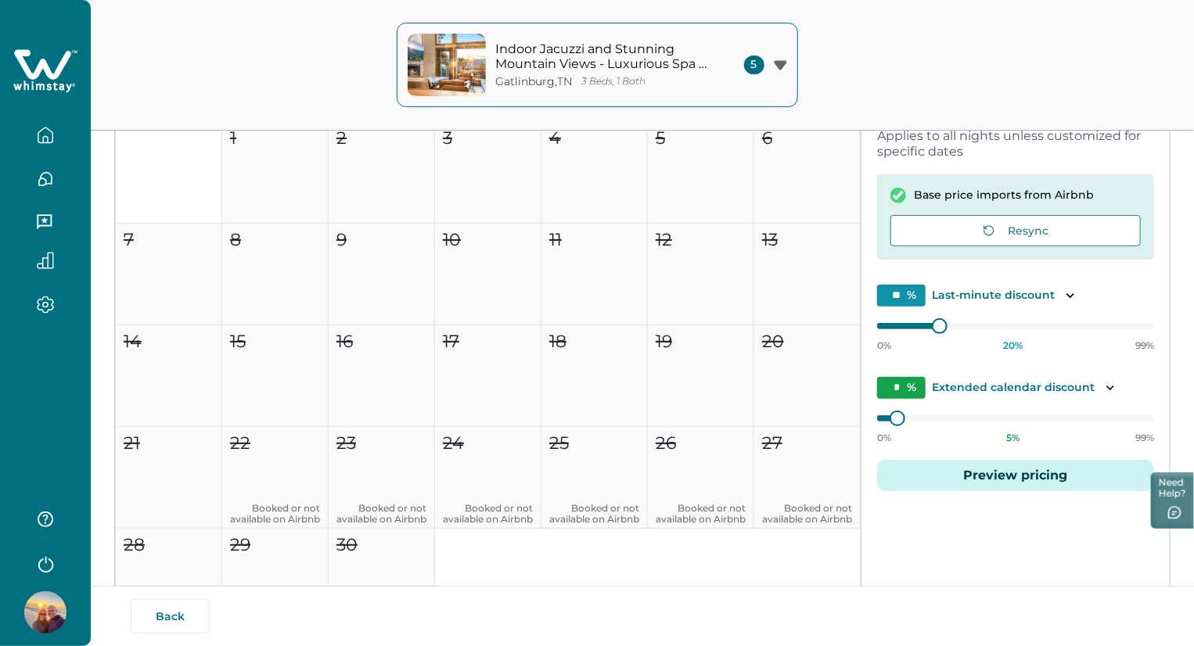
click at [774, 73] on div "5" at bounding box center [765, 65] width 43 height 19
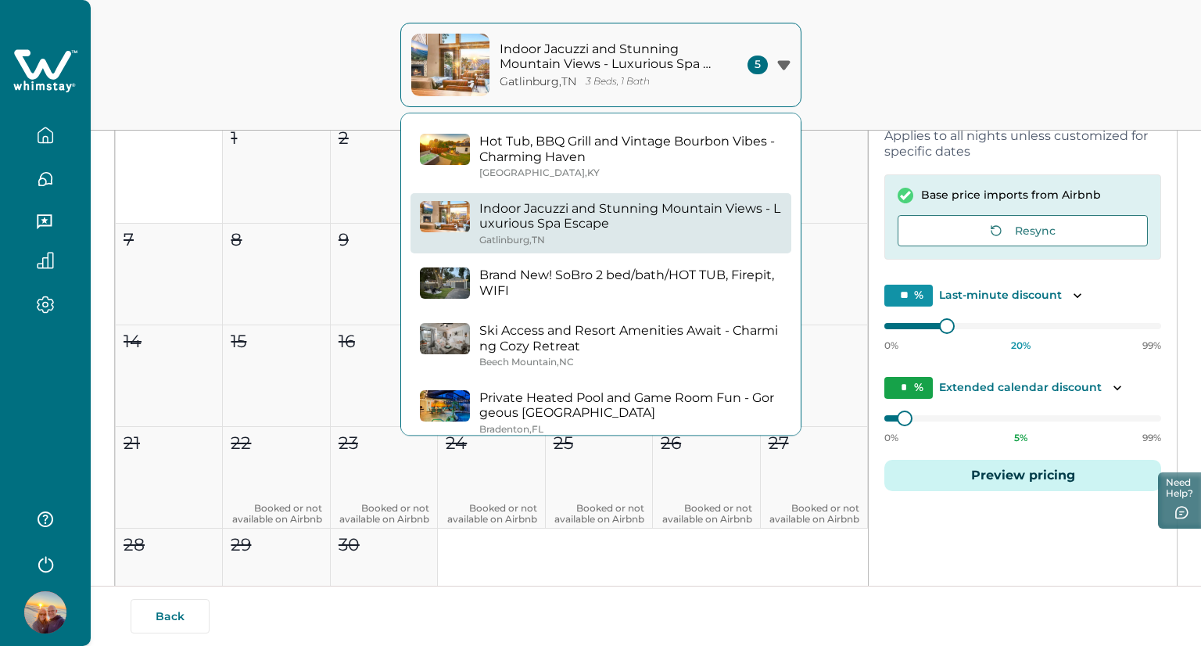
click at [703, 347] on p "Ski Access and Resort Amenities Await - Charming Cozy Retreat" at bounding box center [630, 338] width 303 height 31
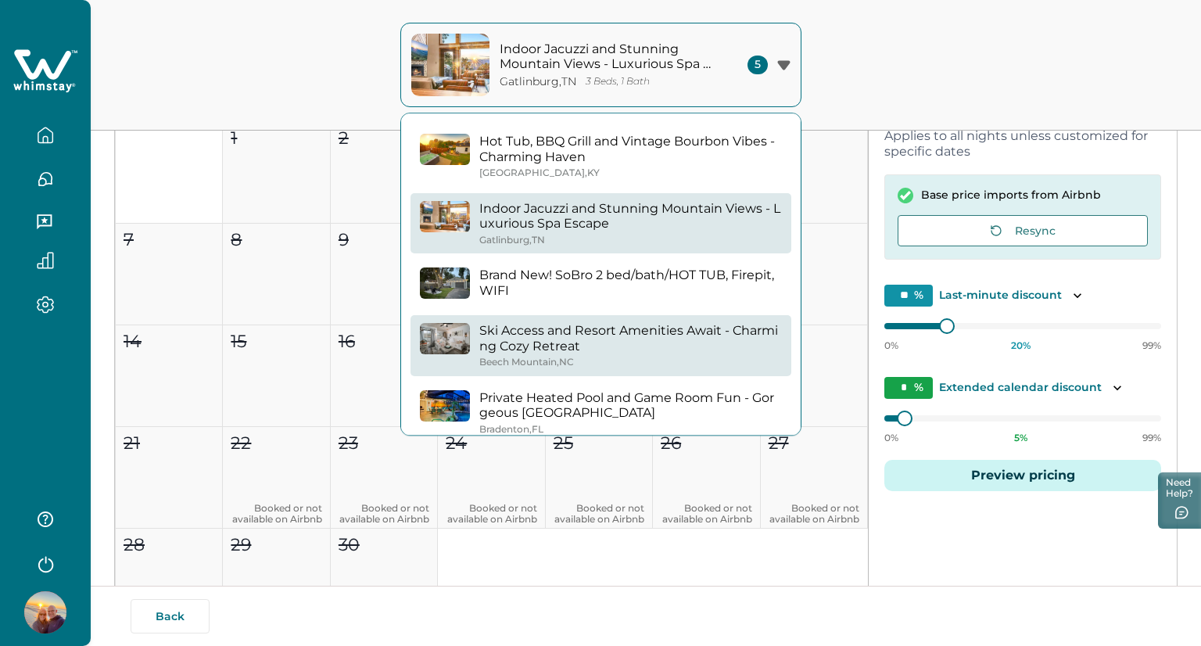
type input "*"
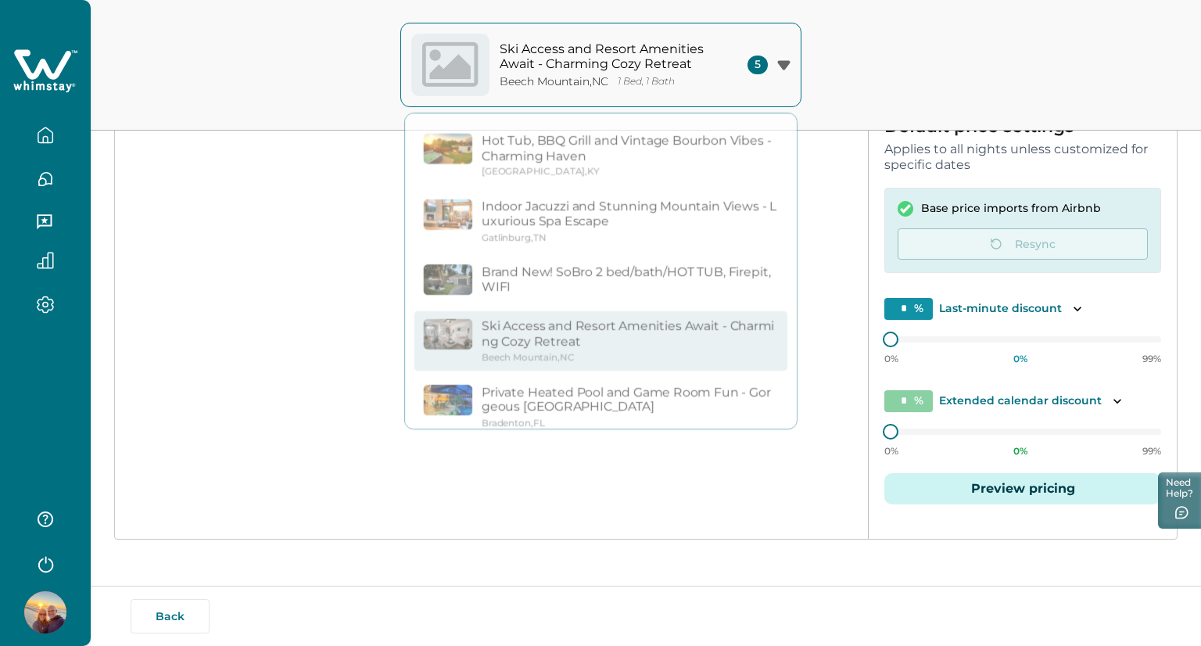
scroll to position [227, 0]
type input "*"
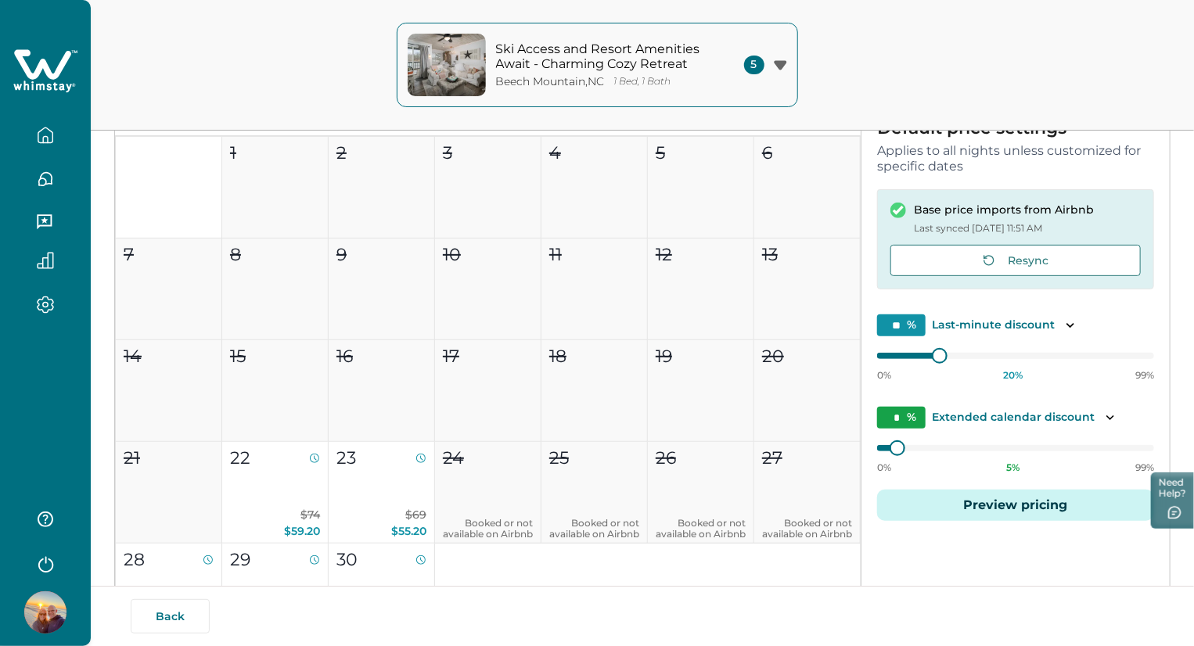
click at [779, 77] on button "Ski Access and Resort Amenities Await - Charming Cozy Retreat Beech Mountain , …" at bounding box center [597, 65] width 401 height 84
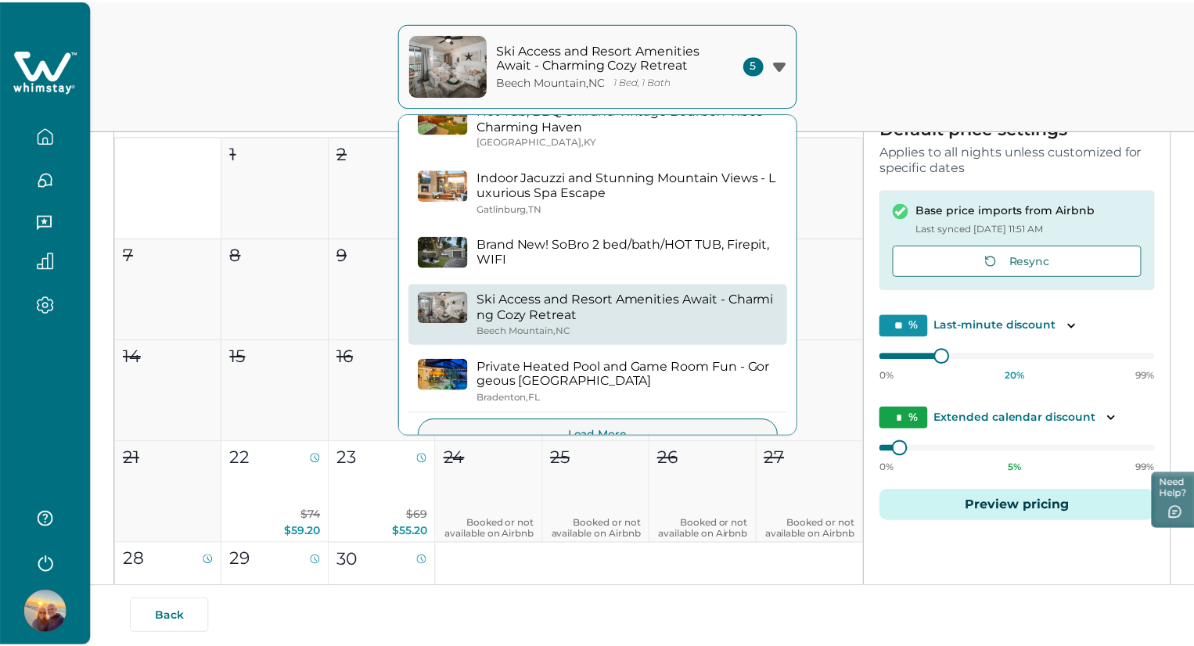
scroll to position [59, 0]
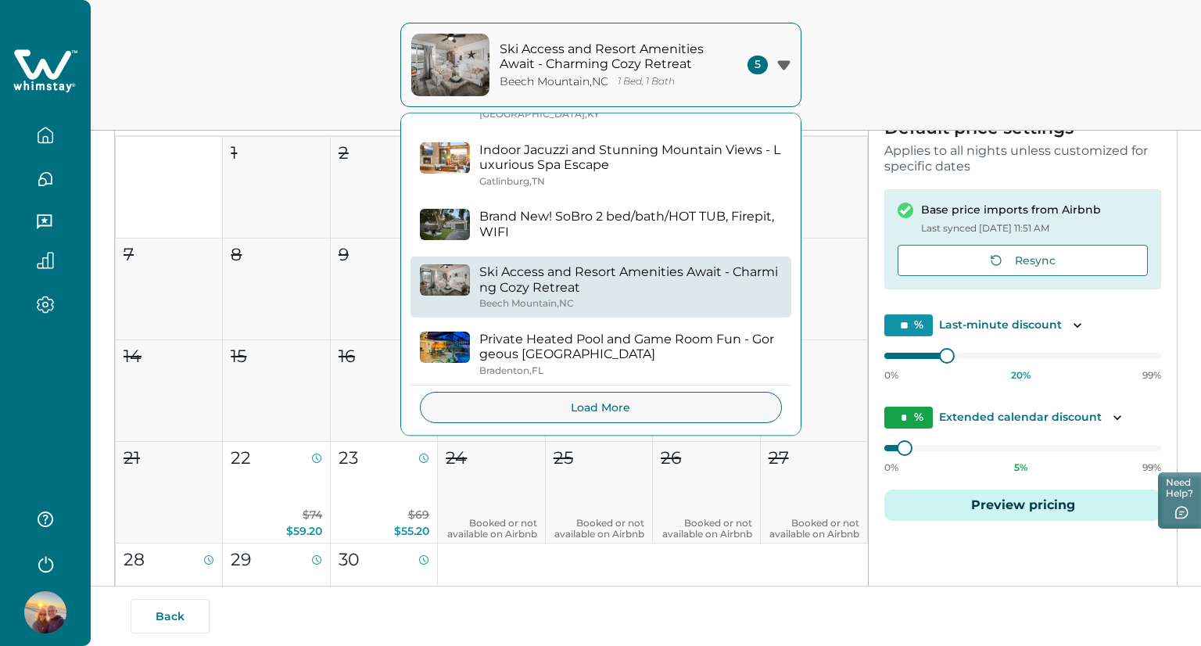
click at [637, 352] on p "Private Heated Pool and Game Room Fun - Gorgeous [GEOGRAPHIC_DATA]" at bounding box center [630, 347] width 303 height 31
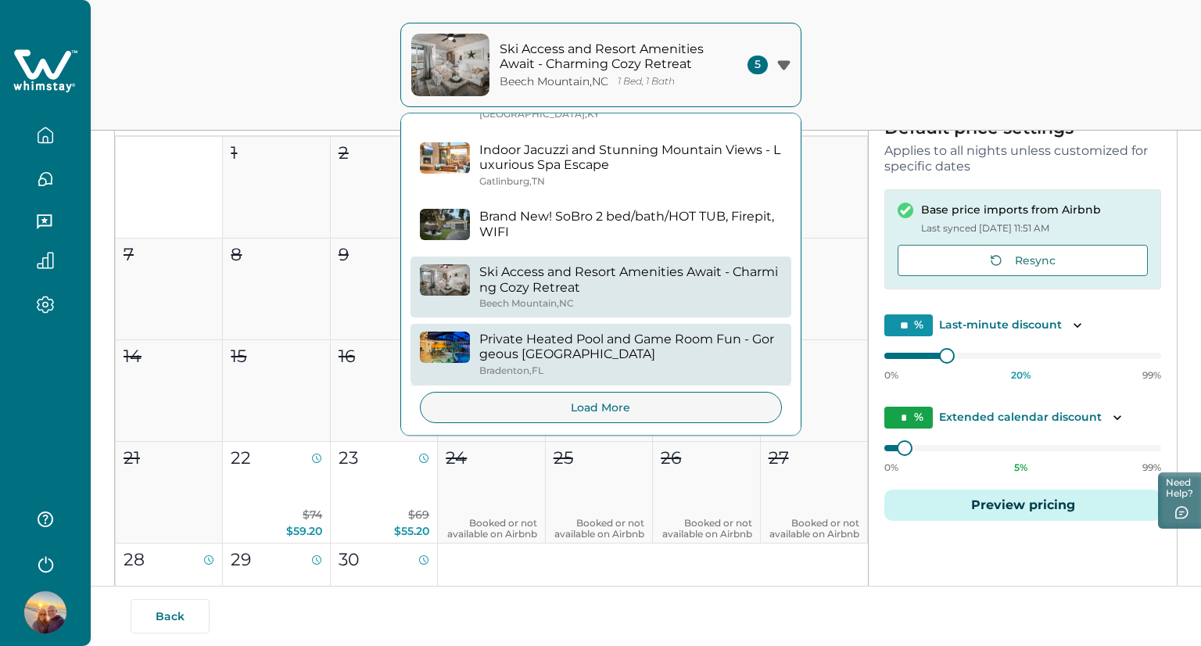
type input "*"
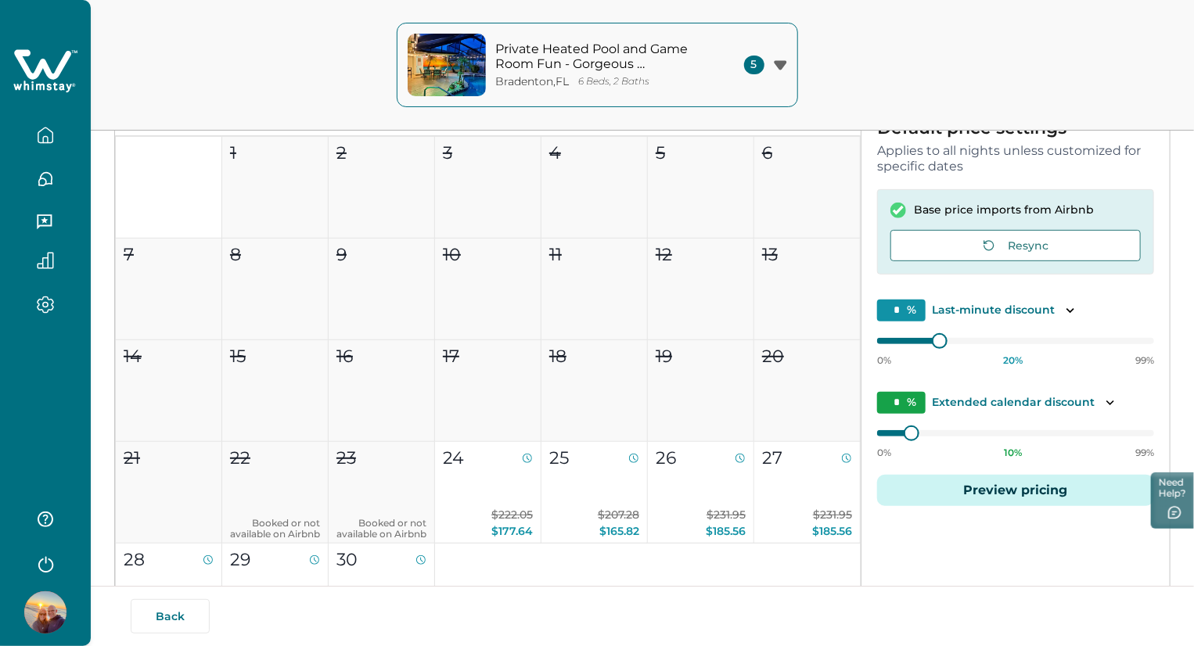
type input "**"
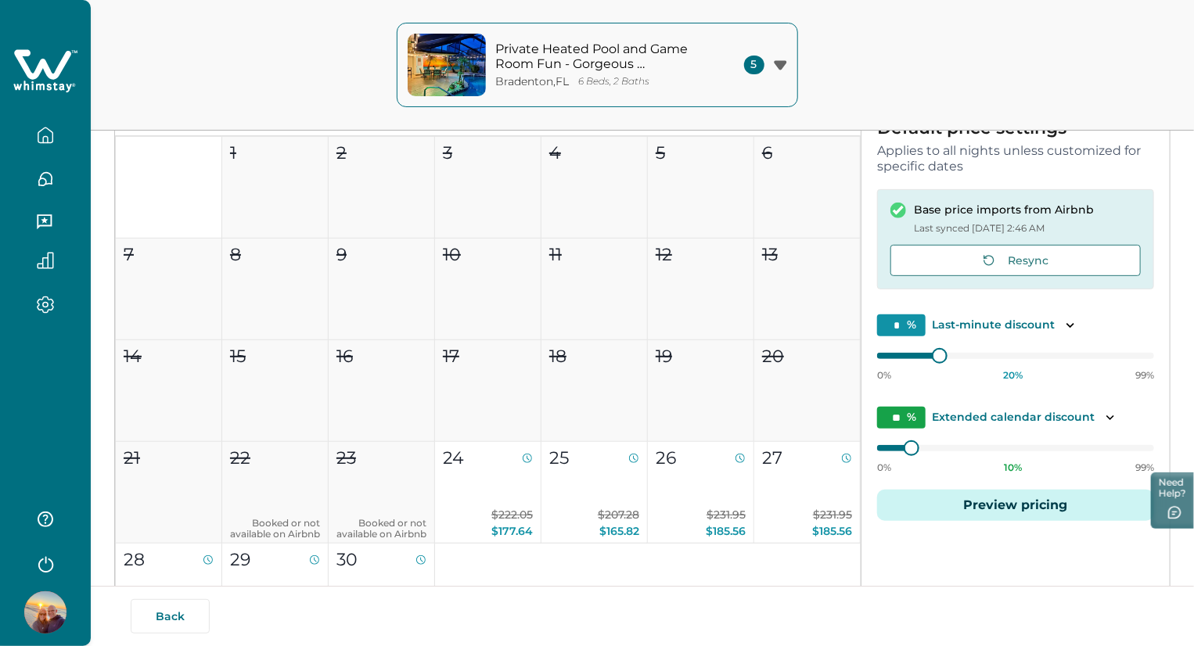
type input "**"
click at [487, 483] on button "24 $222.05 $177.64" at bounding box center [488, 493] width 106 height 102
type input "**"
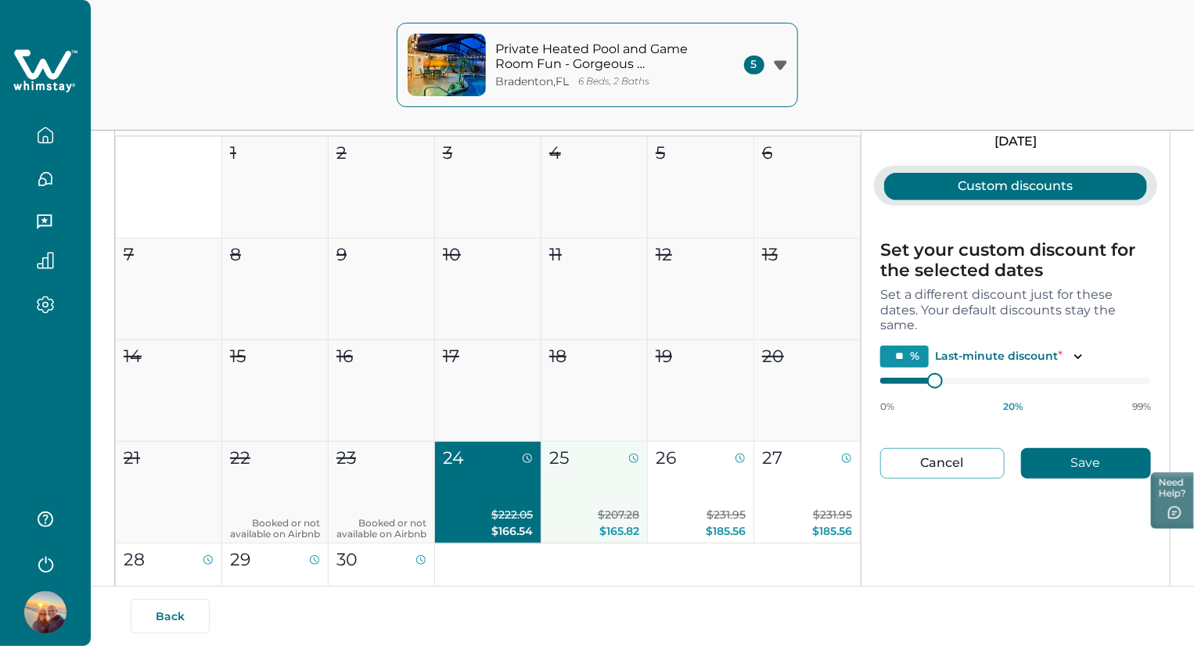
click at [605, 511] on span "$207.28" at bounding box center [618, 515] width 41 height 14
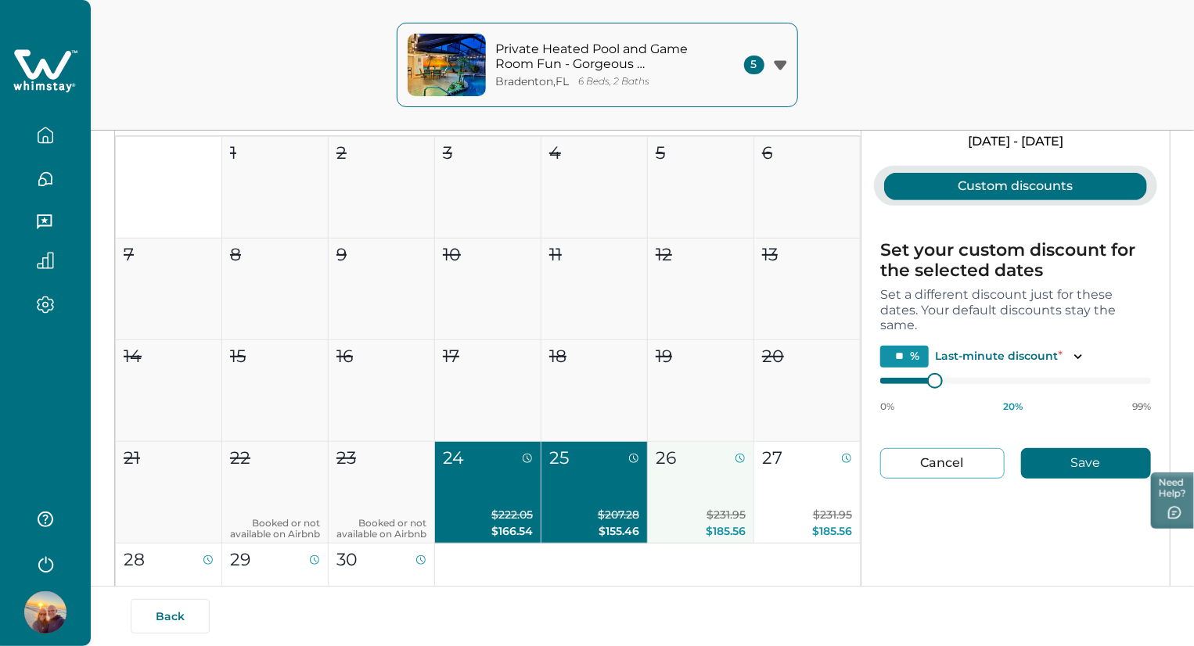
click at [683, 501] on button "26 $231.95 $185.56" at bounding box center [701, 493] width 106 height 102
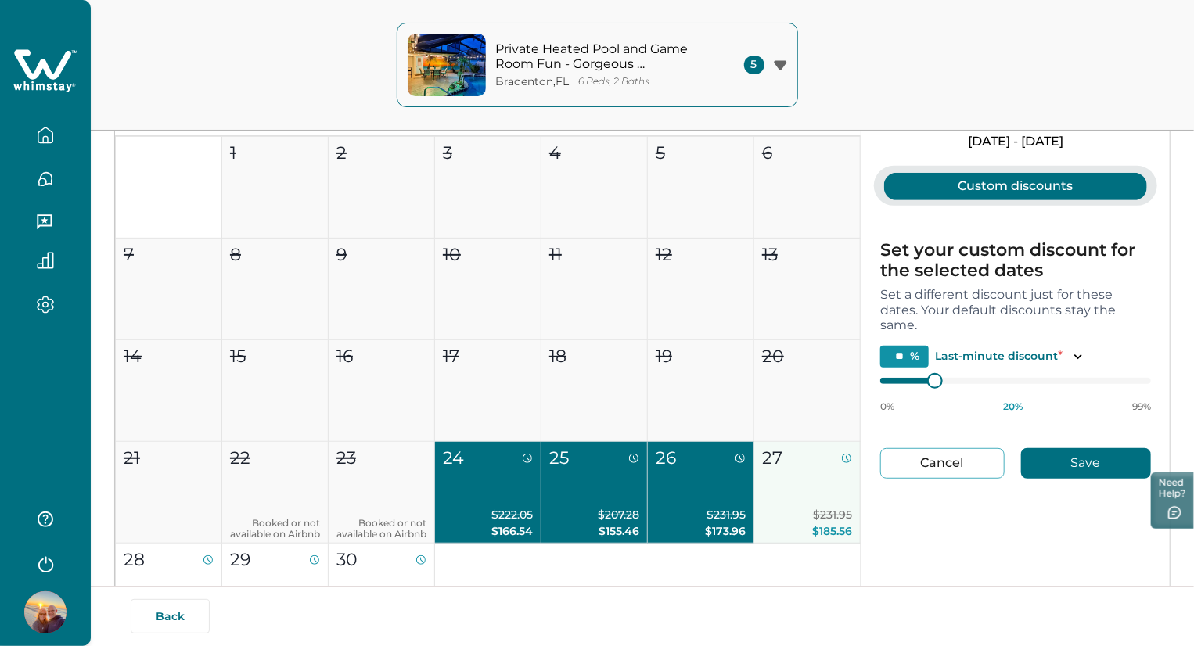
click at [819, 518] on span "$231.95" at bounding box center [832, 515] width 39 height 14
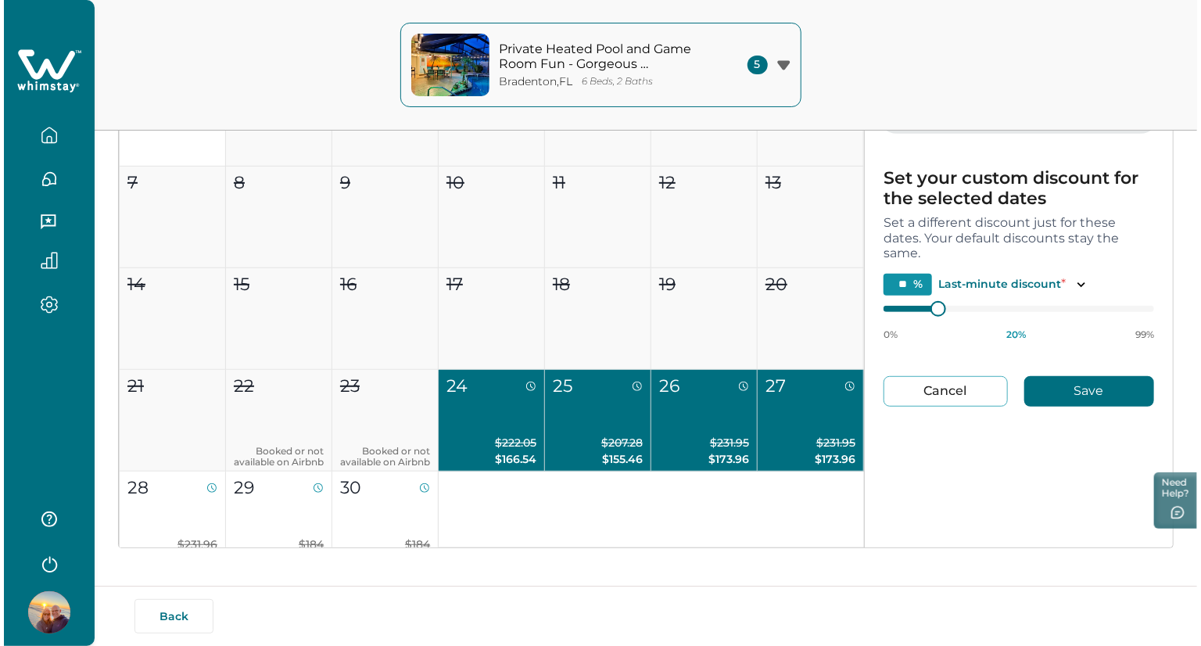
scroll to position [307, 0]
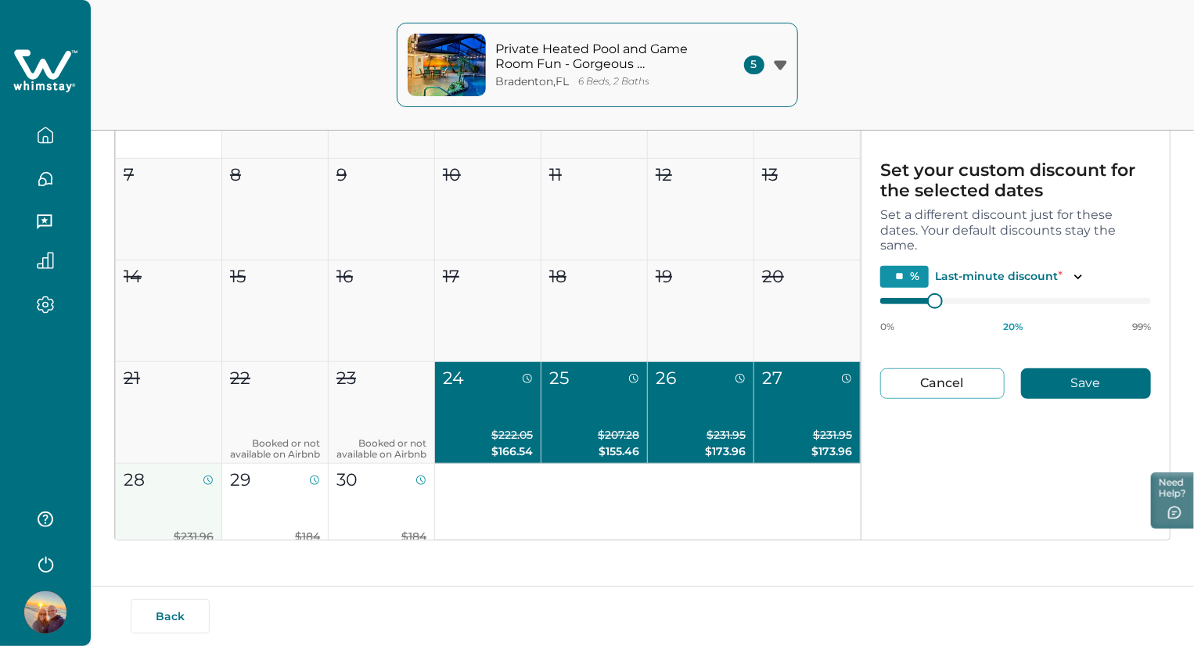
click at [180, 499] on button "28 $231.96 $185.57" at bounding box center [169, 515] width 106 height 102
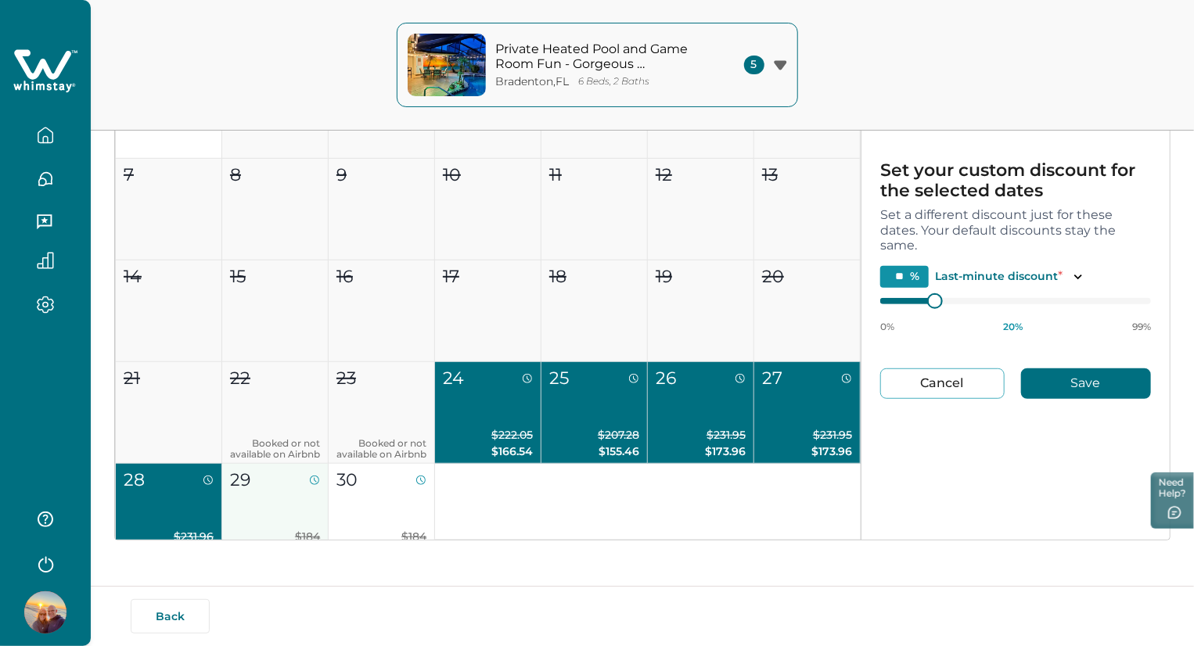
click at [278, 511] on button "29 $184 $147.20" at bounding box center [275, 515] width 106 height 102
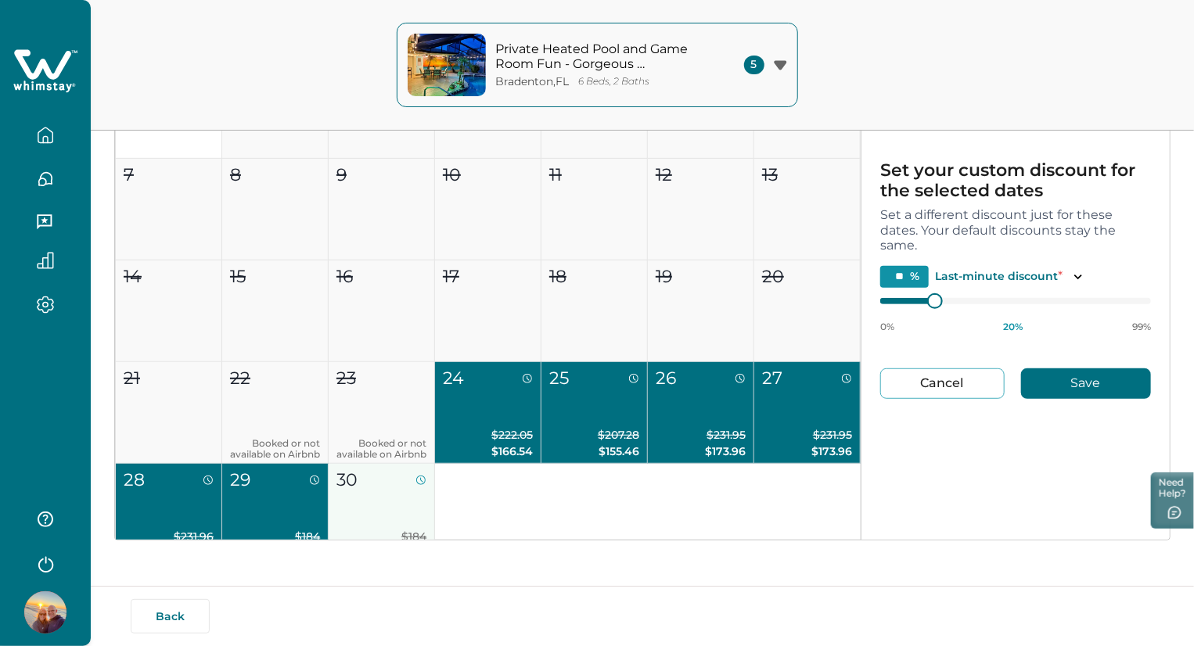
click at [390, 508] on button "30 $184 $147.20" at bounding box center [382, 515] width 106 height 102
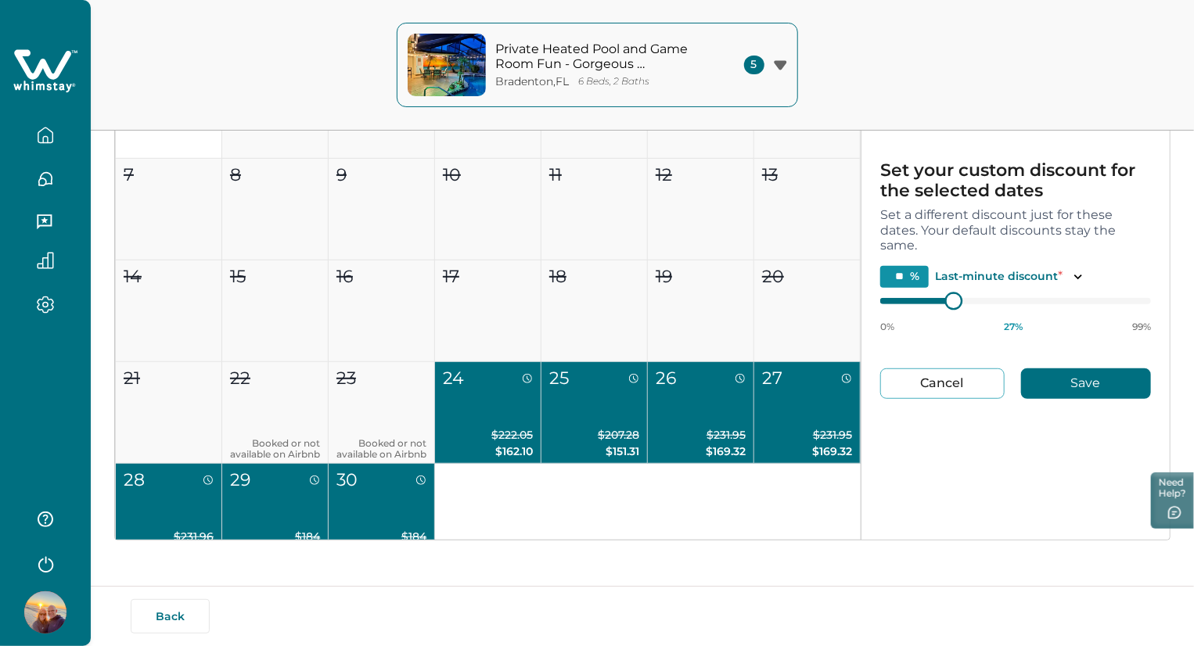
type input "**"
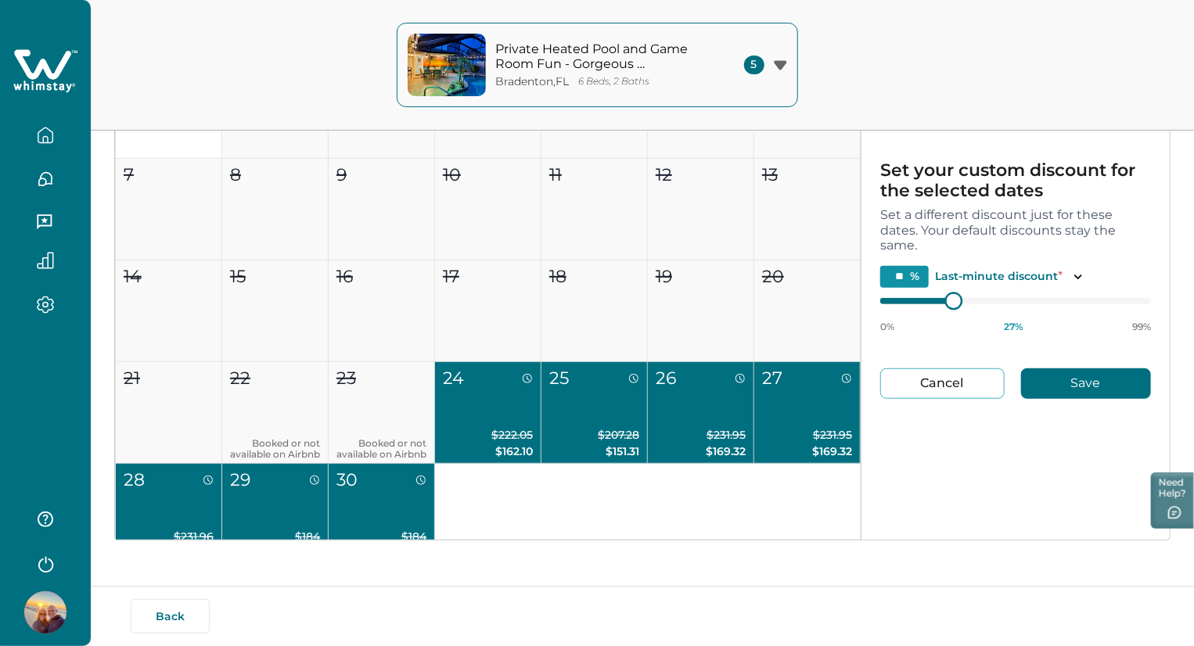
type input "**"
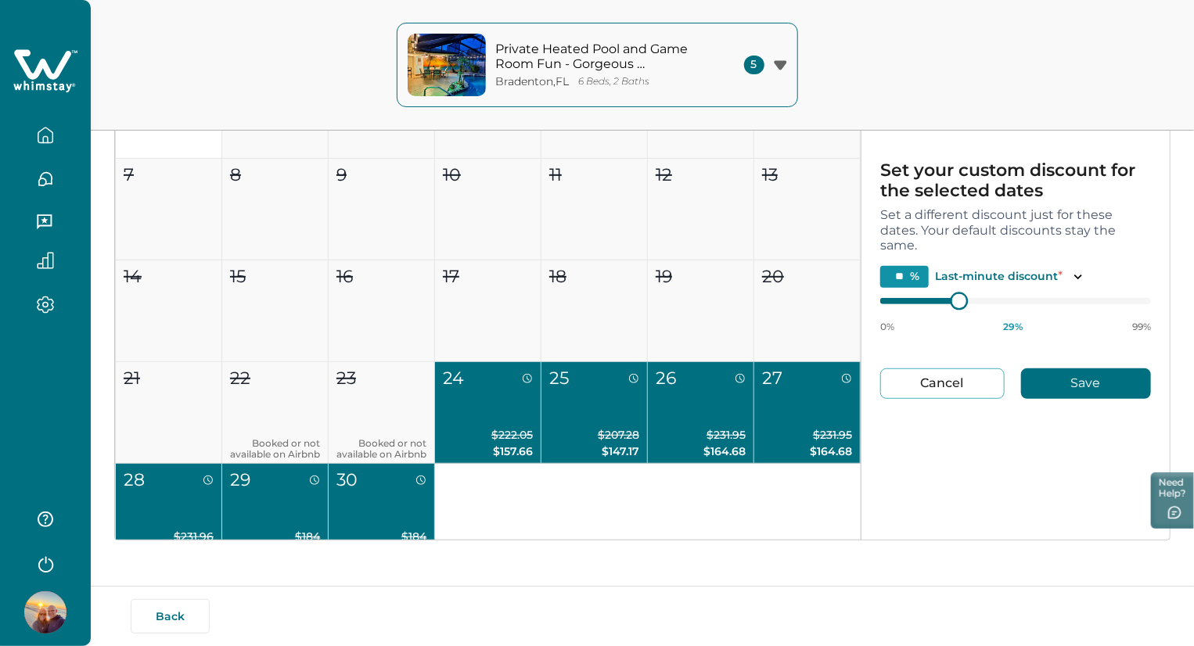
type input "**"
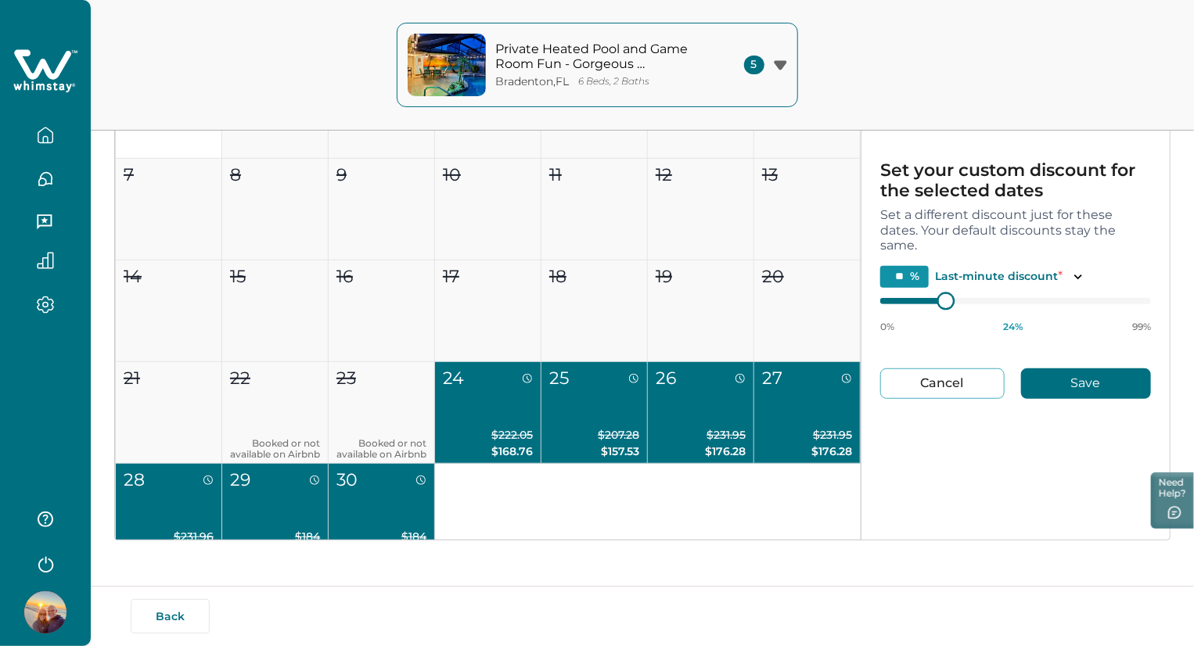
type input "**"
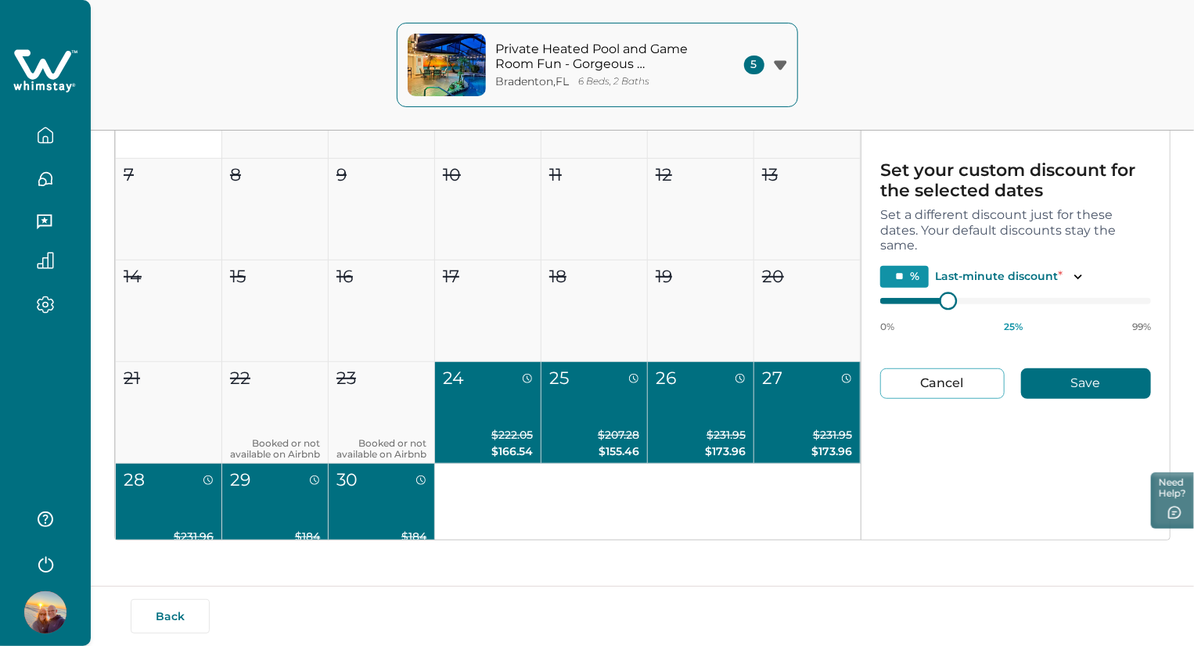
click at [949, 300] on div at bounding box center [948, 300] width 14 height 14
click at [1095, 395] on button "Save" at bounding box center [1086, 383] width 130 height 31
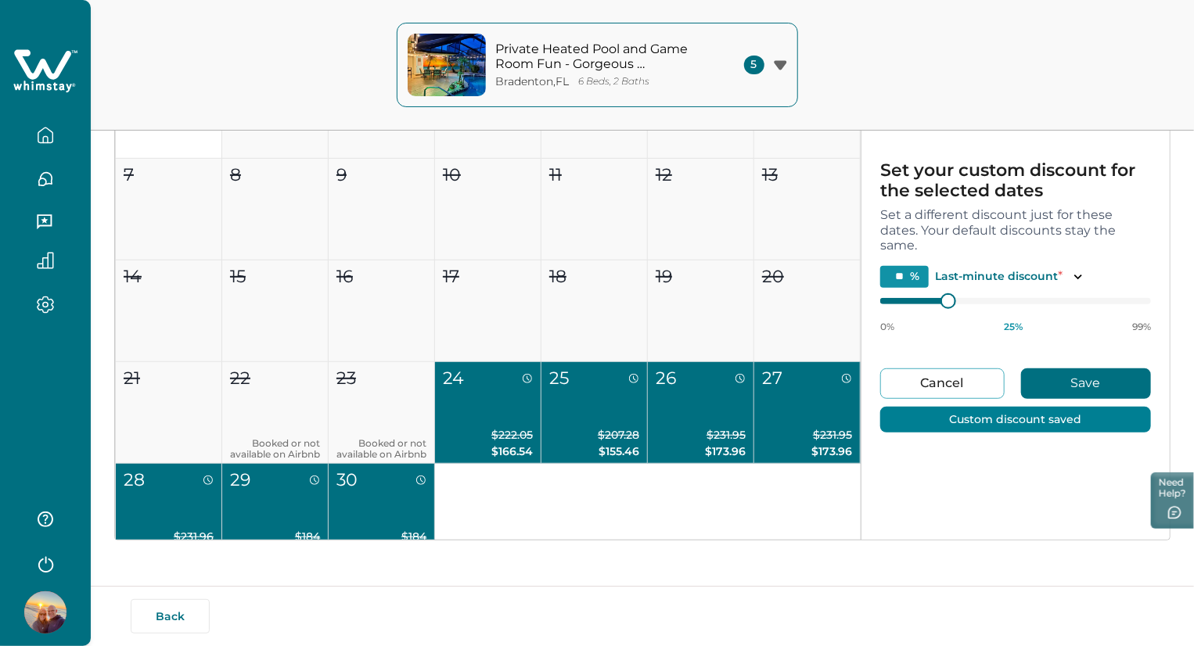
type input "**"
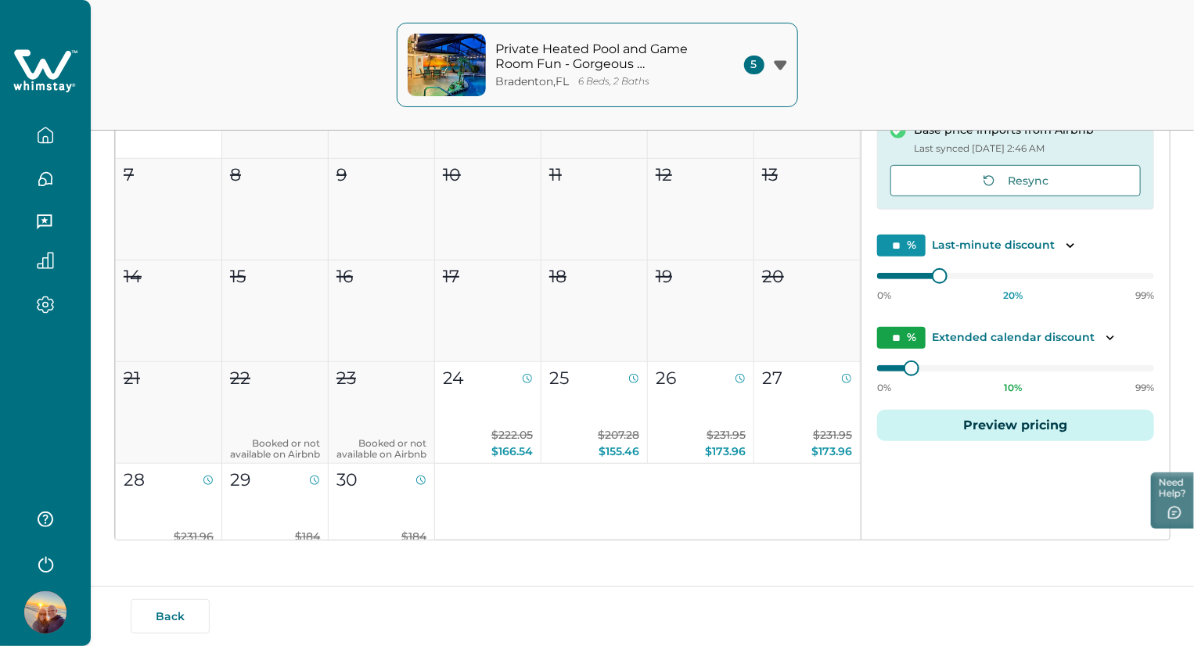
click at [782, 83] on button "Private Heated Pool and Game Room Fun - Gorgeous Coastal Haven Bradenton , FL 6…" at bounding box center [597, 65] width 401 height 84
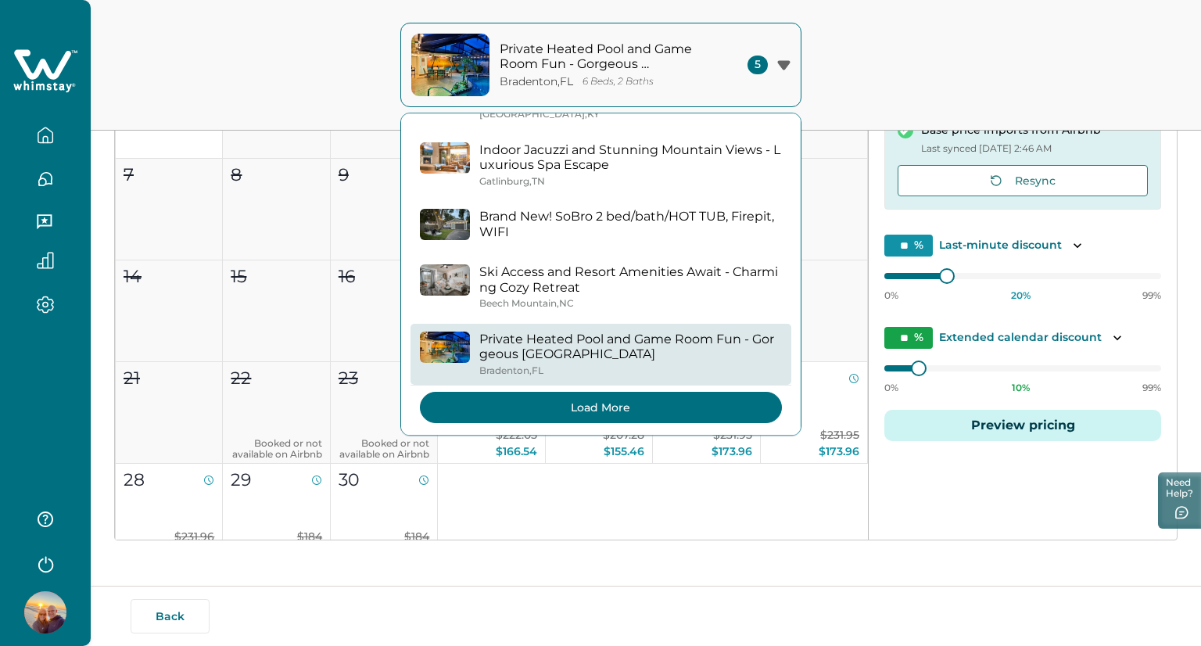
click at [719, 400] on button "Load More" at bounding box center [601, 407] width 362 height 31
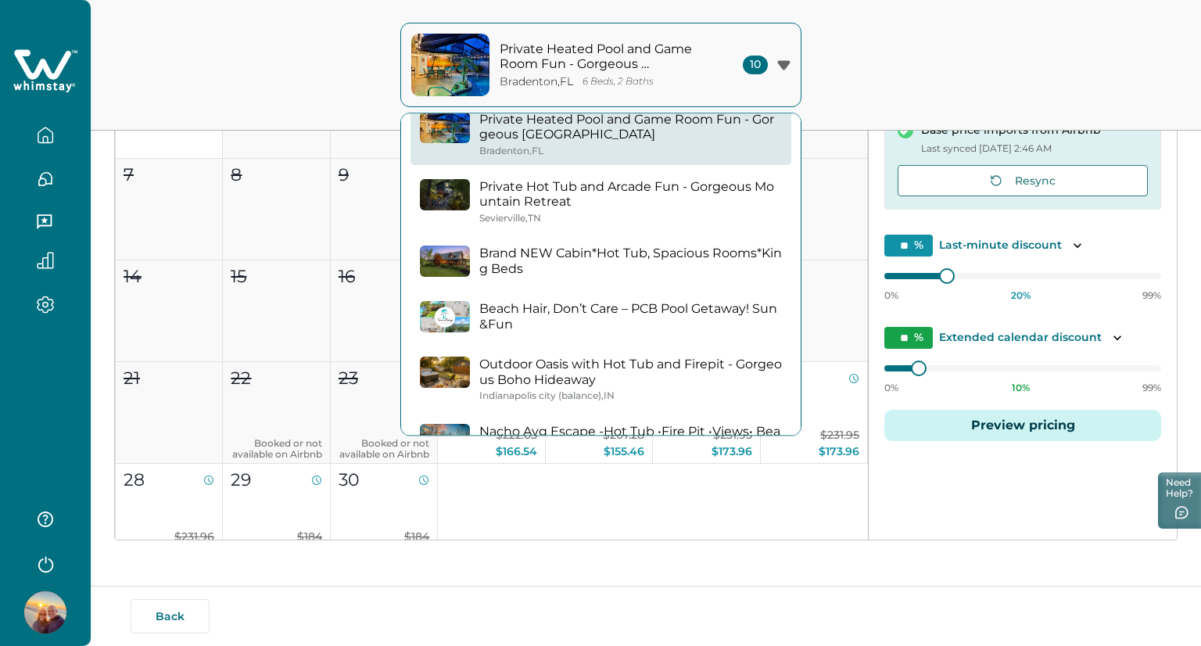
scroll to position [264, 0]
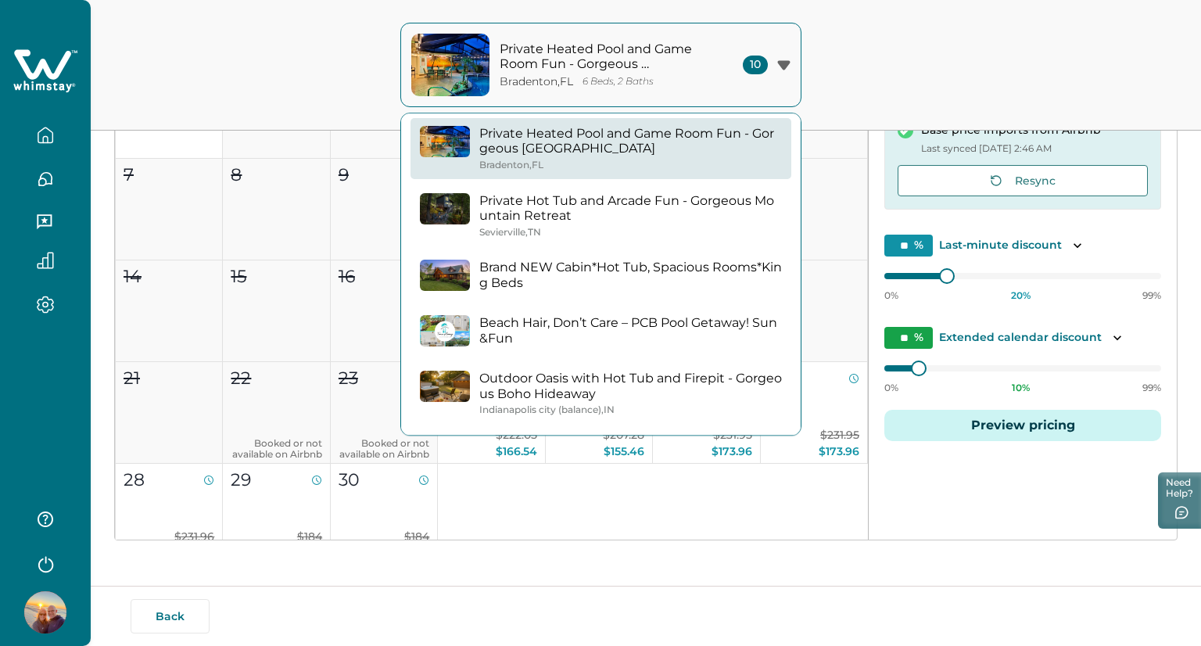
click at [498, 203] on p "Private Hot Tub and Arcade Fun - Gorgeous Mountain Retreat" at bounding box center [630, 208] width 303 height 31
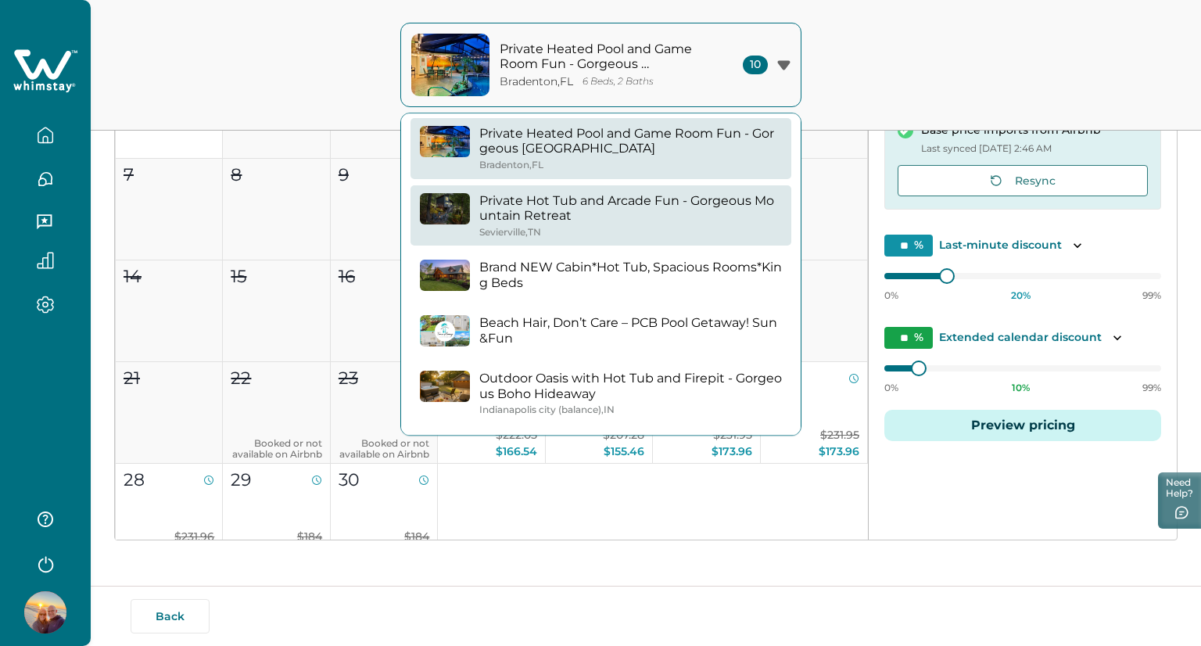
type input "*"
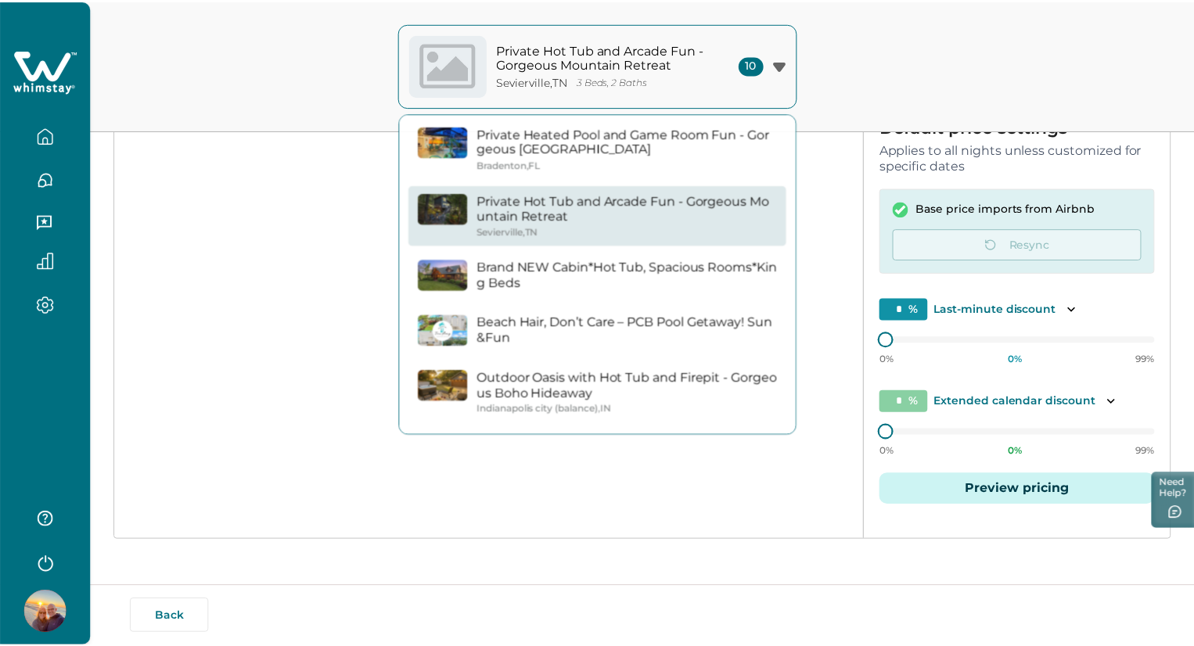
scroll to position [227, 0]
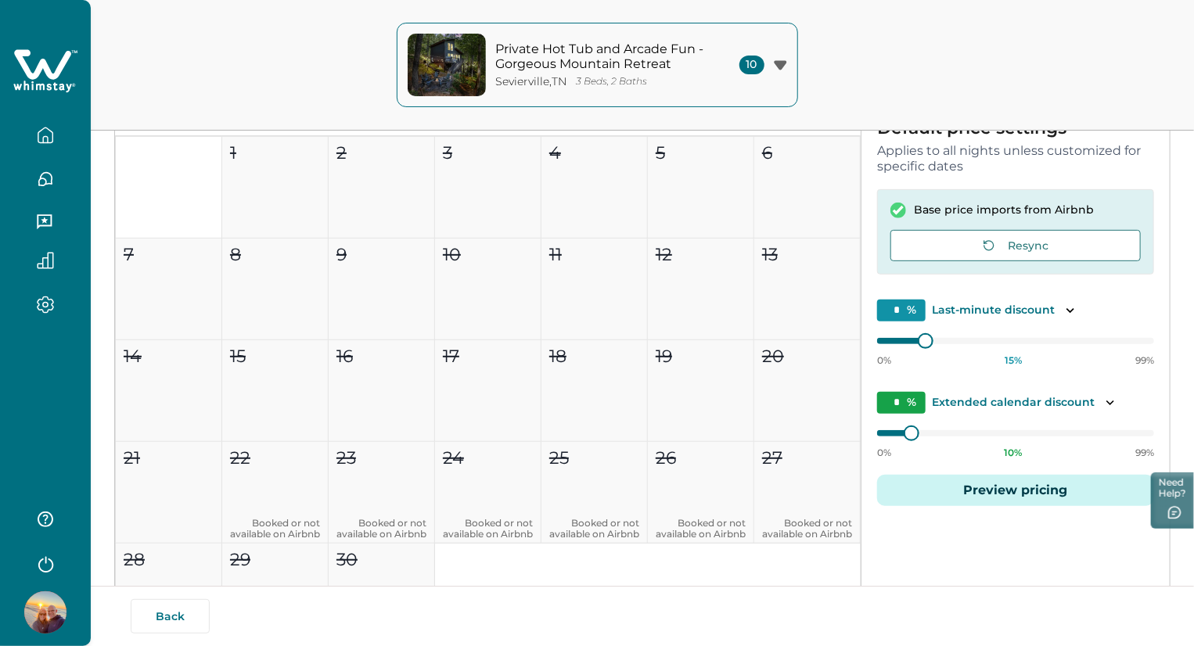
type input "**"
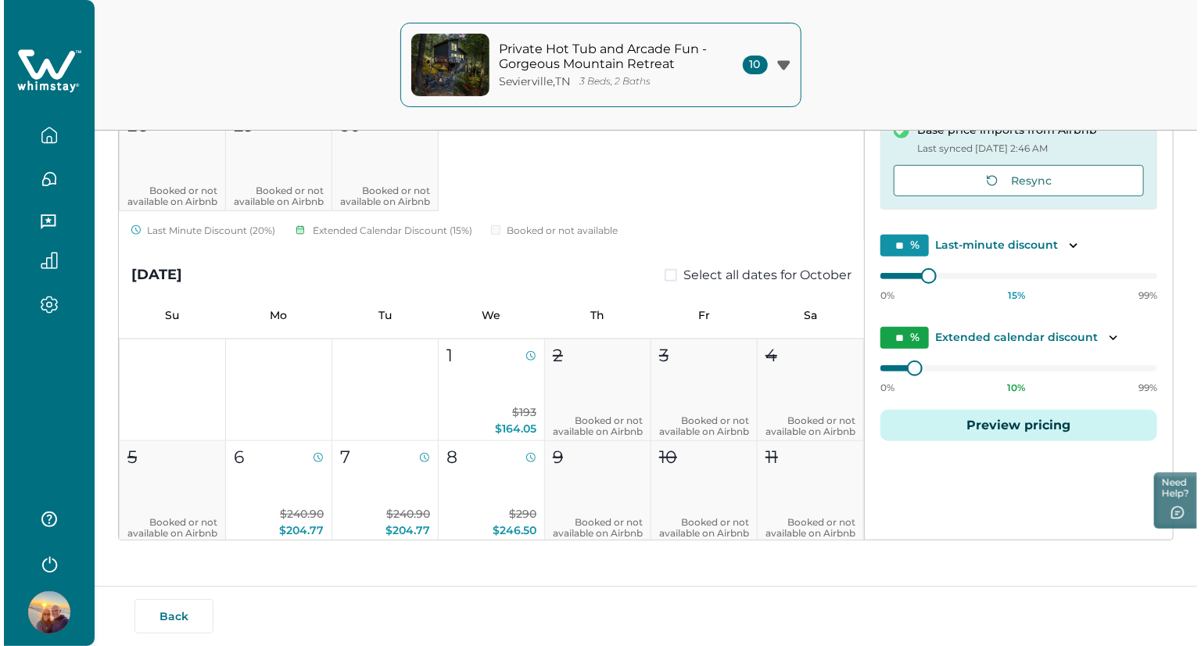
scroll to position [397, 0]
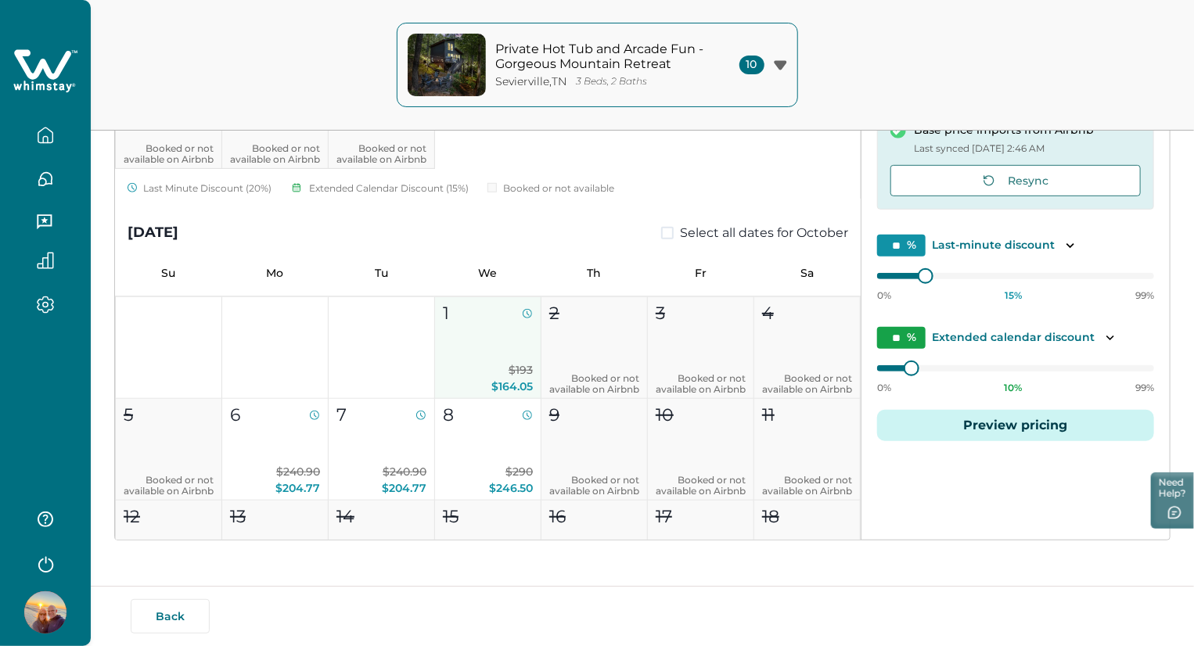
click at [486, 338] on button "1 $193 $164.05" at bounding box center [488, 348] width 106 height 102
type input "**"
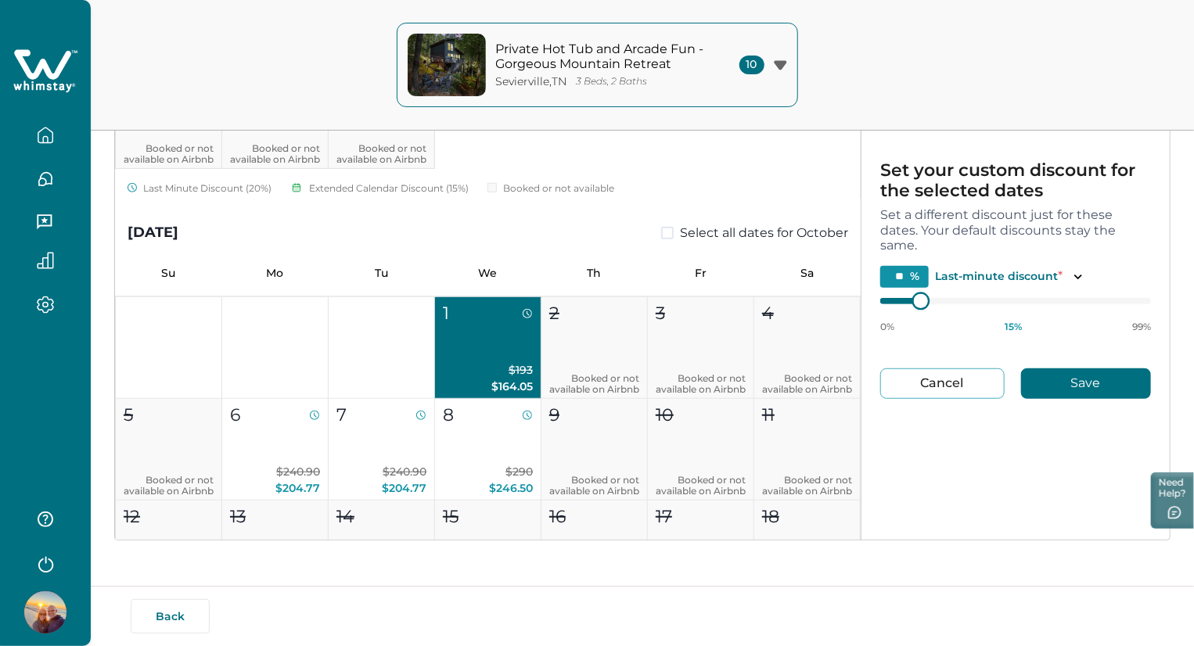
type input "**"
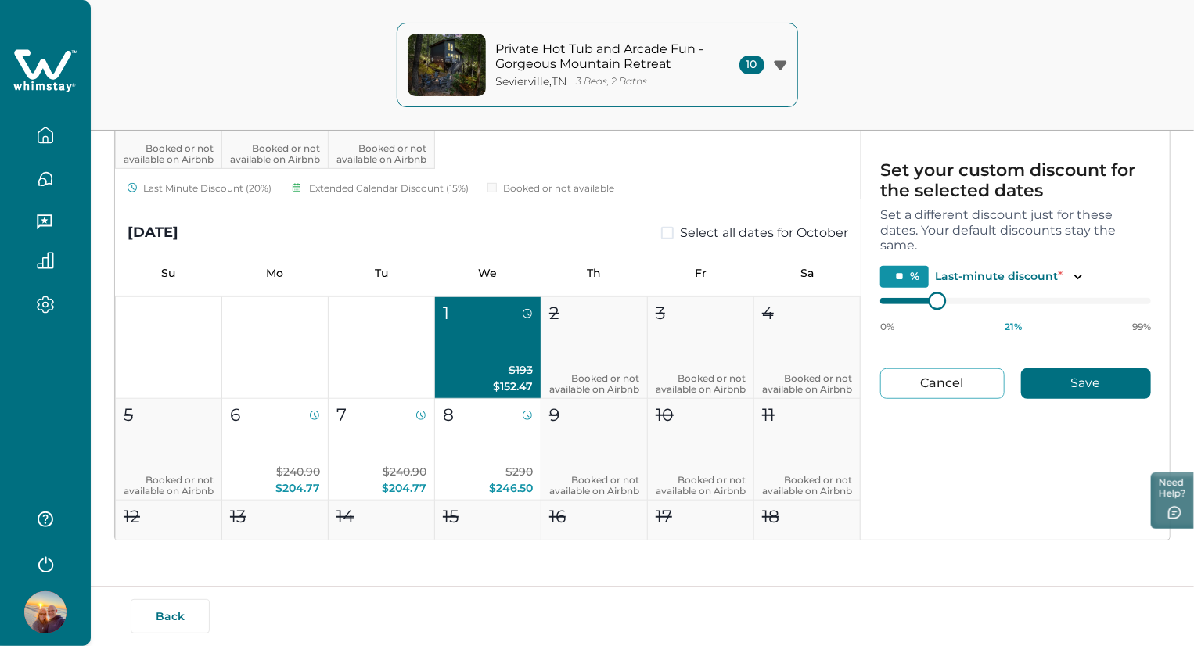
type input "**"
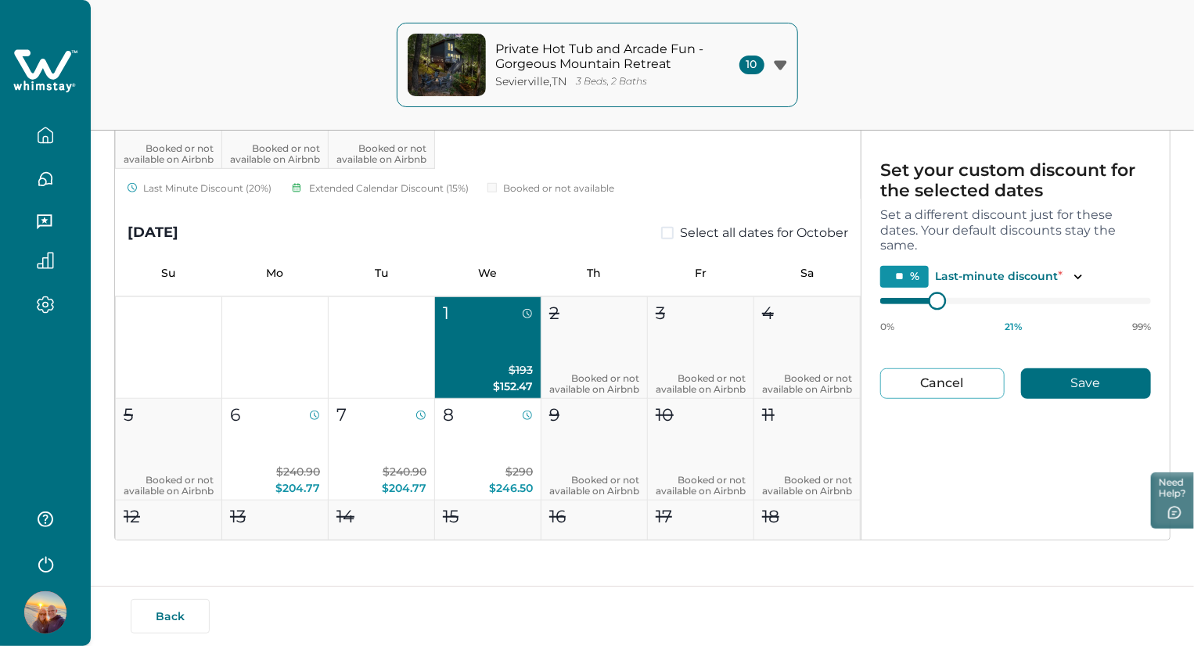
type input "**"
click at [935, 301] on div at bounding box center [935, 300] width 14 height 14
click at [1070, 379] on button "Save" at bounding box center [1086, 383] width 130 height 31
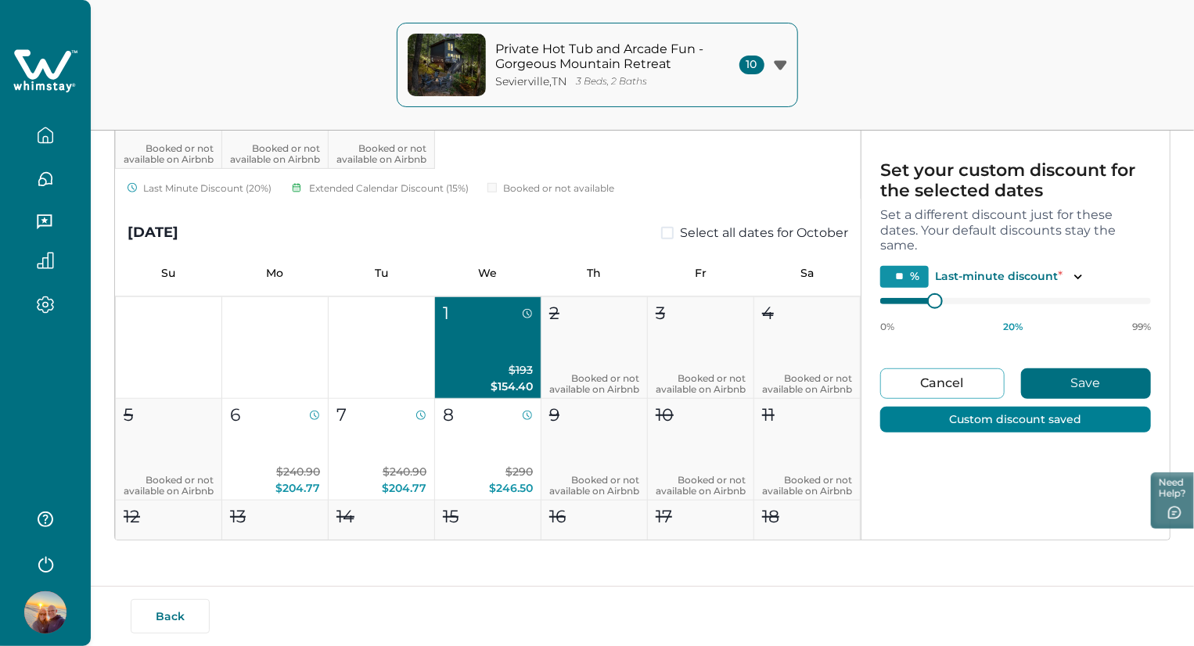
type input "**"
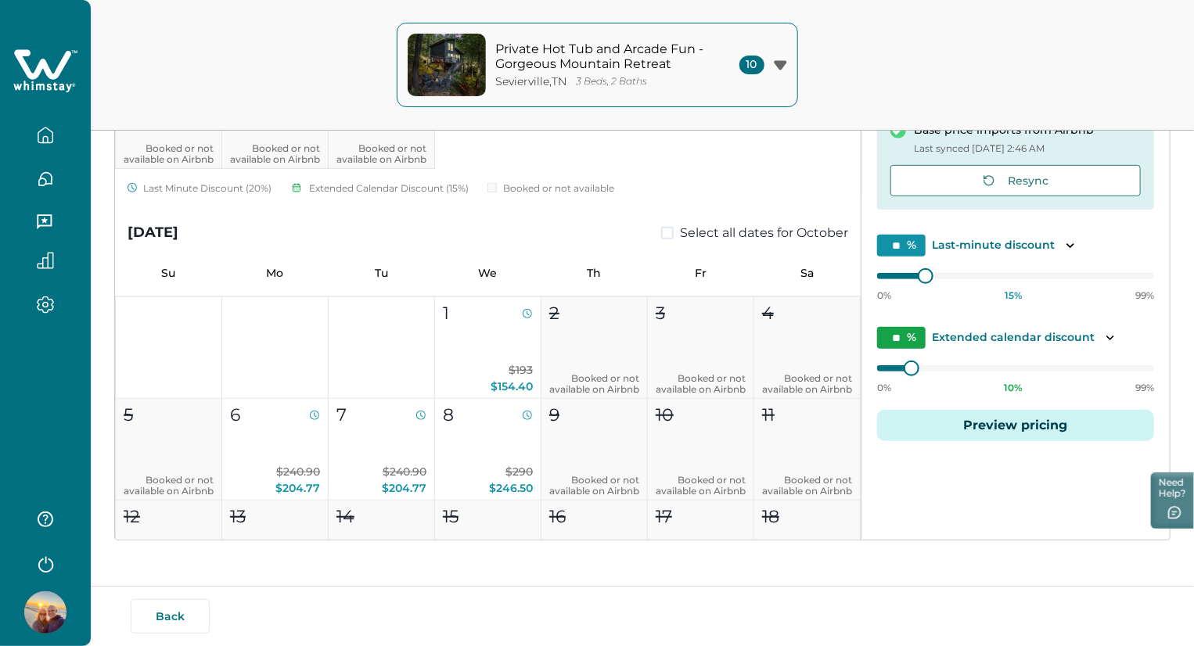
click at [776, 65] on icon "button" at bounding box center [780, 64] width 13 height 9
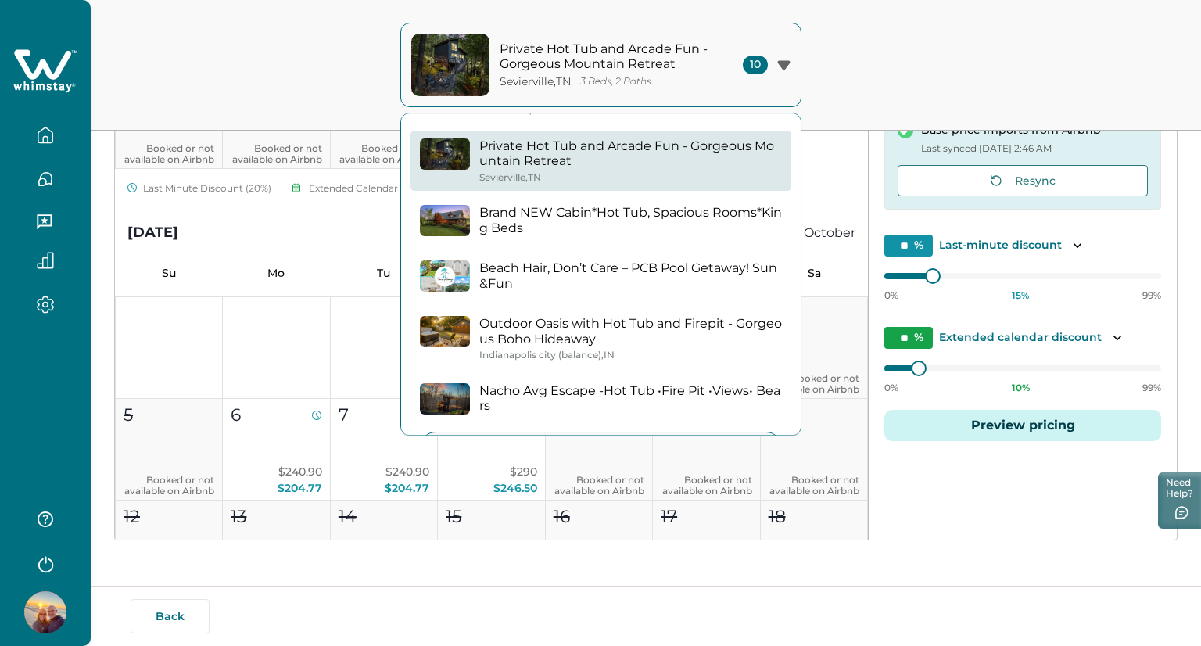
scroll to position [325, 0]
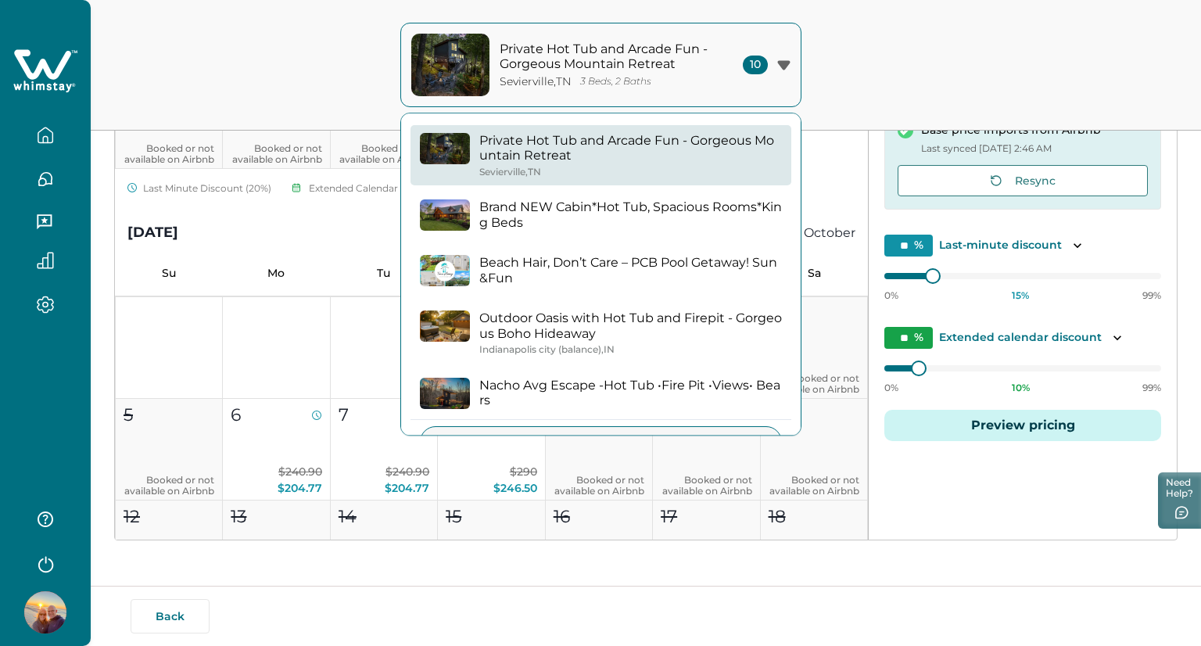
click at [648, 346] on div "Indianapolis city (balance) , IN" at bounding box center [630, 350] width 303 height 12
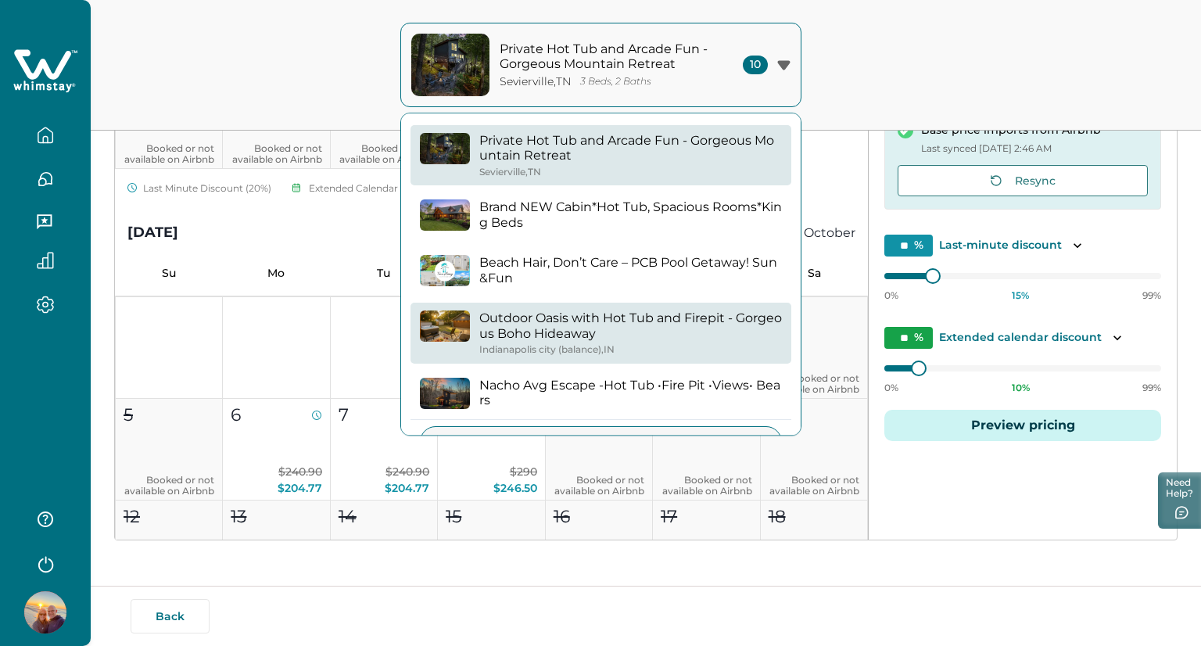
type input "*"
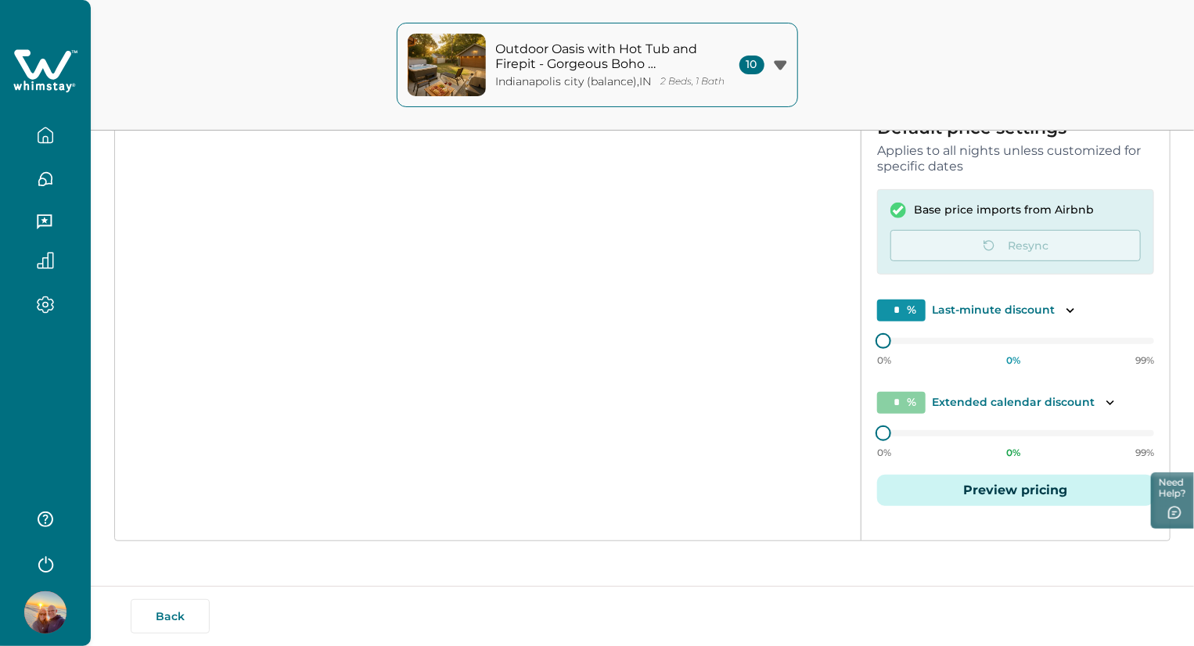
type input "**"
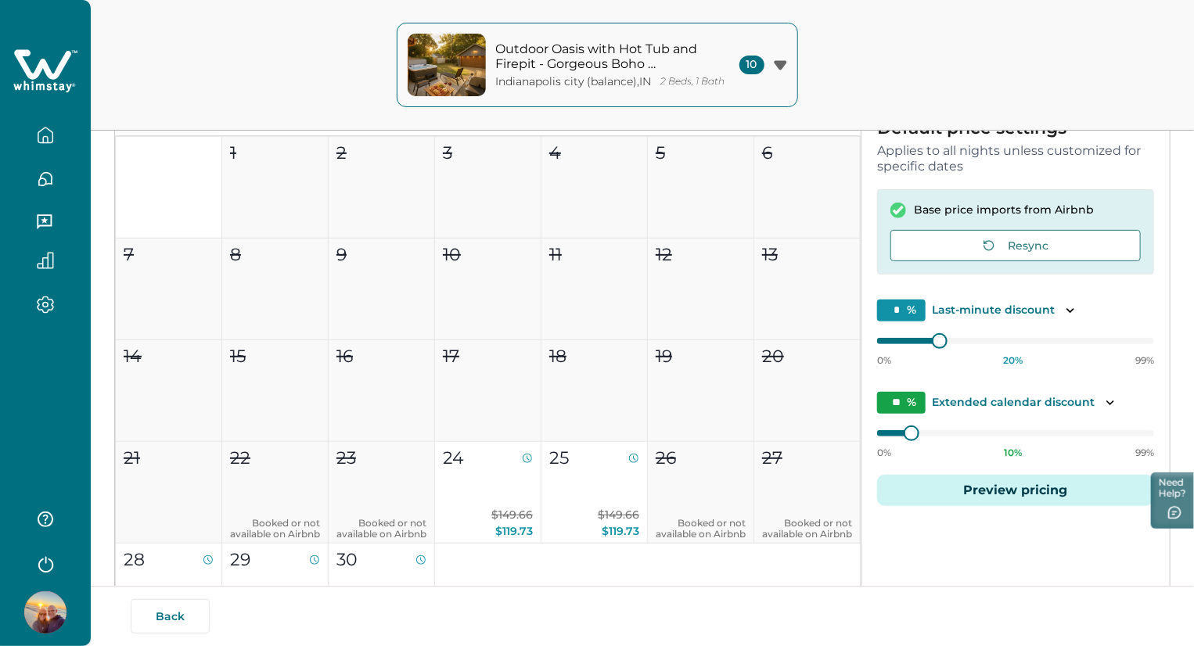
scroll to position [242, 0]
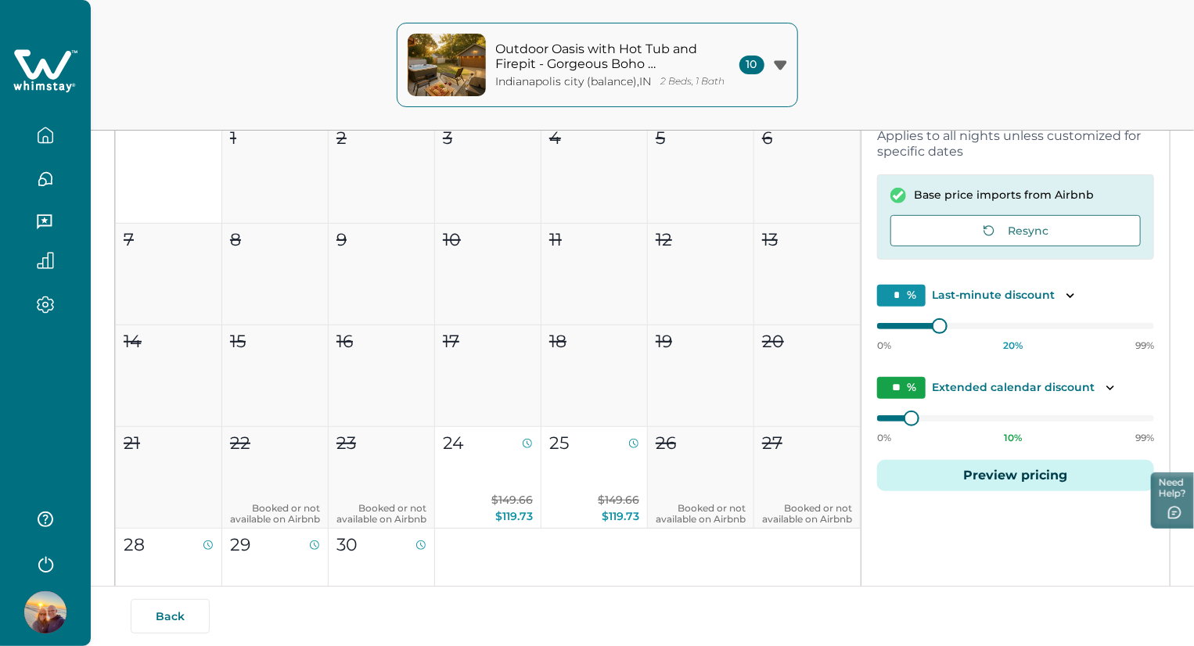
type input "**"
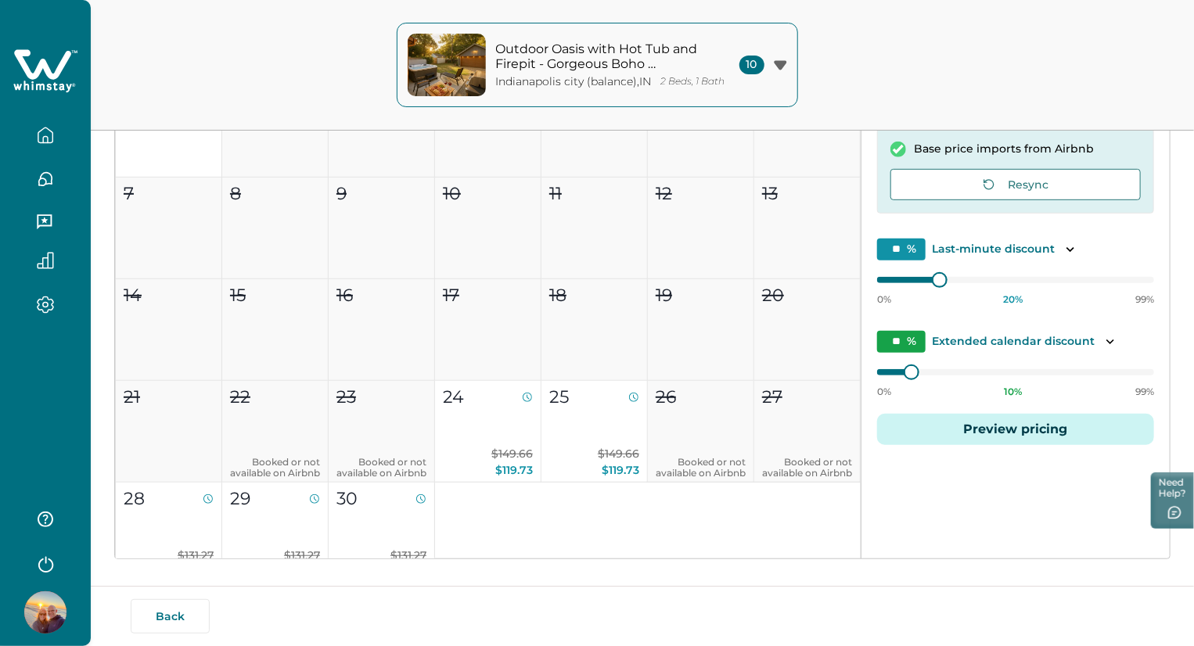
scroll to position [295, 0]
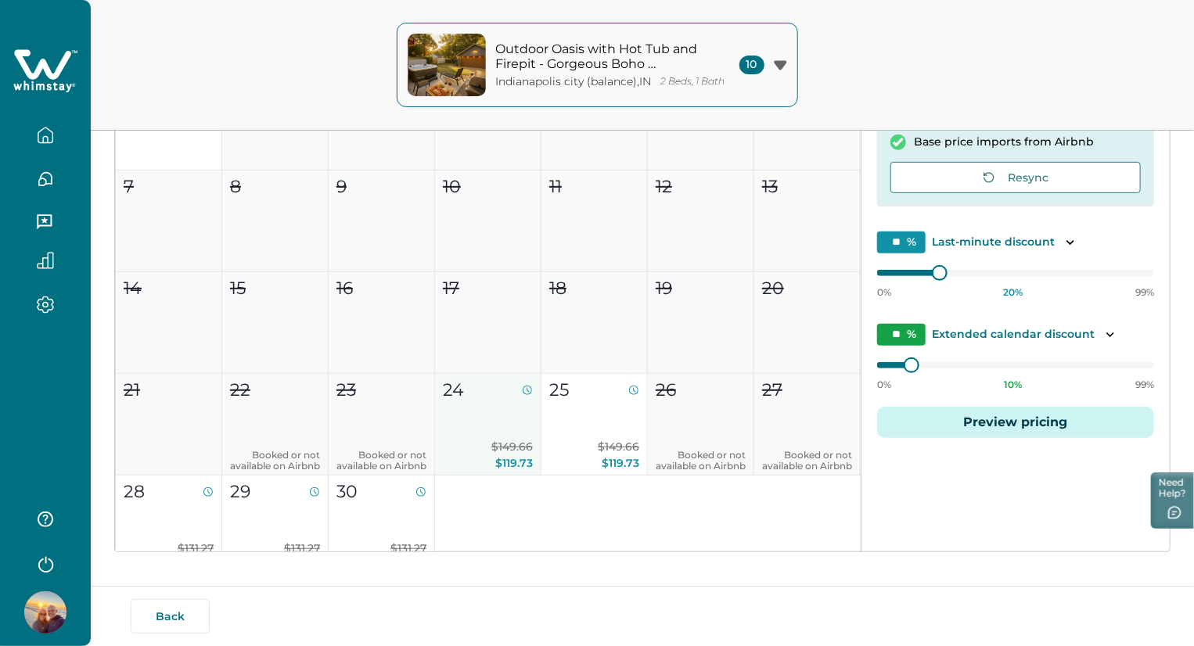
click at [465, 440] on p "$149.66 $119.73" at bounding box center [488, 455] width 90 height 33
type input "**"
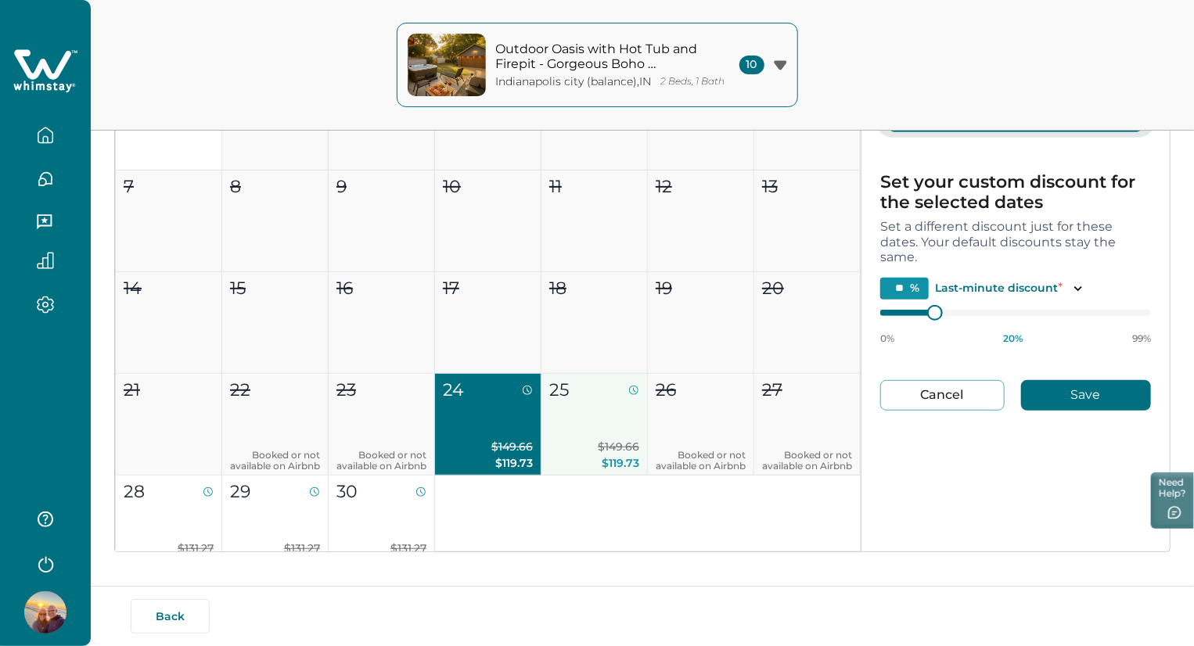
click at [582, 441] on p "$149.66 $119.73" at bounding box center [594, 455] width 90 height 33
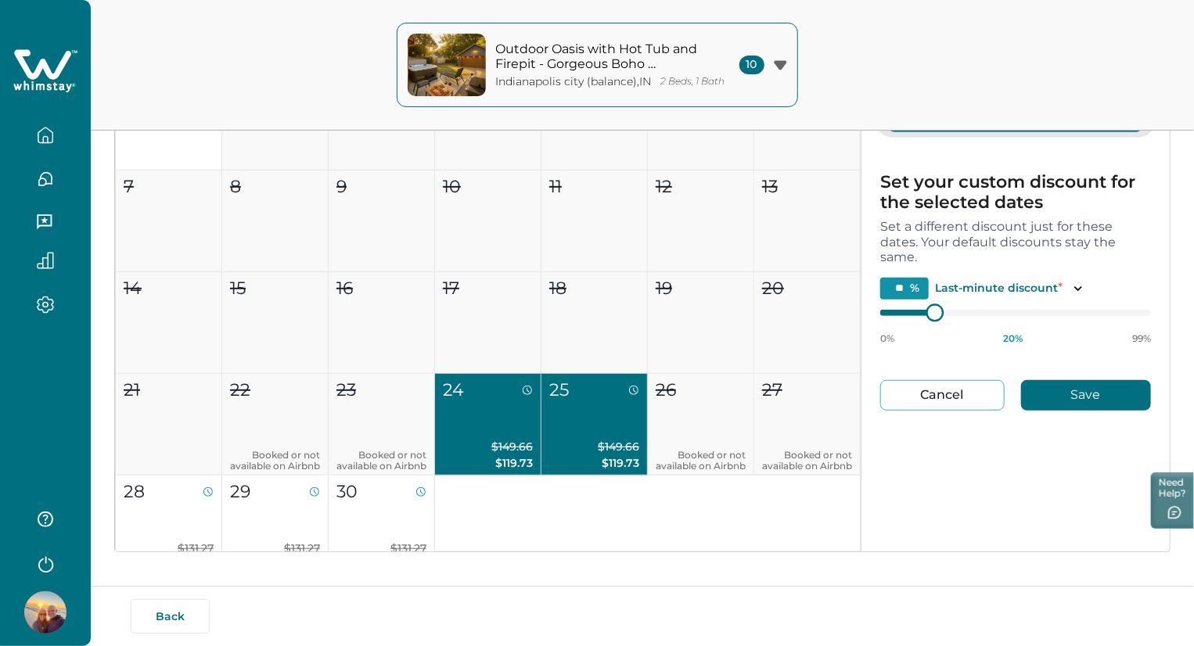
type input "**"
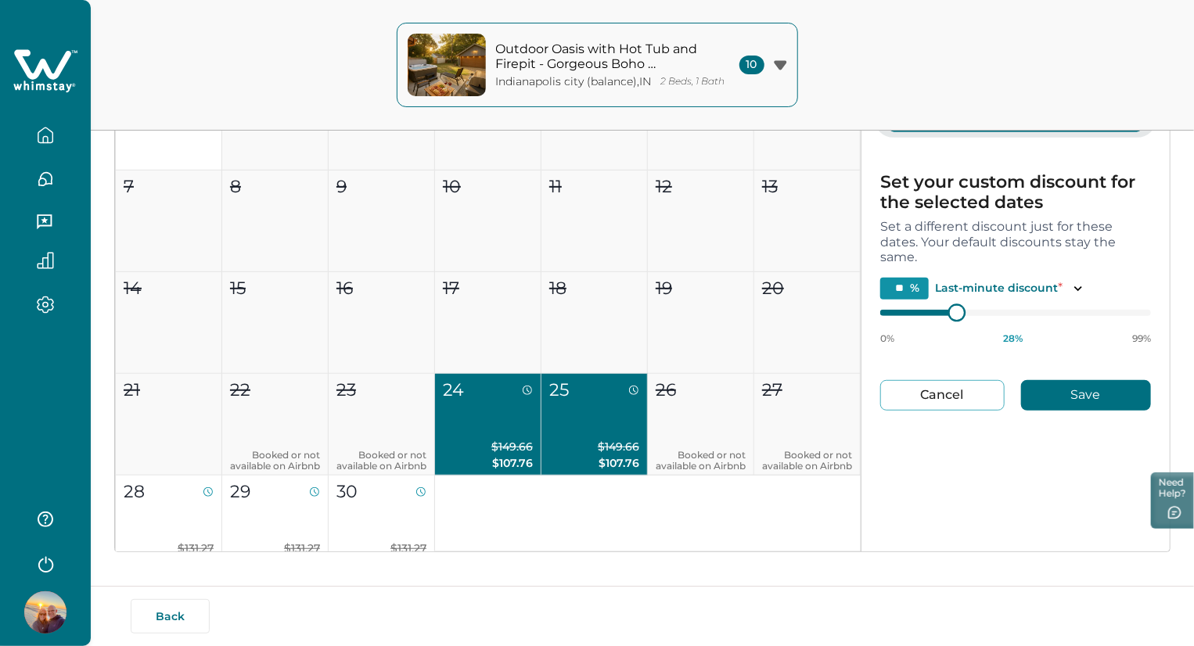
type input "**"
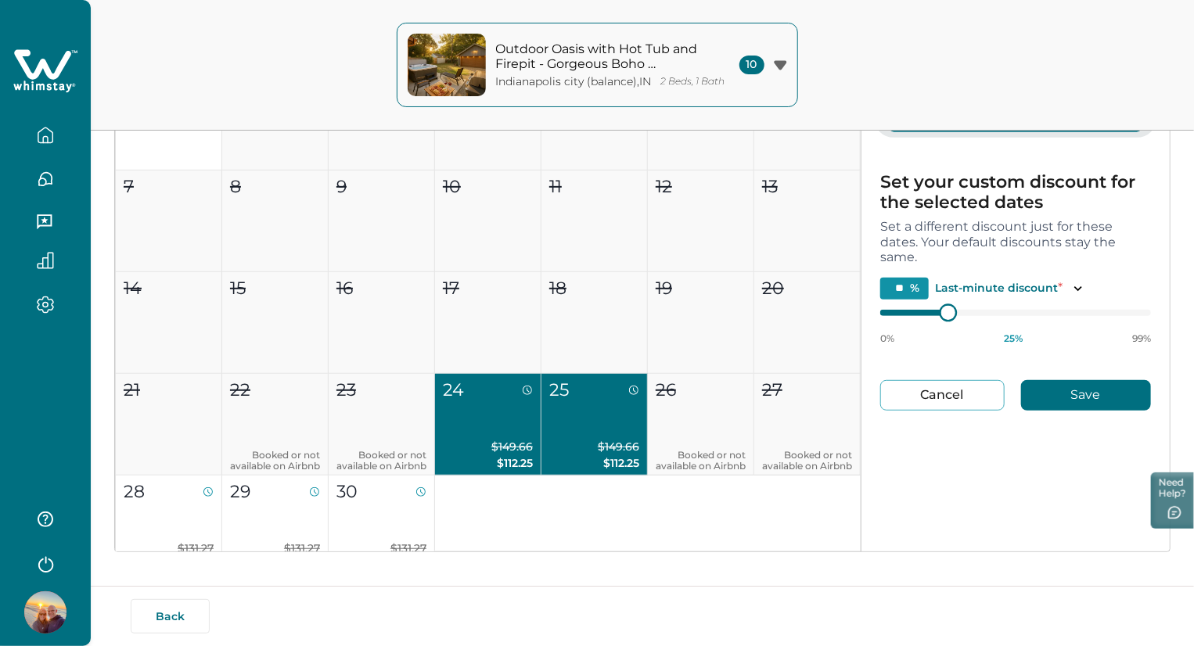
type input "**"
click at [948, 318] on div at bounding box center [948, 312] width 14 height 14
click at [1056, 391] on button "Save" at bounding box center [1086, 395] width 130 height 31
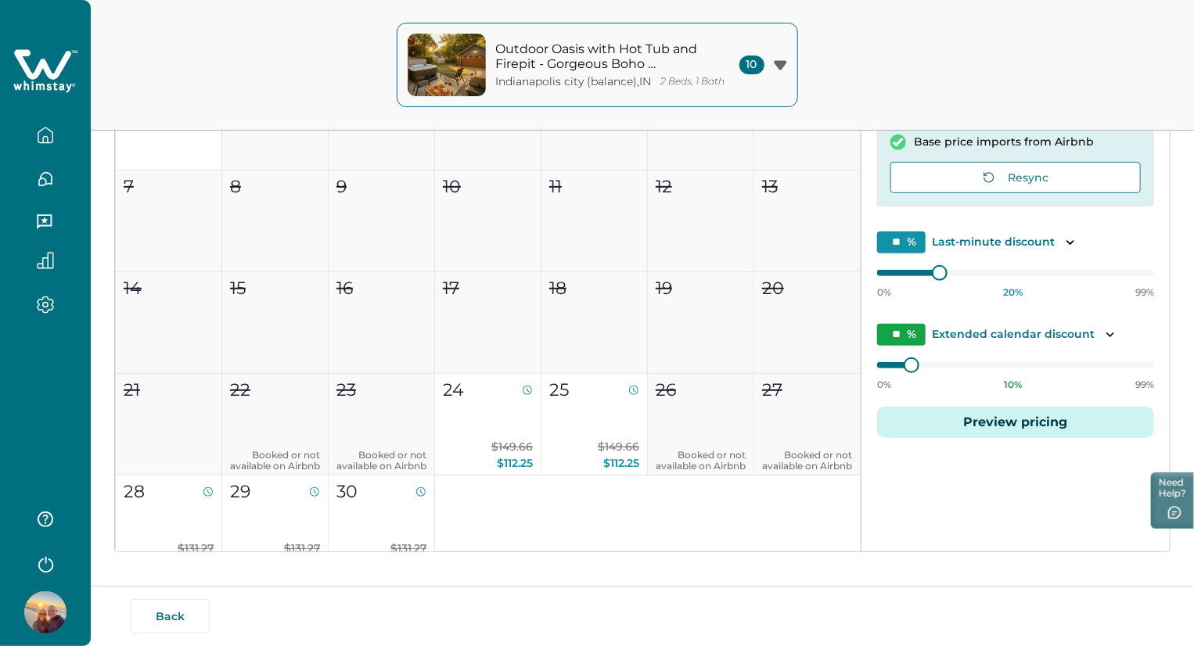
type input "**"
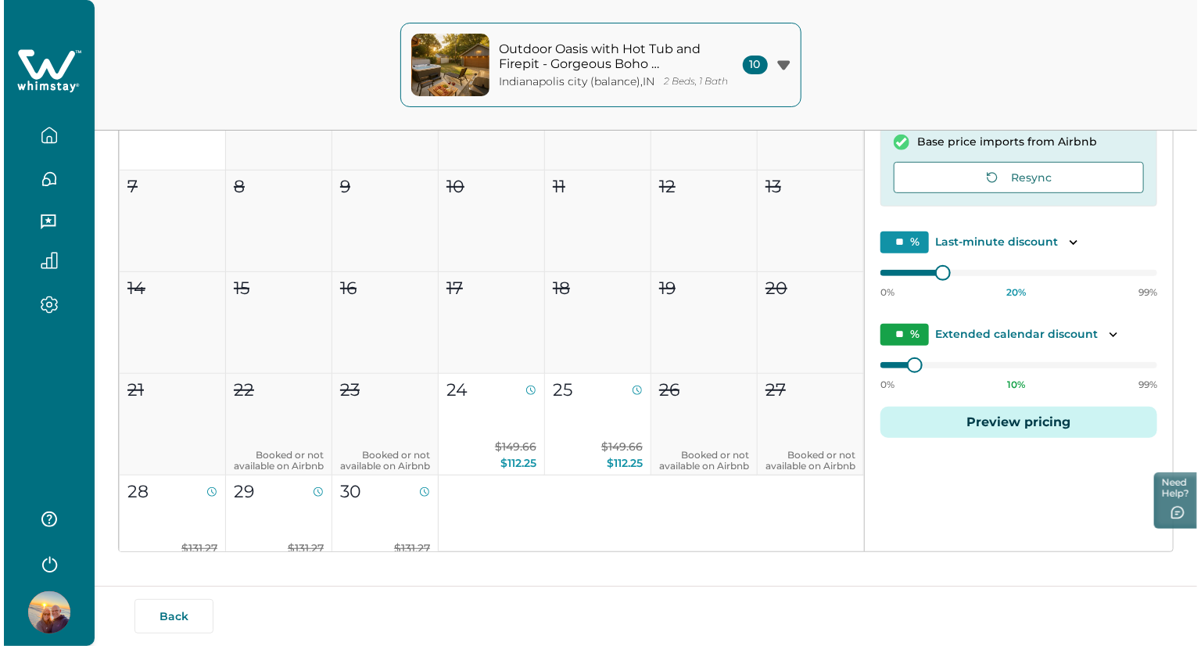
scroll to position [307, 0]
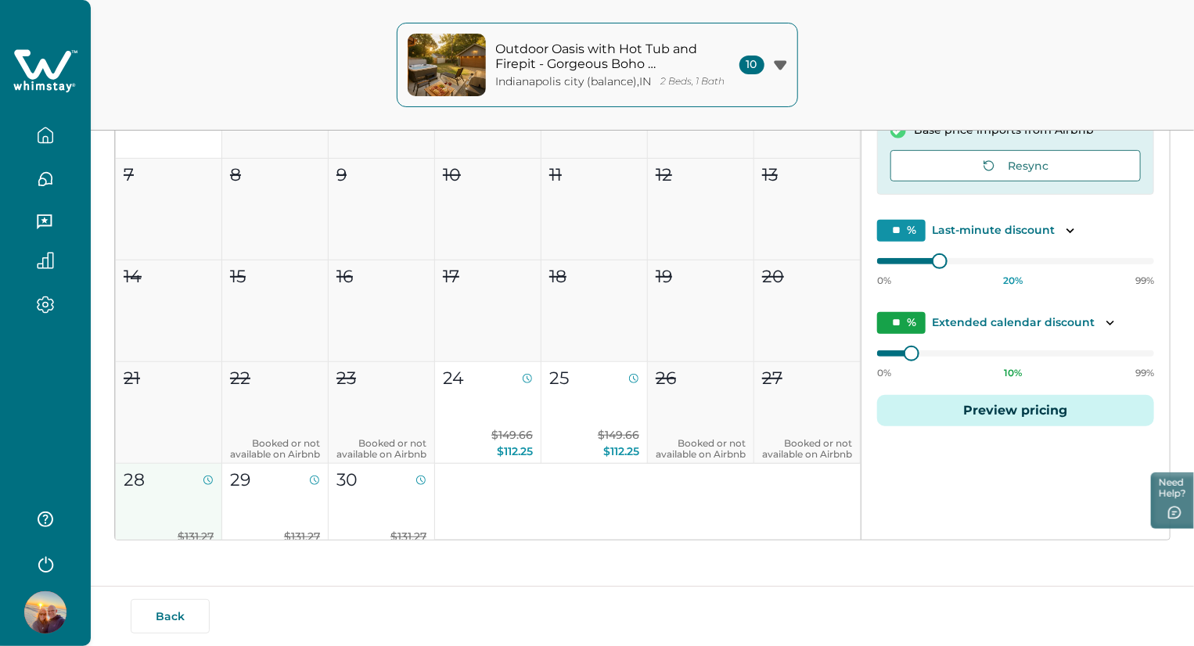
click at [173, 497] on button "28 $131.27 $105.02" at bounding box center [169, 515] width 106 height 102
type input "**"
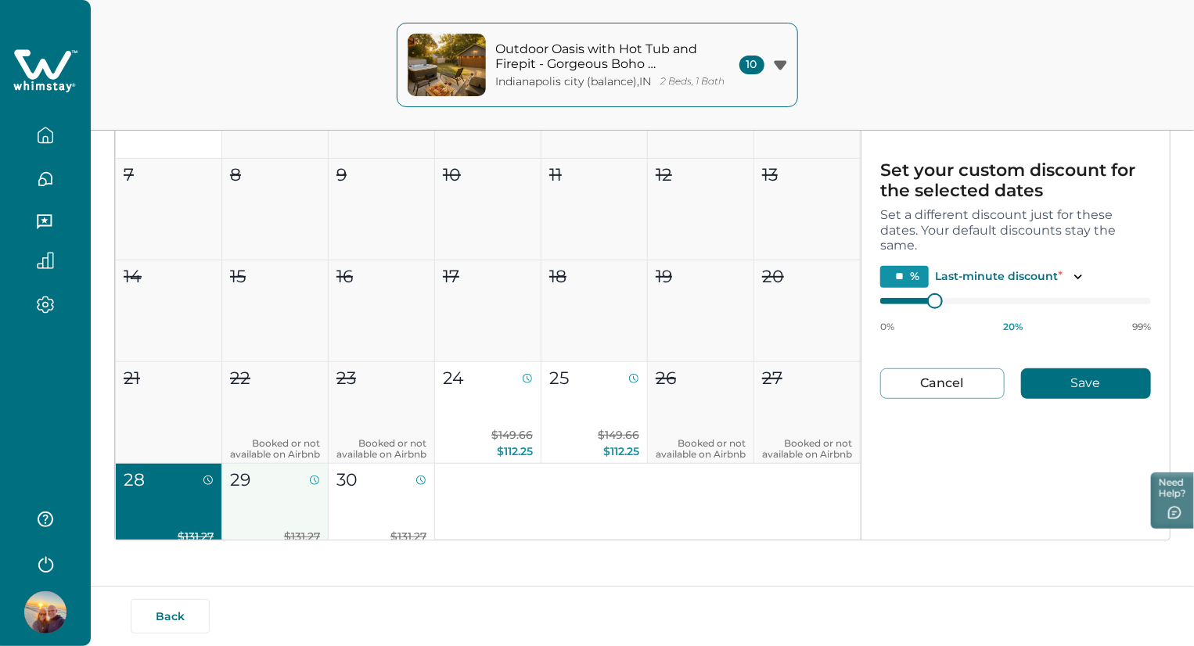
click at [269, 514] on button "29 $131.27 $105.02" at bounding box center [275, 515] width 106 height 102
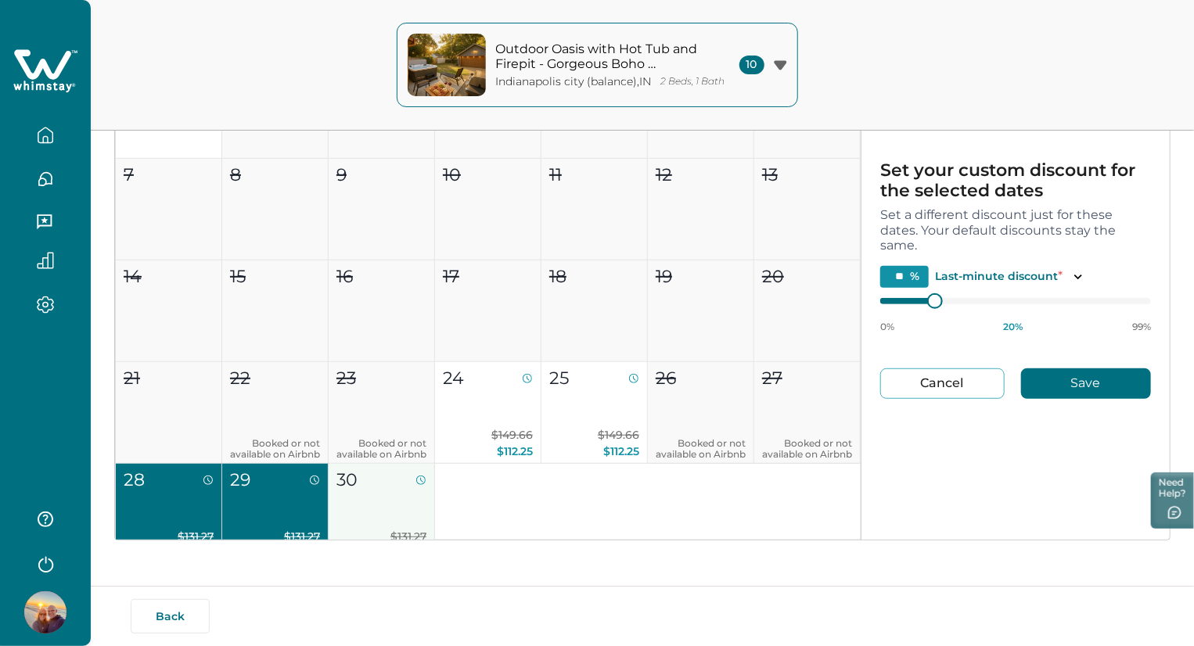
click at [360, 506] on button "30 $131.27 $105.02" at bounding box center [382, 515] width 106 height 102
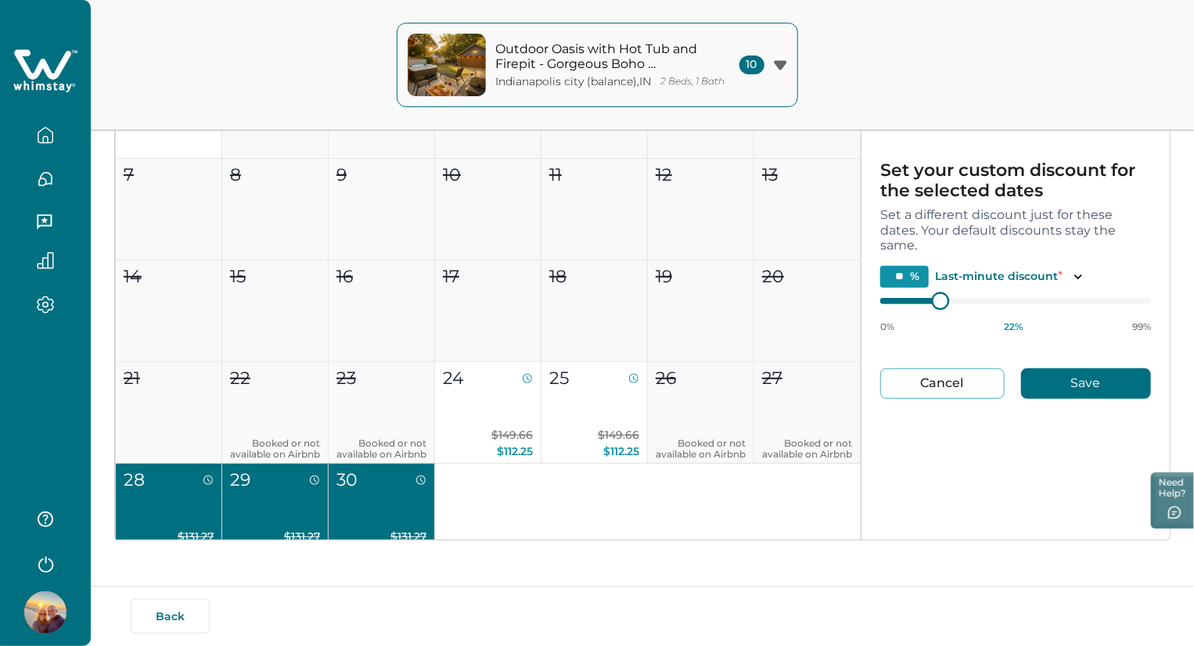
type input "**"
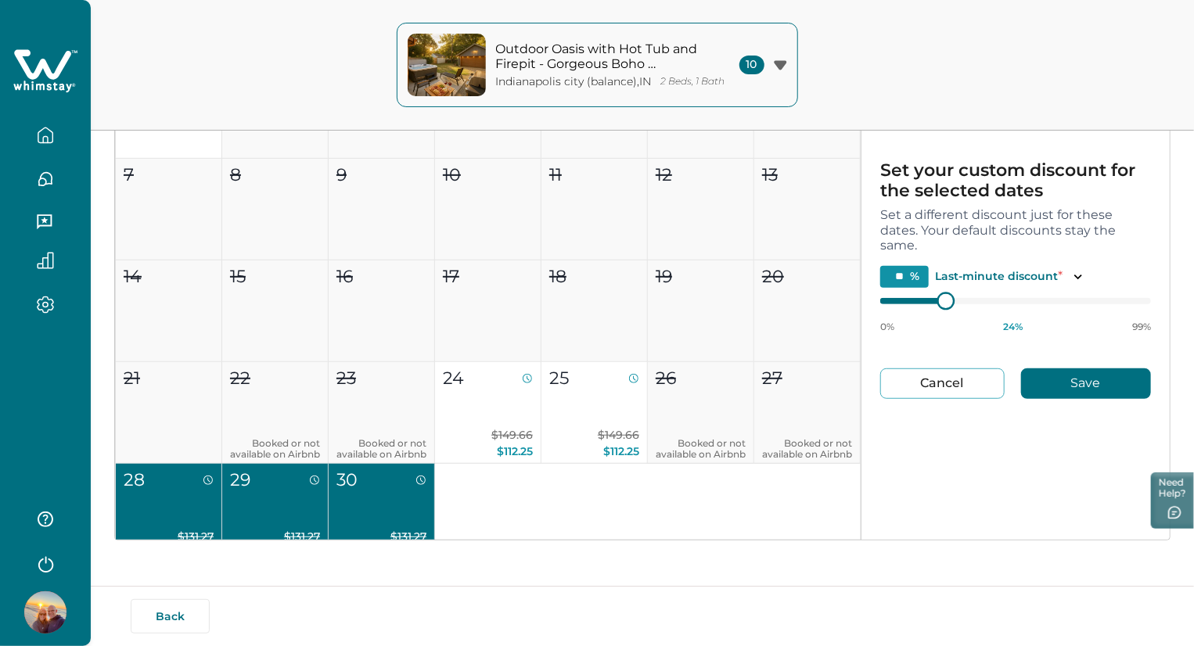
type input "**"
click at [948, 300] on div at bounding box center [948, 300] width 14 height 14
click at [1104, 382] on button "Save" at bounding box center [1086, 383] width 130 height 31
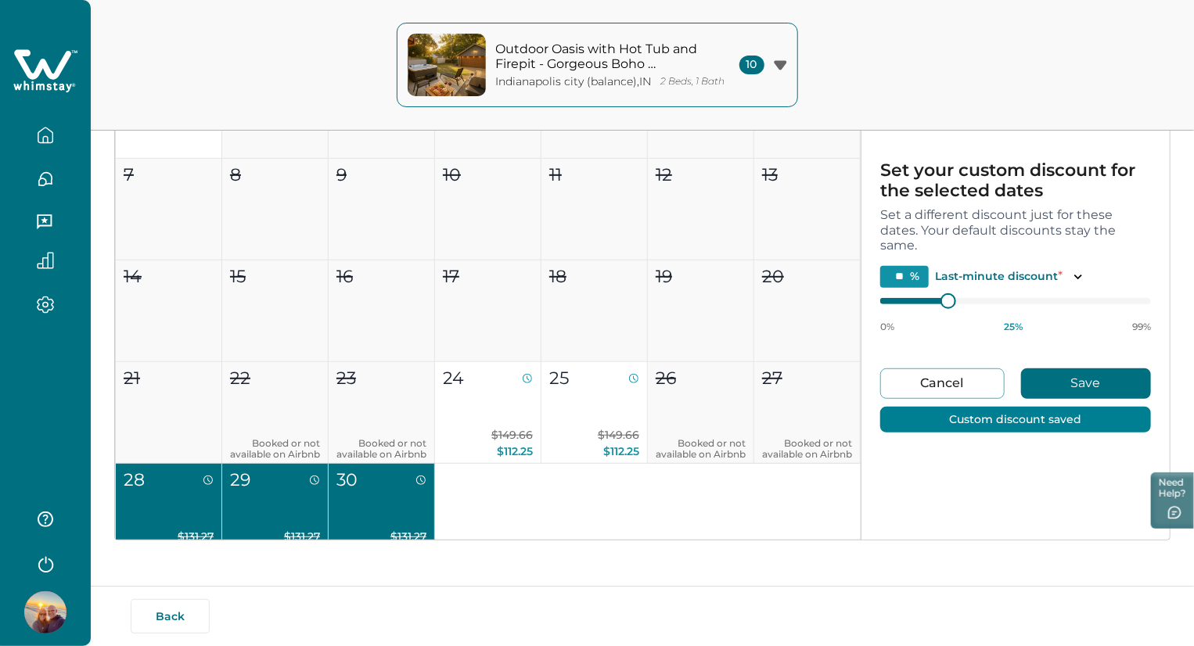
type input "**"
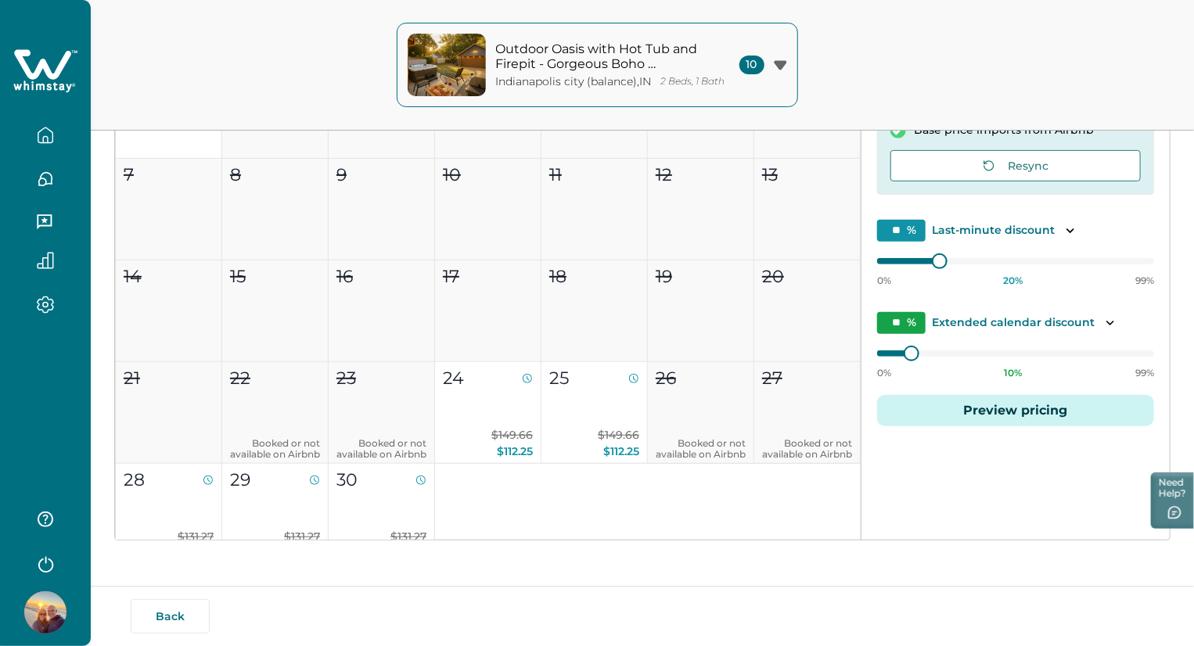
click at [777, 72] on div "10" at bounding box center [763, 65] width 48 height 19
